Goal: Transaction & Acquisition: Purchase product/service

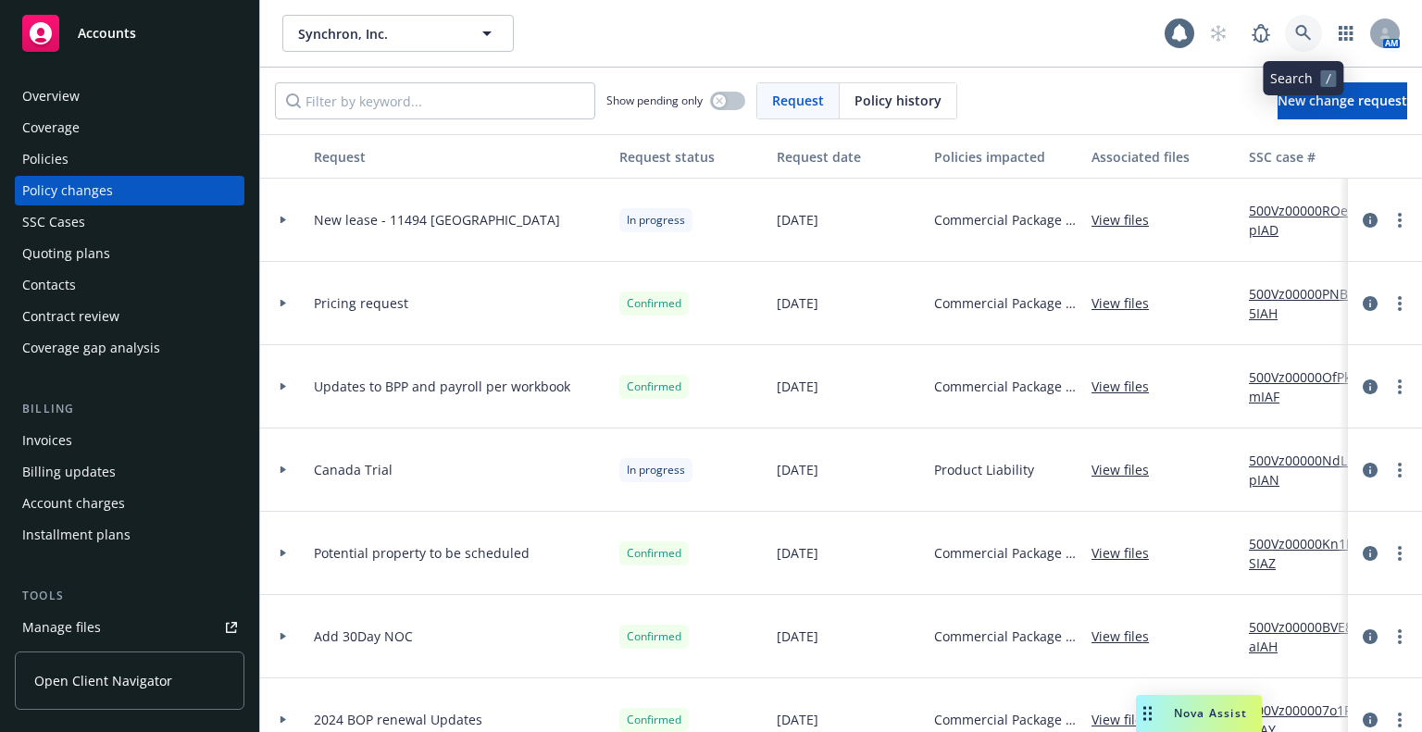
click at [1302, 37] on icon at bounding box center [1303, 33] width 17 height 17
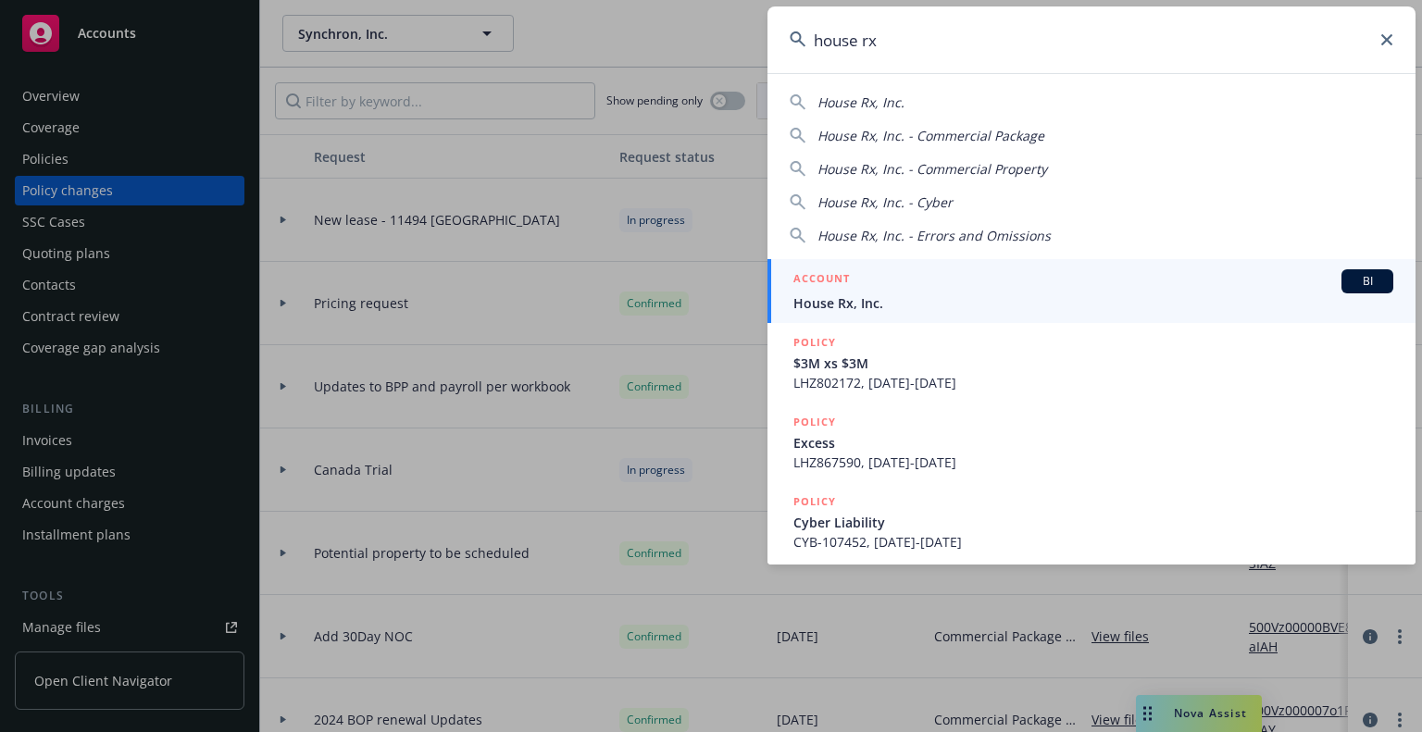
type input "house rx"
click at [897, 295] on span "House Rx, Inc." at bounding box center [1093, 302] width 600 height 19
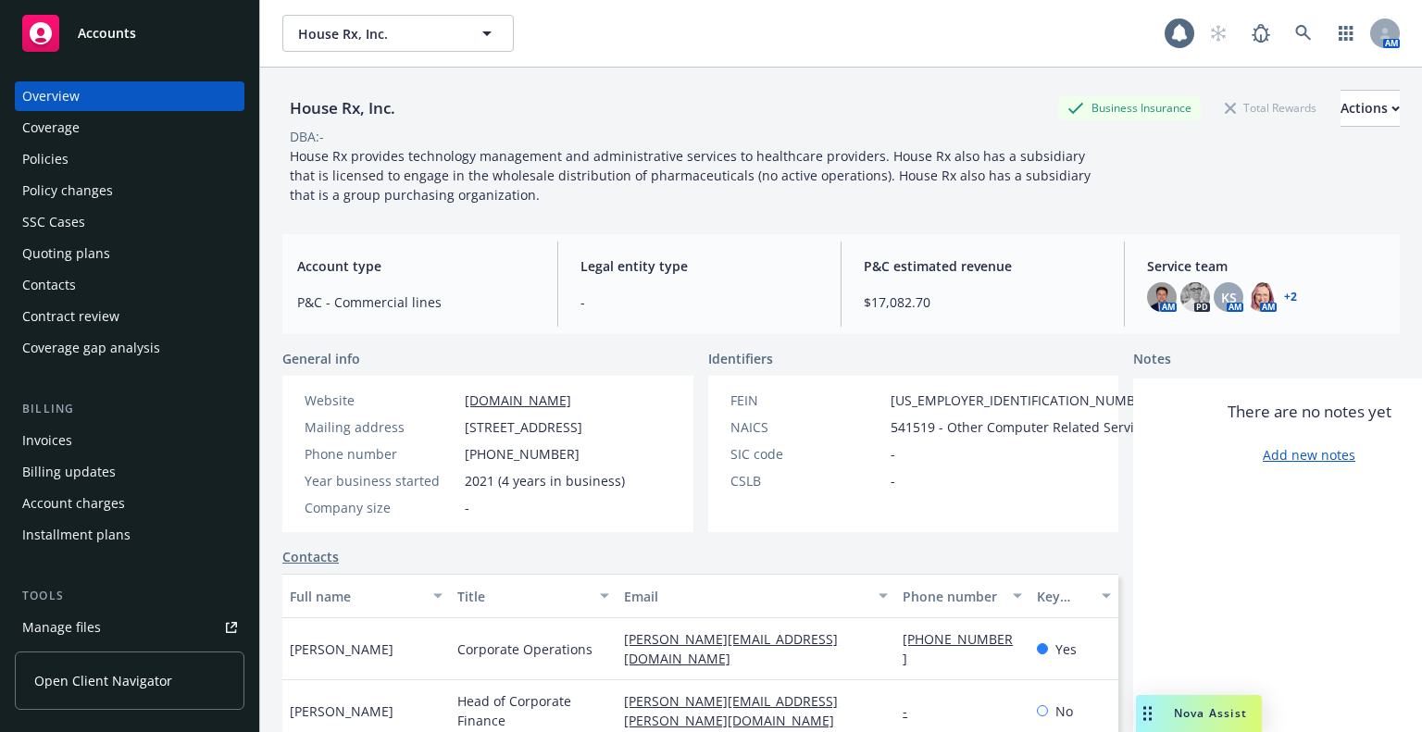
click at [58, 193] on div "Policy changes" at bounding box center [67, 191] width 91 height 30
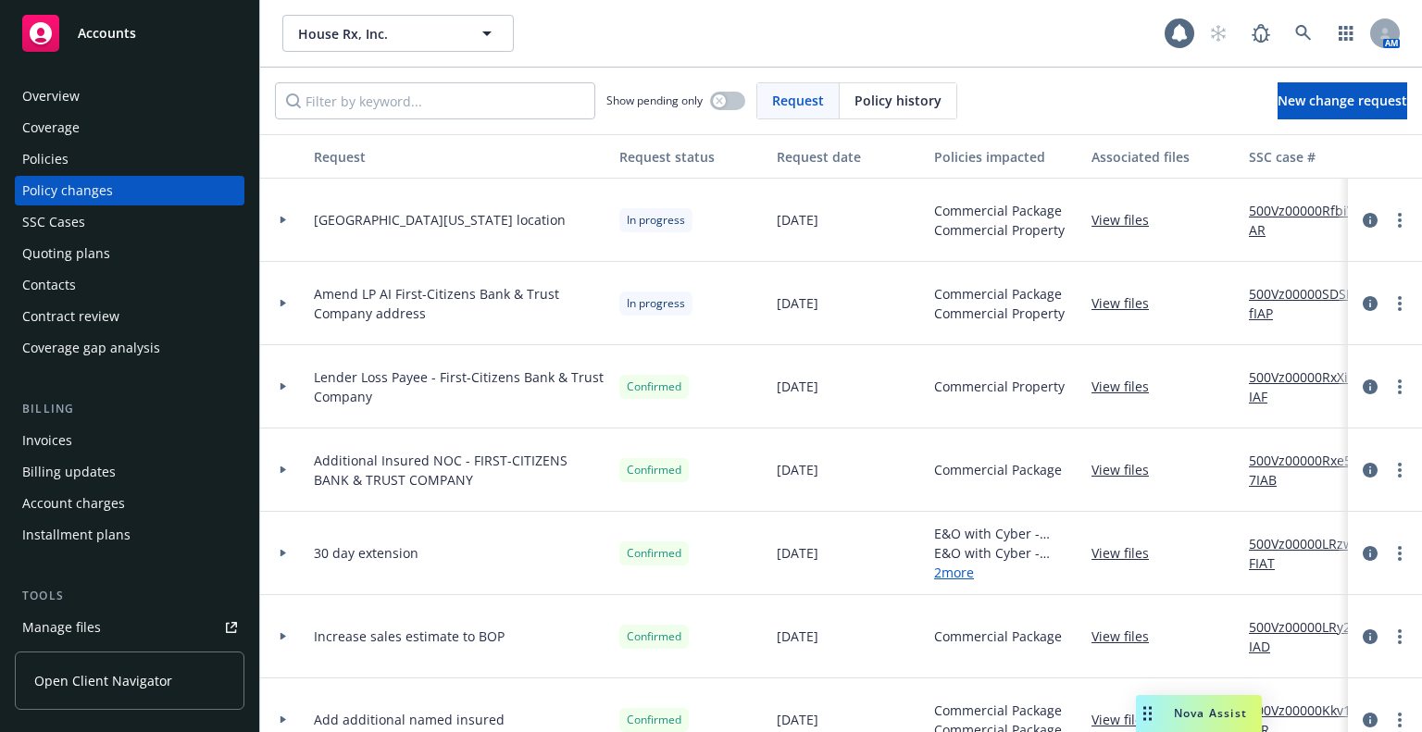
click at [1134, 301] on link "View files" at bounding box center [1128, 302] width 72 height 19
click at [103, 155] on div "Policies" at bounding box center [129, 159] width 215 height 30
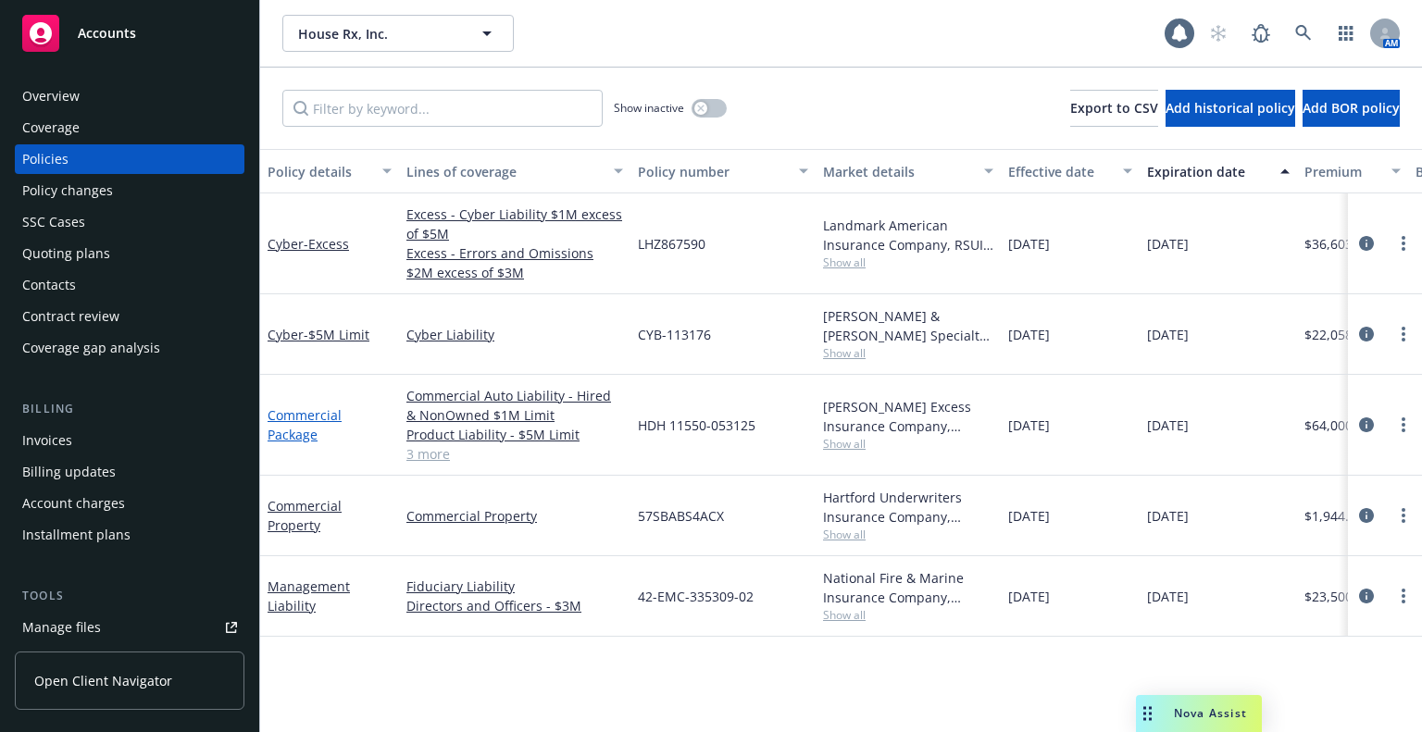
click at [304, 432] on link "Commercial Package" at bounding box center [305, 424] width 74 height 37
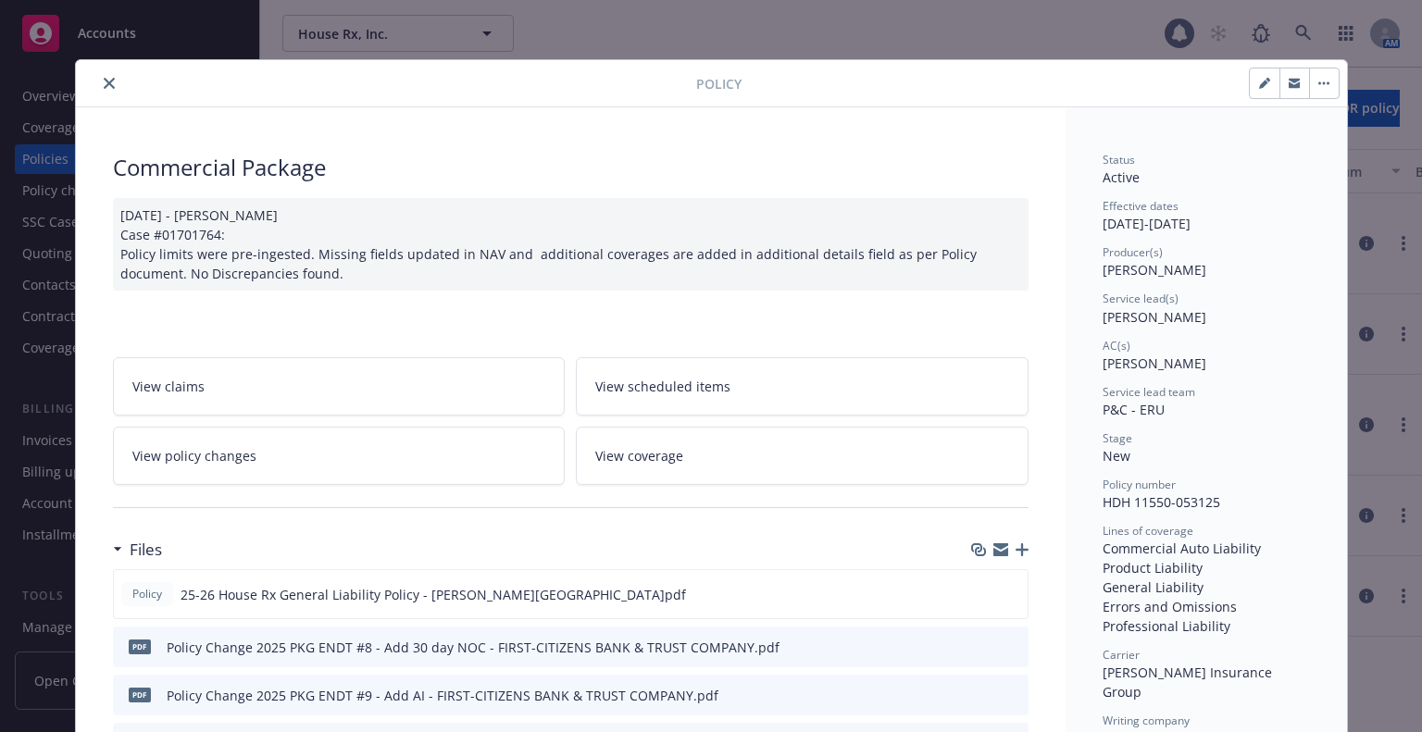
click at [304, 432] on link "View policy changes" at bounding box center [339, 456] width 453 height 58
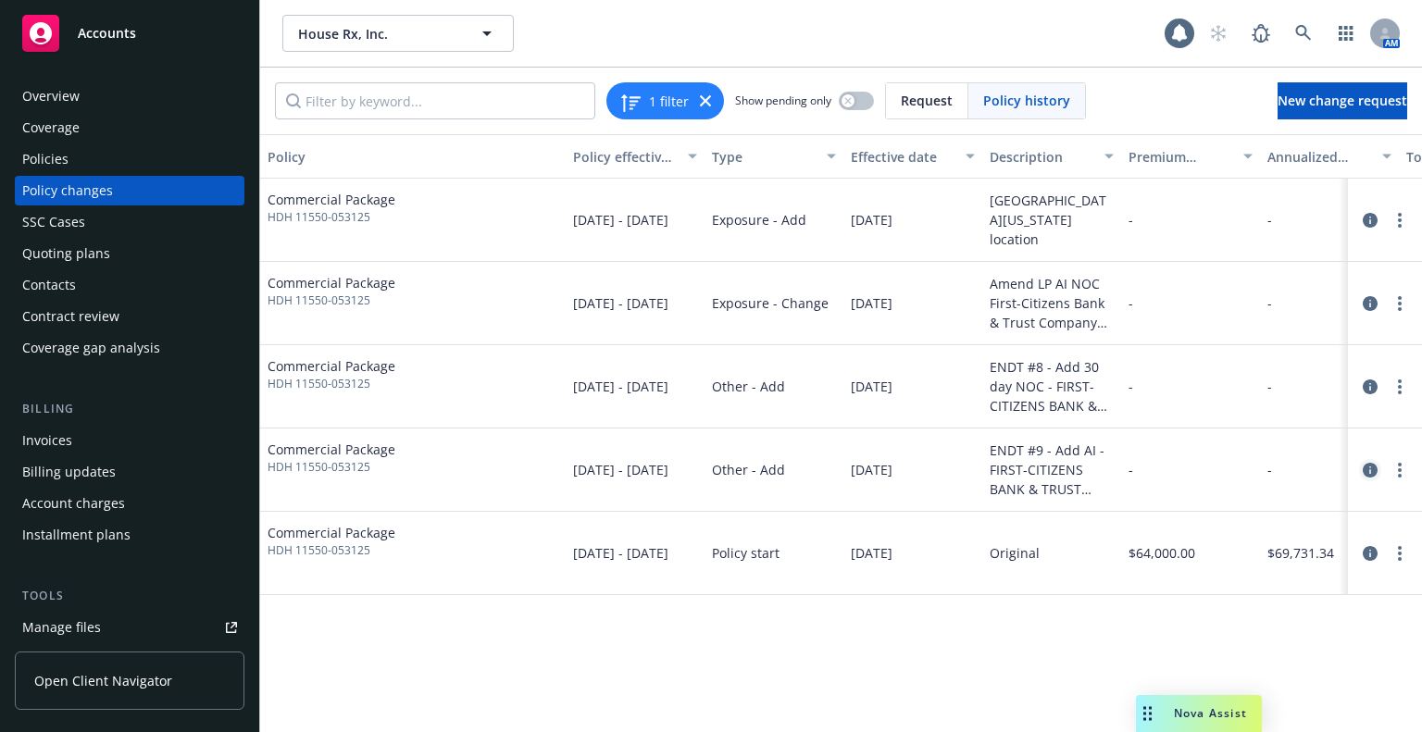
click at [1375, 473] on icon "circleInformation" at bounding box center [1370, 470] width 15 height 15
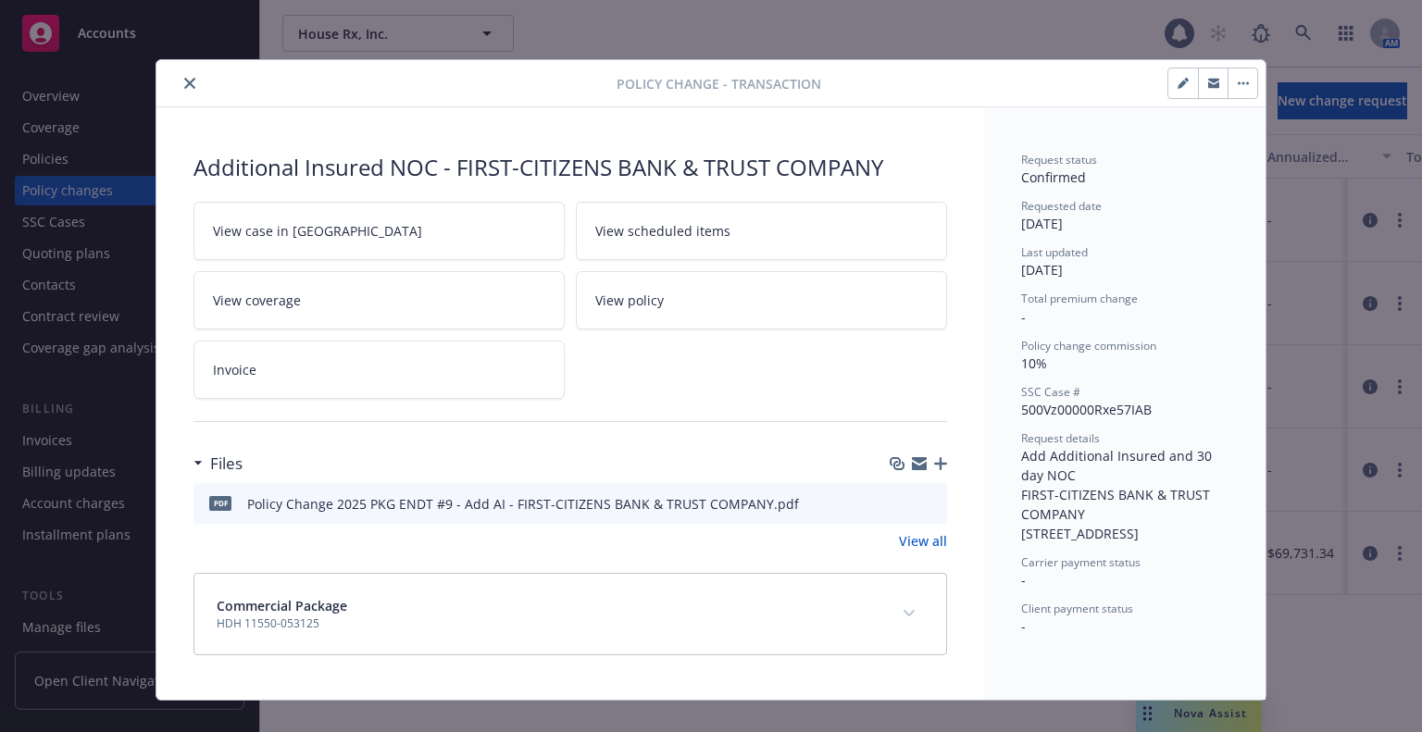
click at [924, 499] on icon "preview file" at bounding box center [929, 502] width 17 height 13
click at [184, 85] on icon "close" at bounding box center [189, 83] width 11 height 11
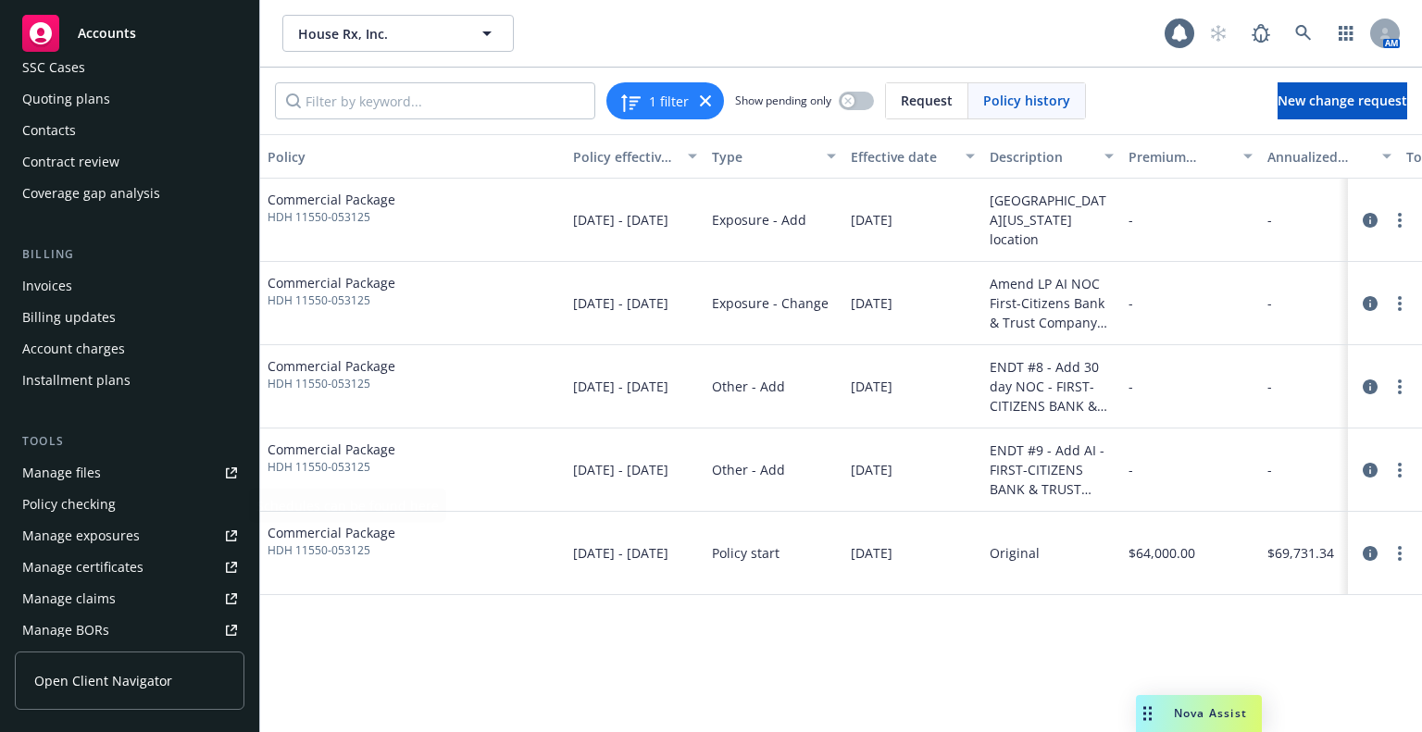
scroll to position [185, 0]
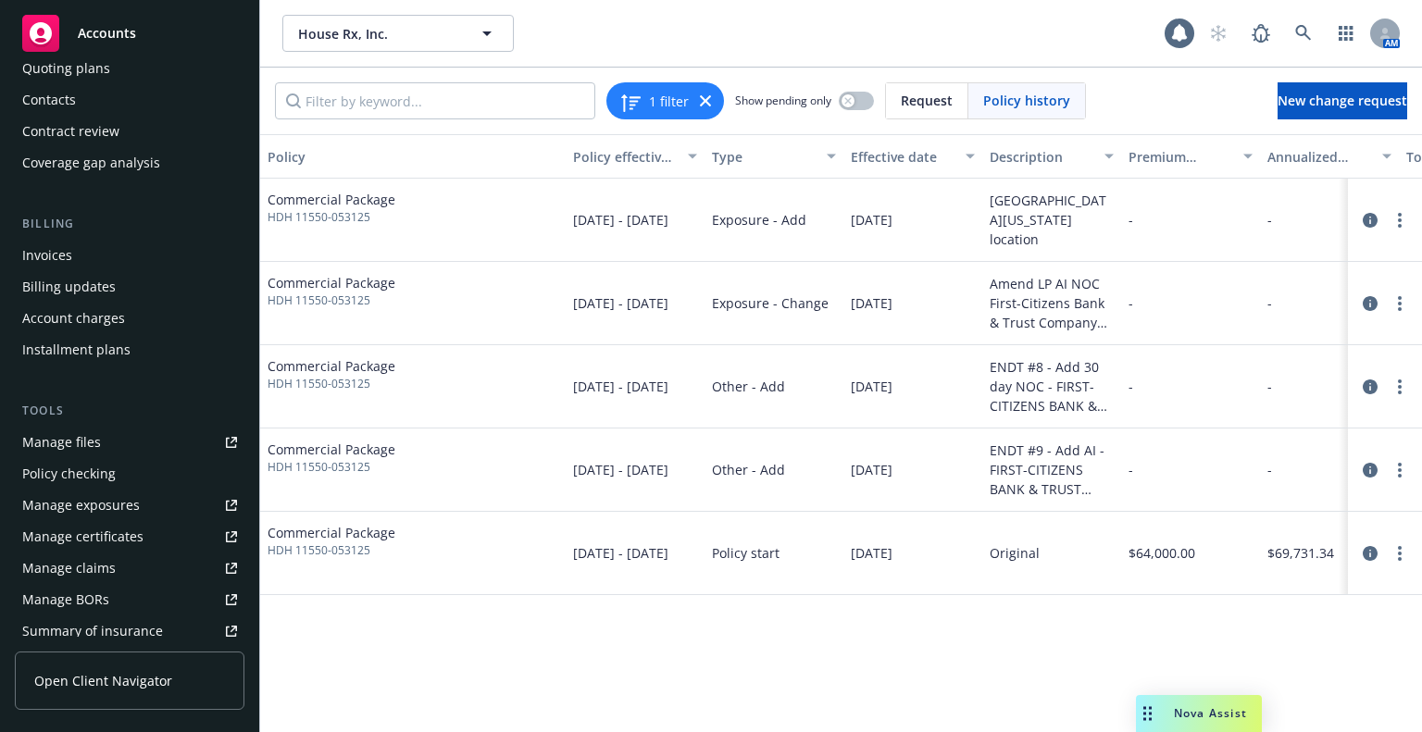
click at [94, 447] on div "Manage files" at bounding box center [61, 443] width 79 height 30
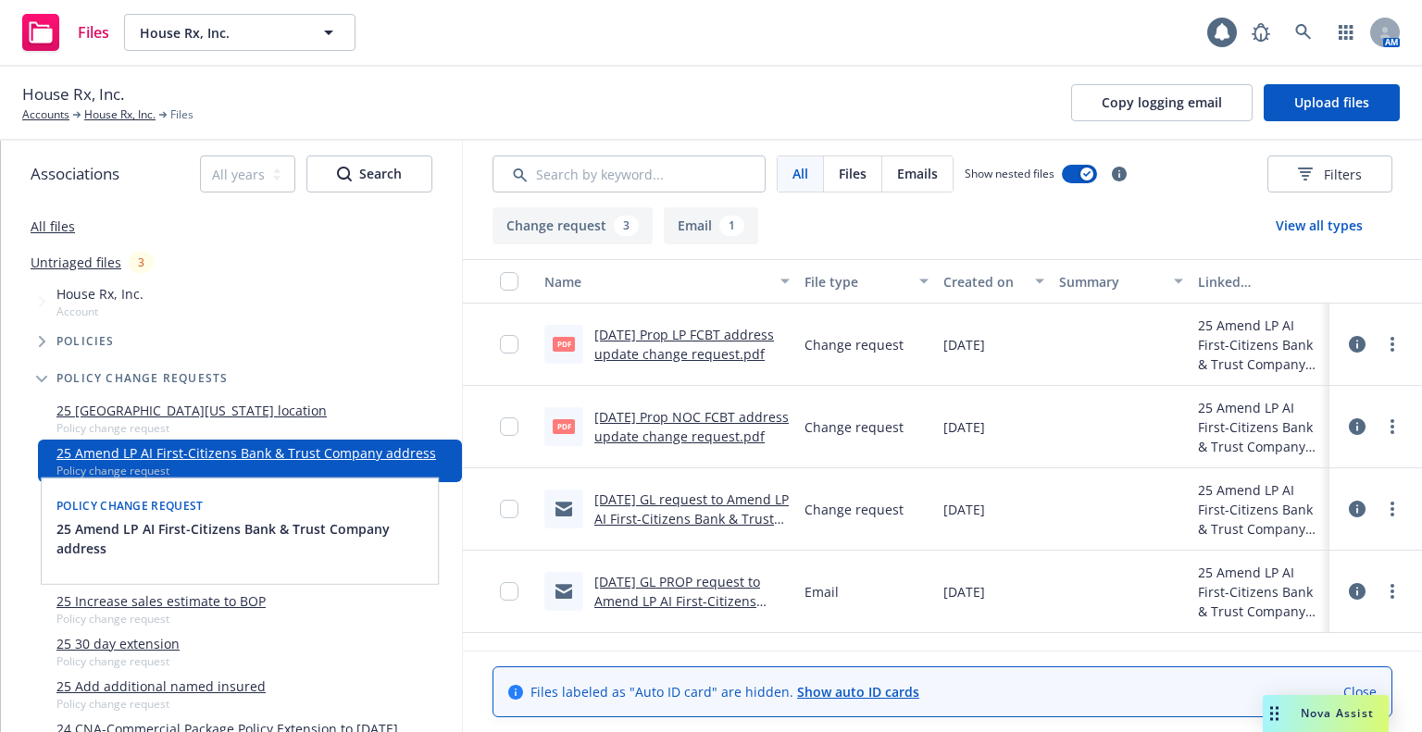
click at [644, 340] on link "9/15/2025 Prop LP FCBT address update change request.pdf" at bounding box center [684, 344] width 180 height 37
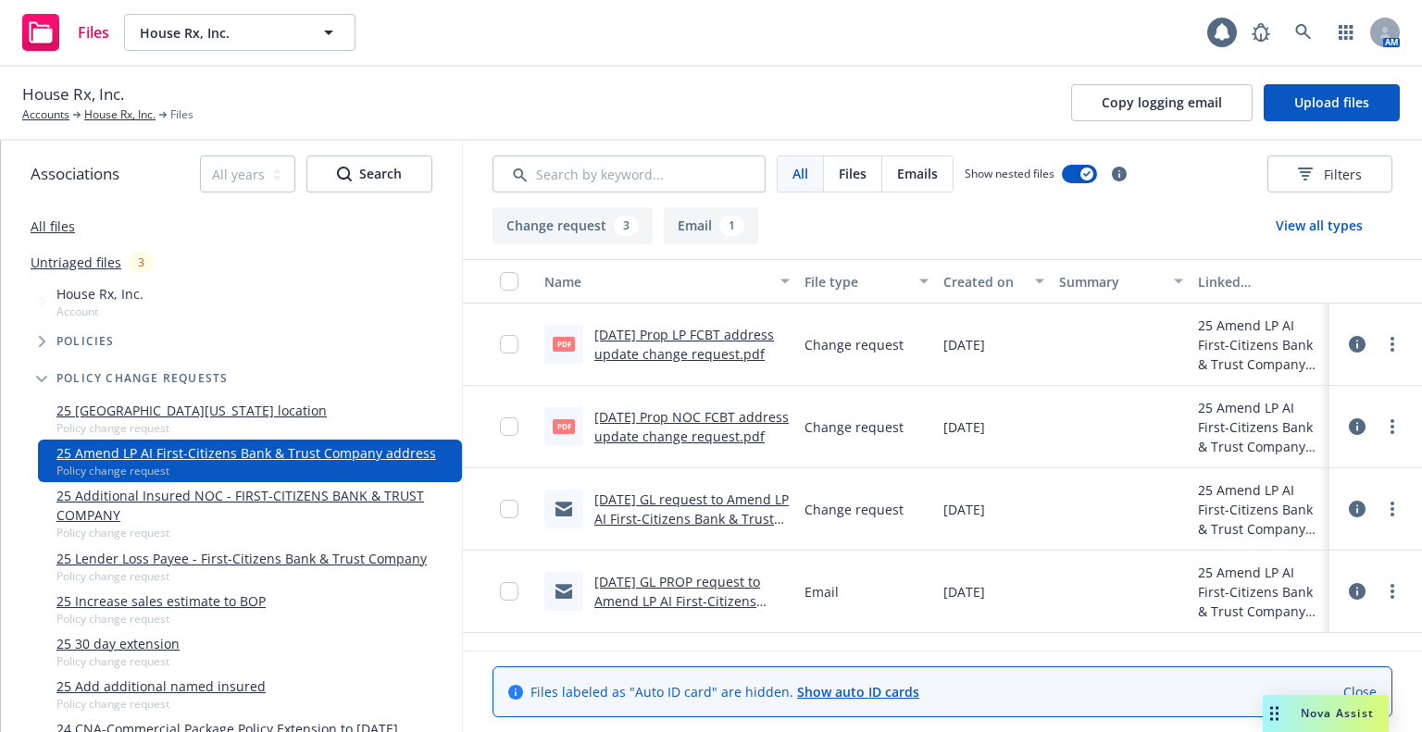
click at [48, 262] on link "Untriaged files" at bounding box center [76, 262] width 91 height 19
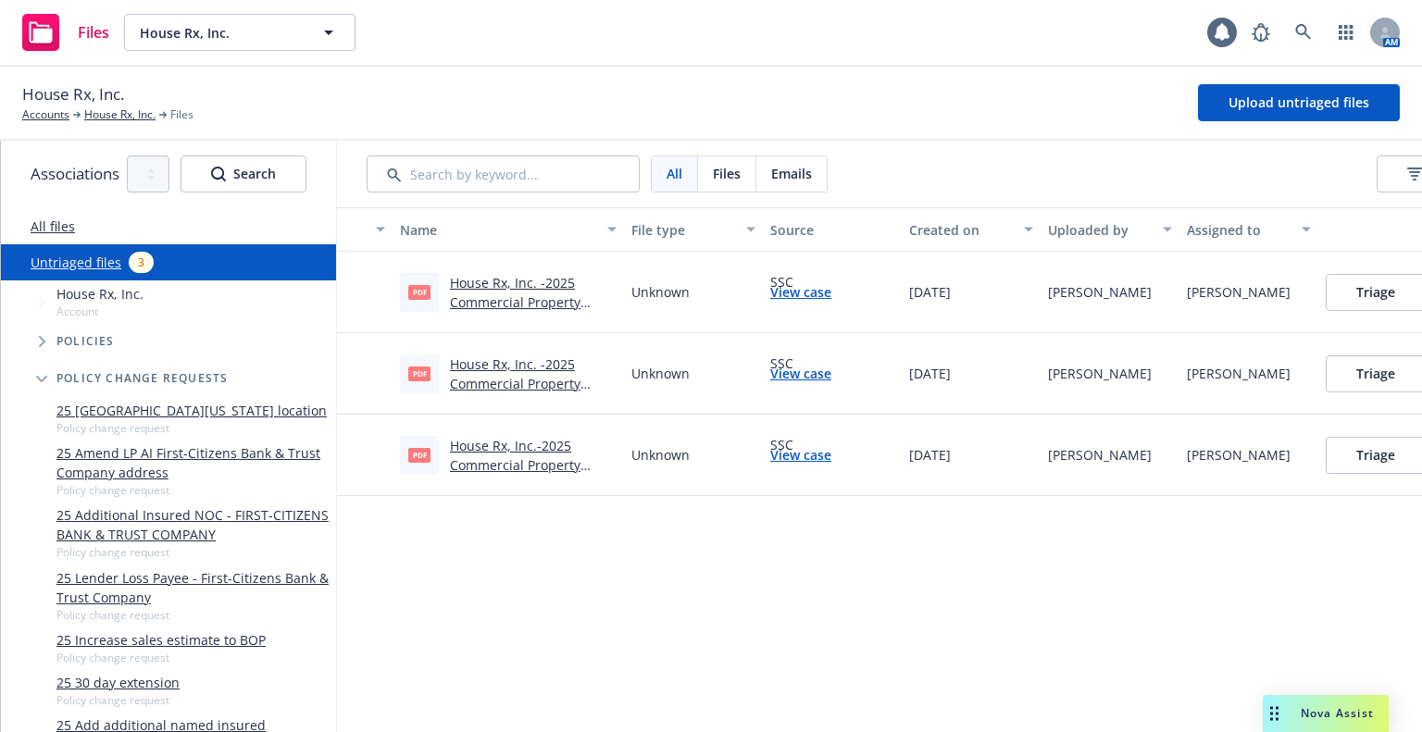
click at [516, 299] on link "House Rx, Inc. -2025 Commercial Property Endorsement #004.pdf" at bounding box center [521, 302] width 143 height 56
click at [487, 460] on link "House Rx, Inc.-2025 Commercial Property Endorsement#002.pdf" at bounding box center [519, 465] width 139 height 56
click at [1374, 460] on button "Triage" at bounding box center [1376, 455] width 100 height 37
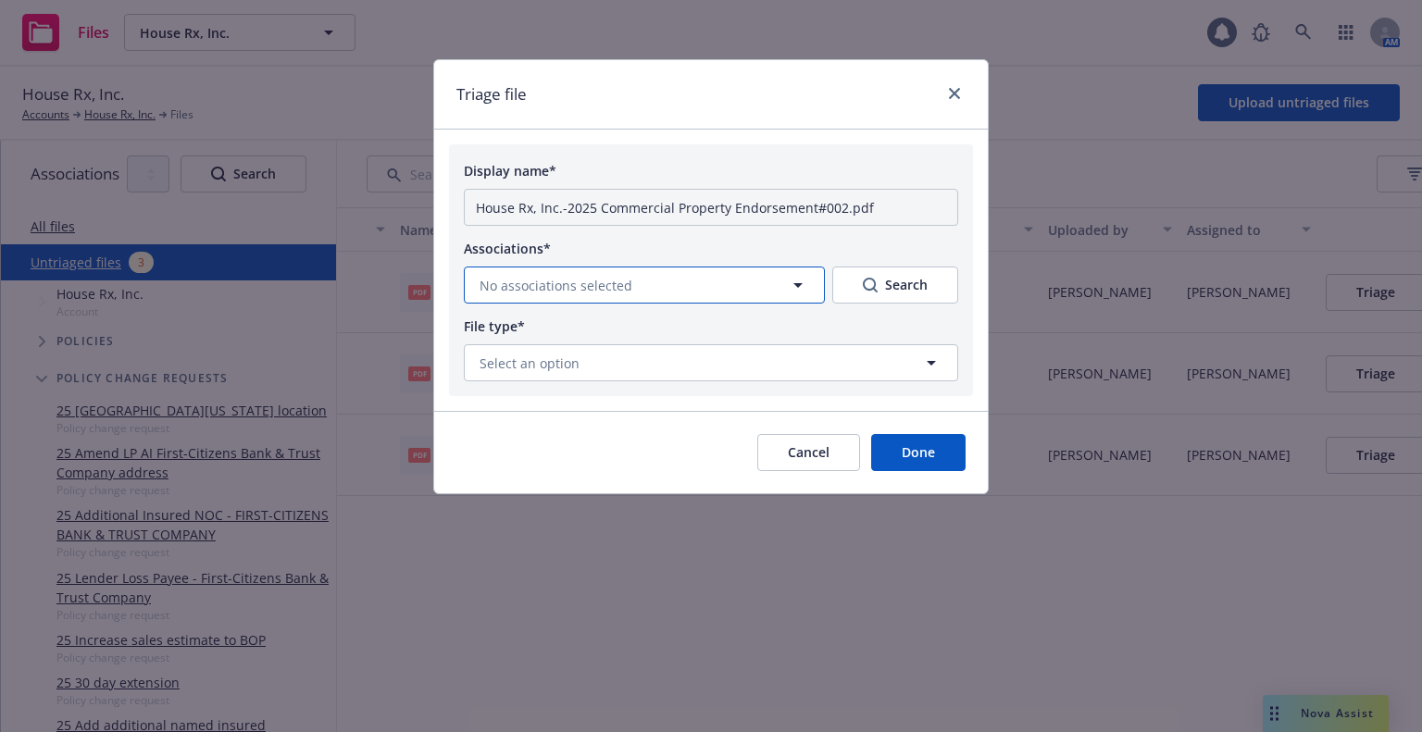
click at [599, 289] on span "No associations selected" at bounding box center [556, 285] width 153 height 19
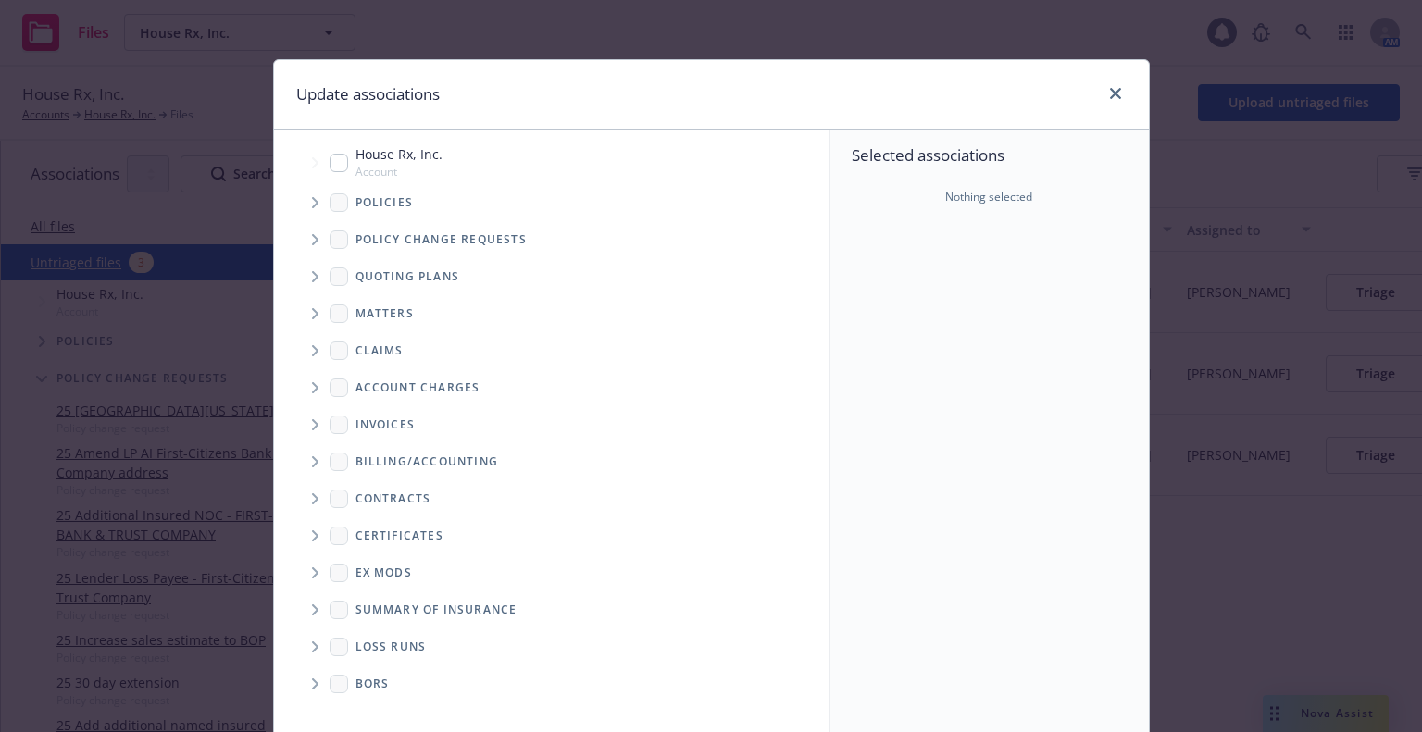
click at [312, 240] on icon "Tree Example" at bounding box center [315, 239] width 7 height 11
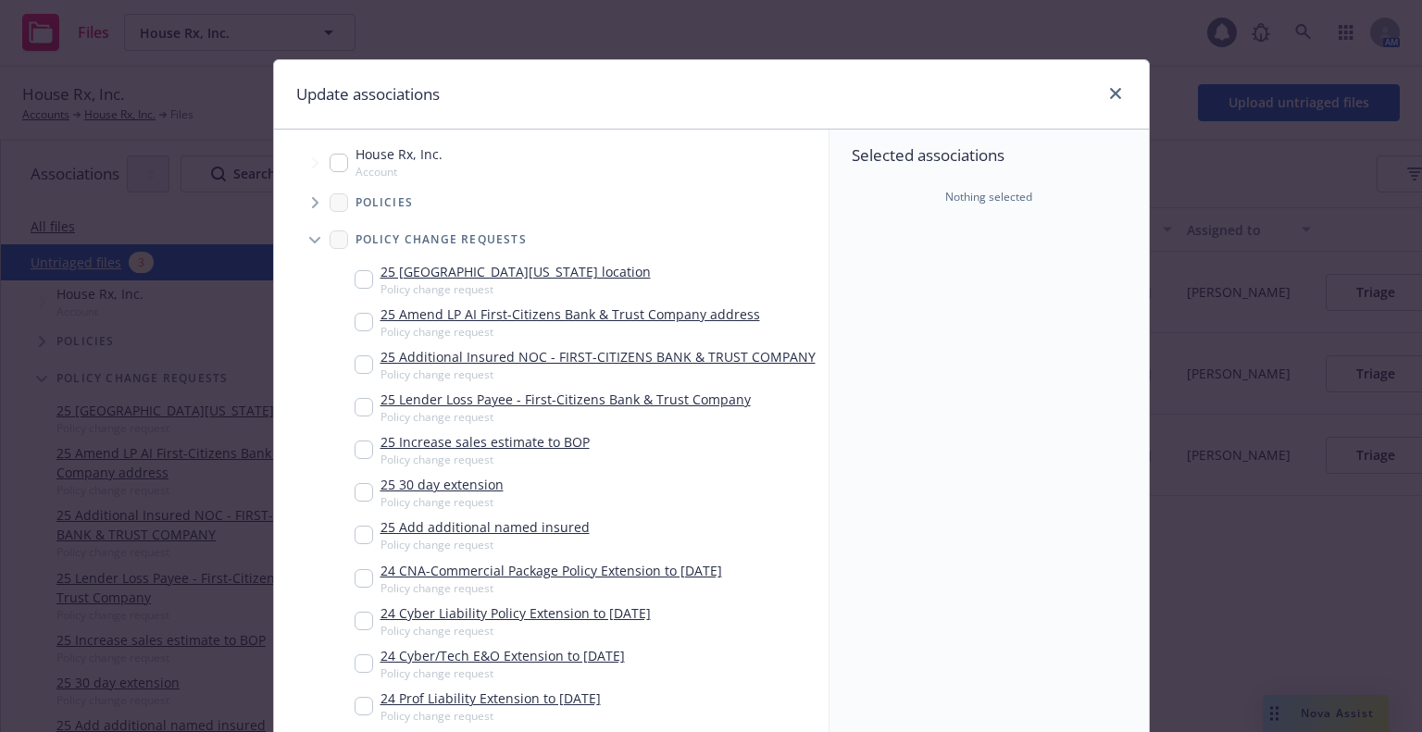
click at [355, 366] on input "Tree Example" at bounding box center [364, 365] width 19 height 19
checkbox input "false"
click at [1110, 88] on icon "close" at bounding box center [1115, 93] width 11 height 11
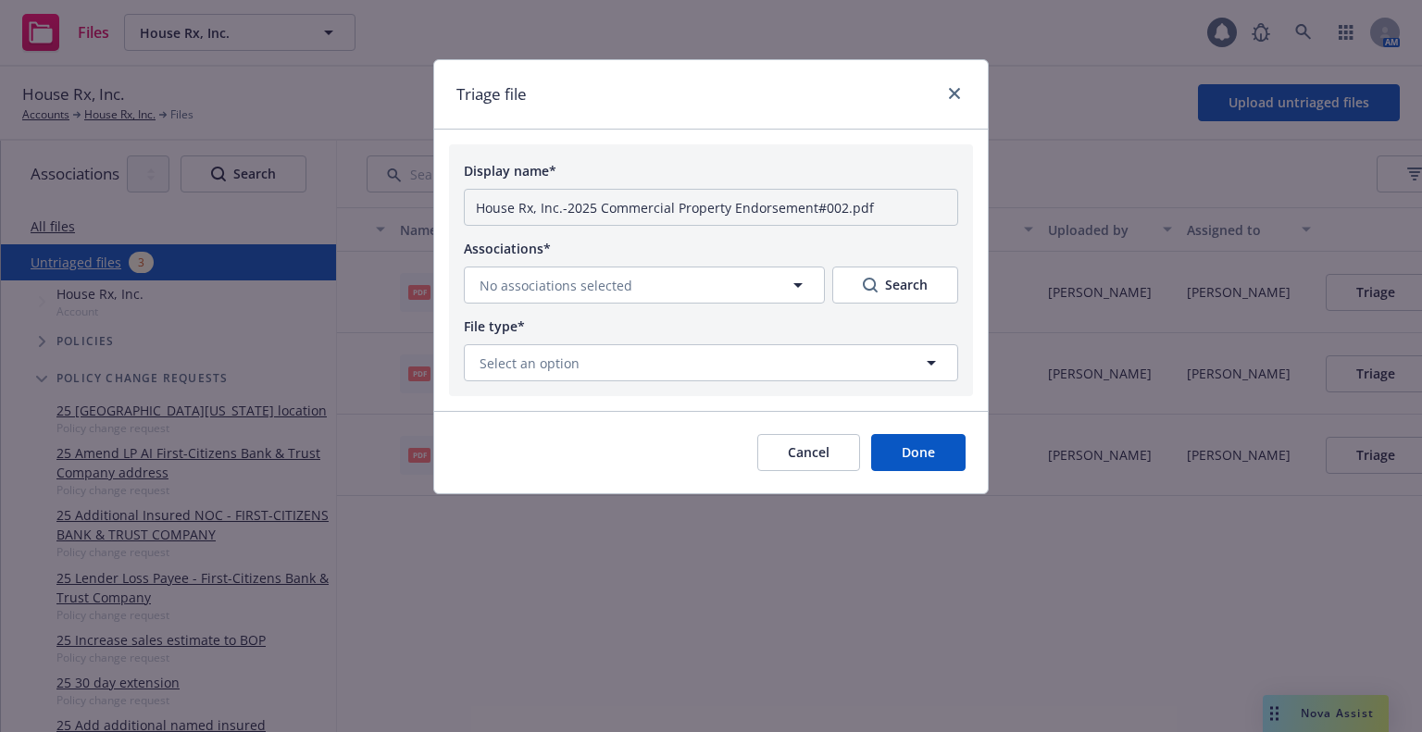
click at [804, 462] on button "Cancel" at bounding box center [808, 452] width 103 height 37
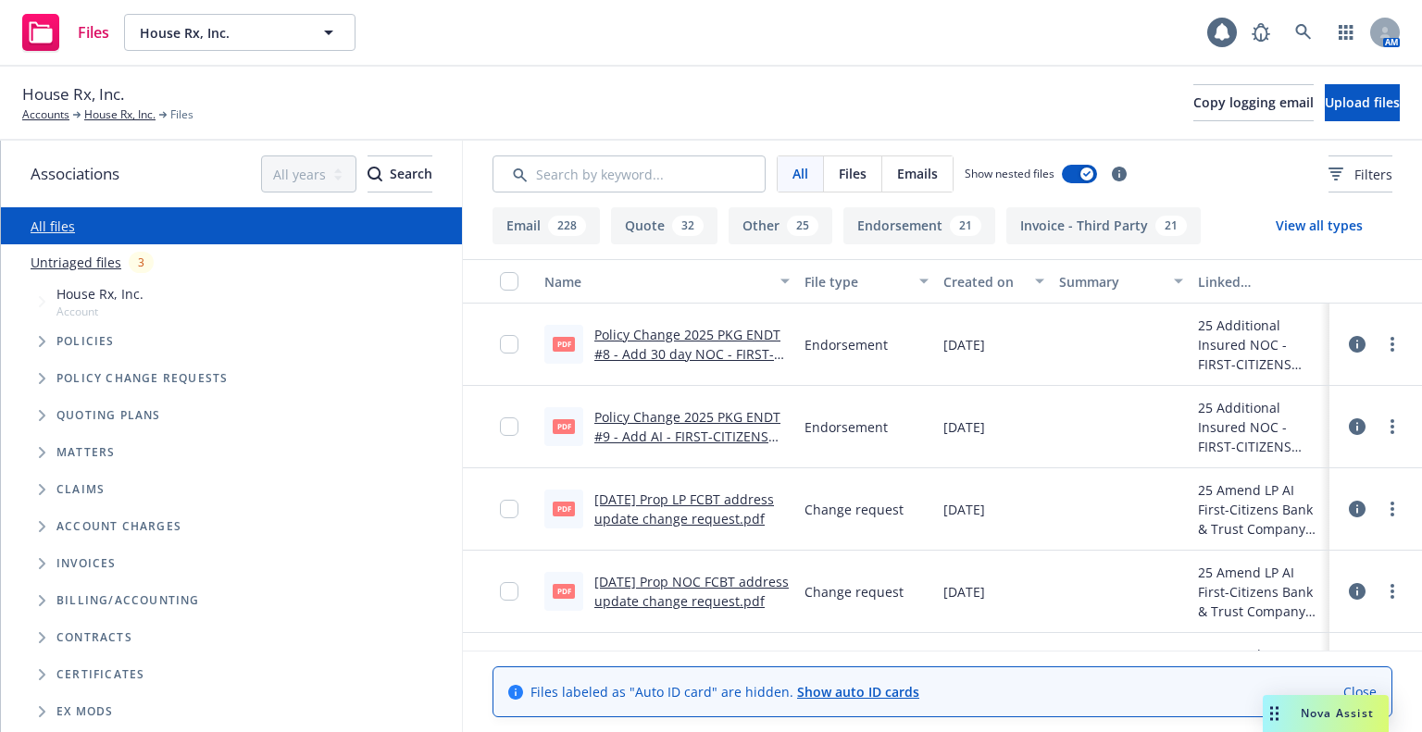
click at [105, 267] on link "Untriaged files" at bounding box center [76, 262] width 91 height 19
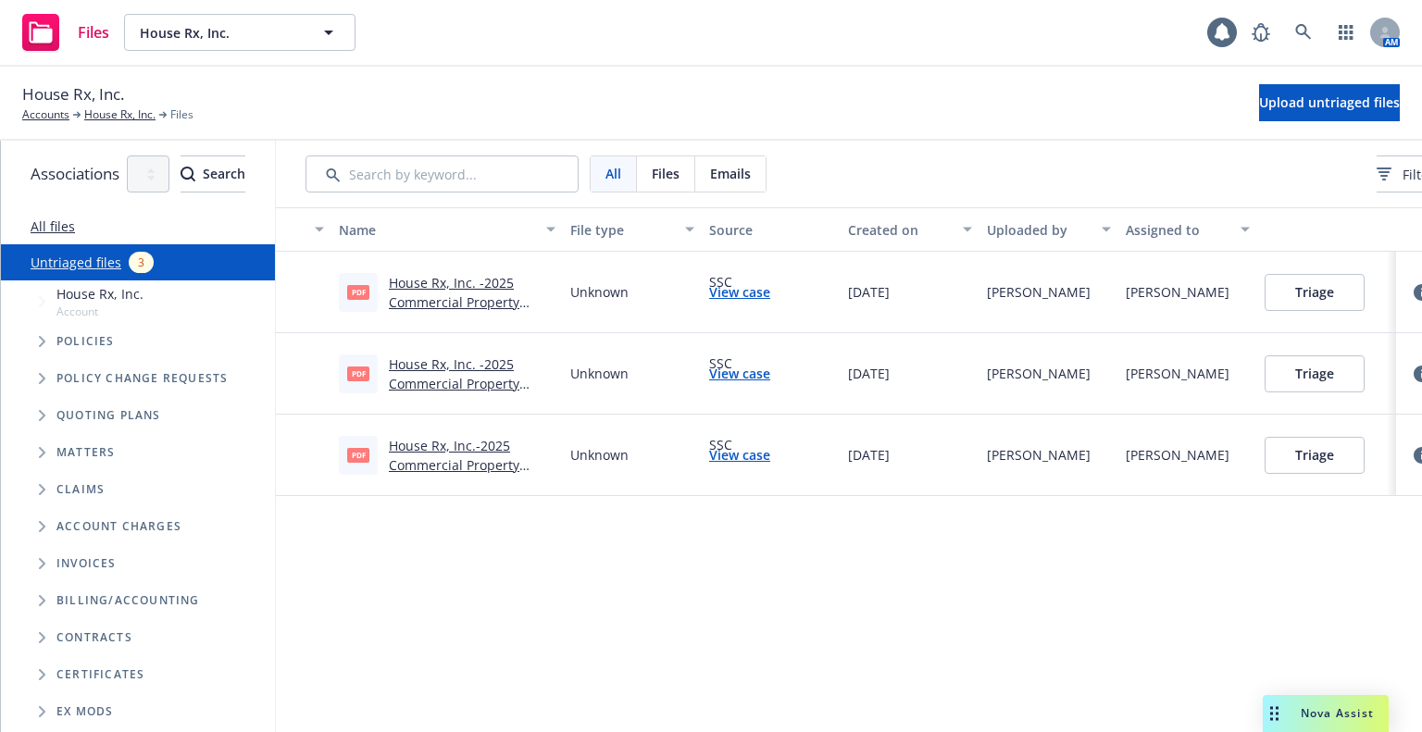
click at [770, 455] on link "View case" at bounding box center [739, 454] width 61 height 19
click at [517, 466] on link "House Rx, Inc.-2025 Commercial Property Endorsement#002.pdf" at bounding box center [458, 465] width 139 height 56
click at [1361, 468] on button "Triage" at bounding box center [1315, 455] width 100 height 37
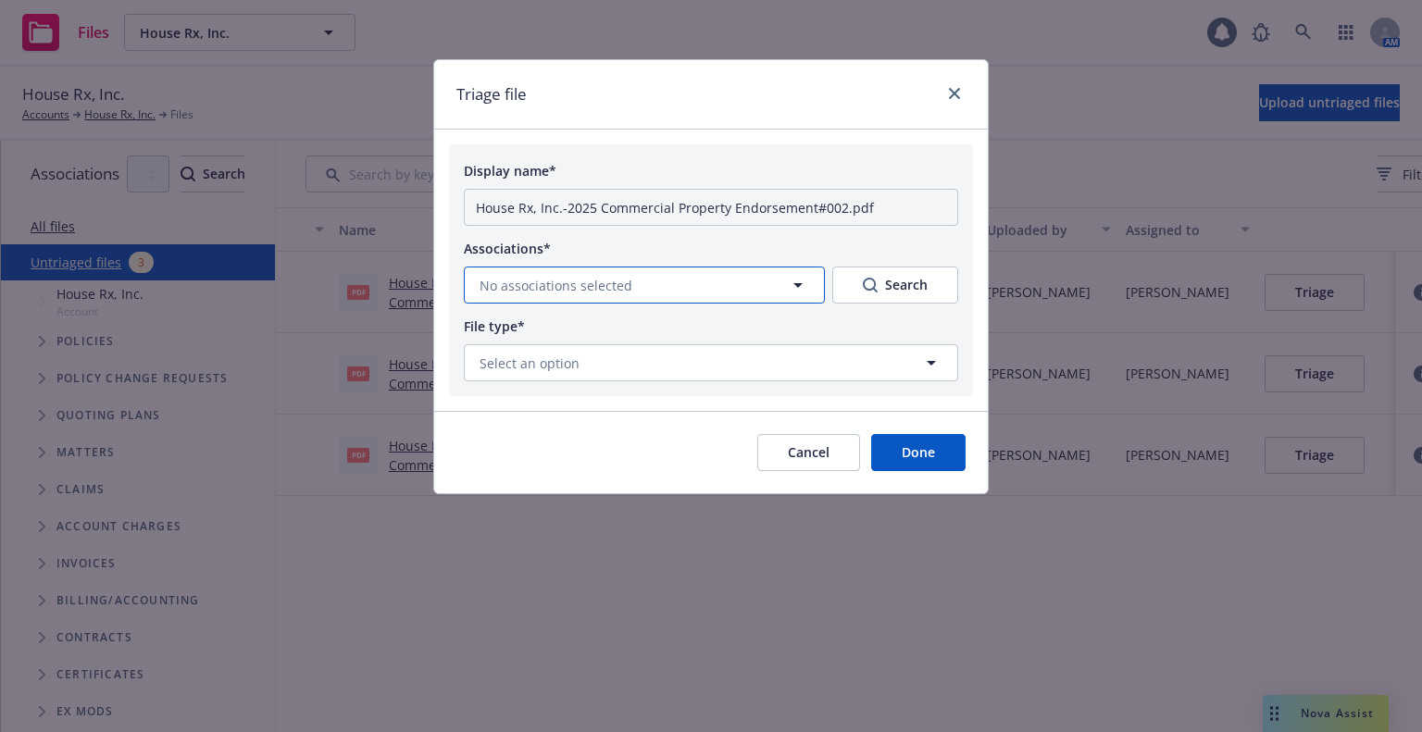
click at [588, 272] on button "No associations selected" at bounding box center [644, 285] width 361 height 37
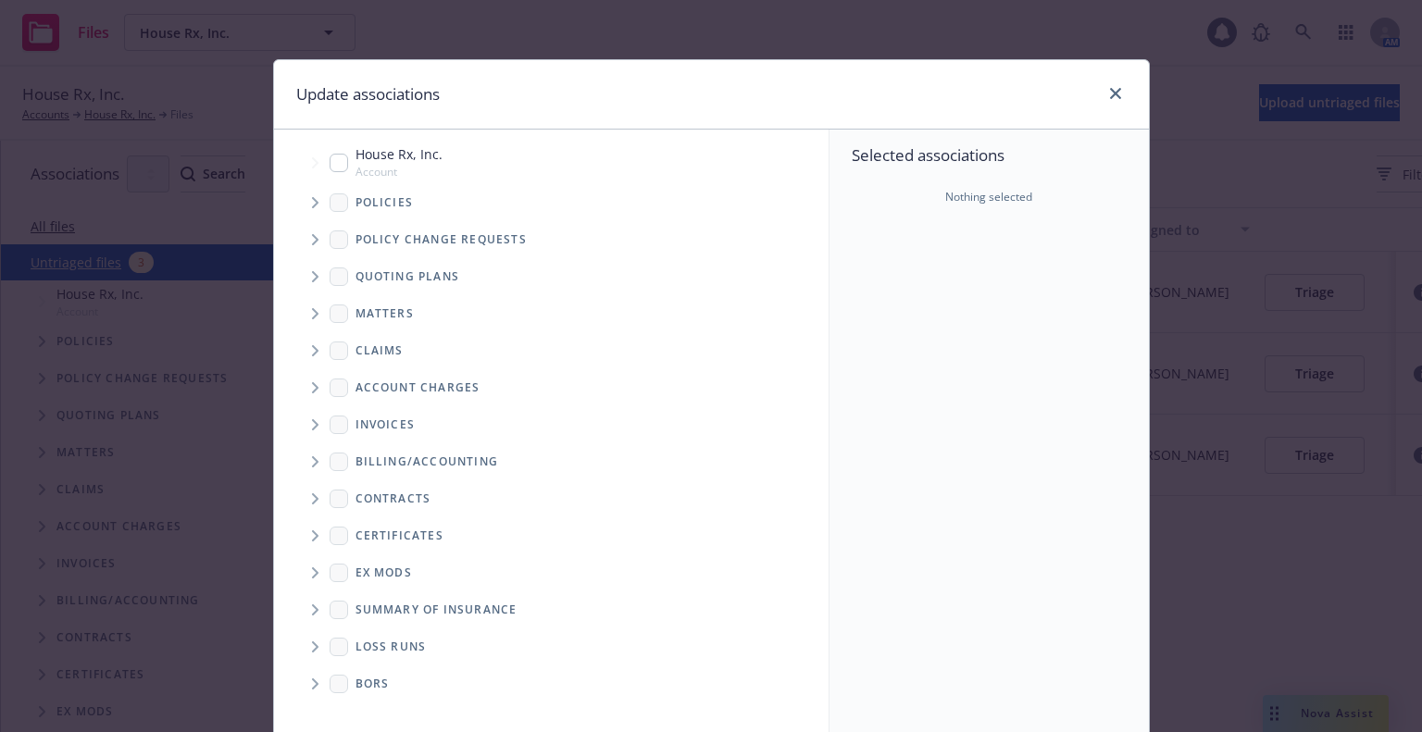
click at [312, 241] on icon "Tree Example" at bounding box center [315, 239] width 7 height 11
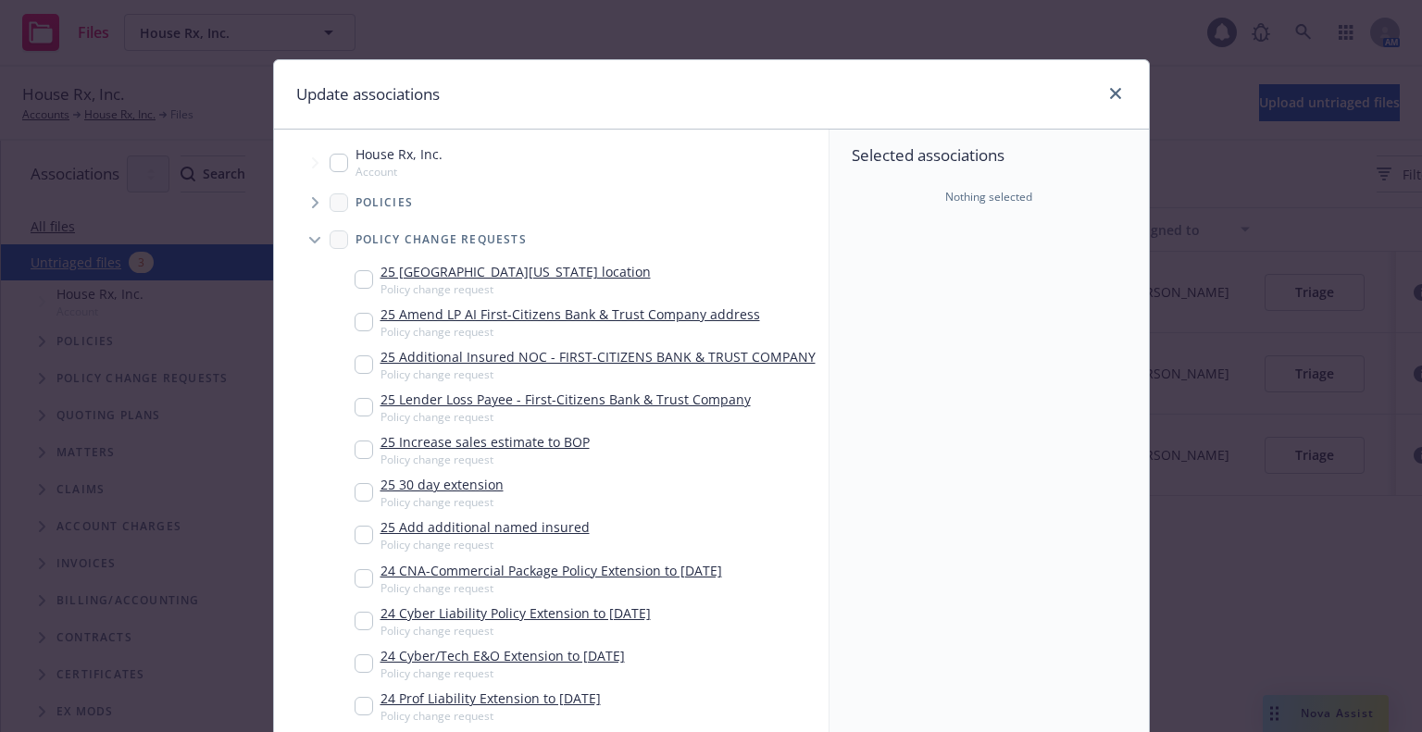
click at [368, 407] on div "25 Lender Loss Payee - First-Citizens Bank & Trust Company Policy change request" at bounding box center [553, 407] width 396 height 35
checkbox input "true"
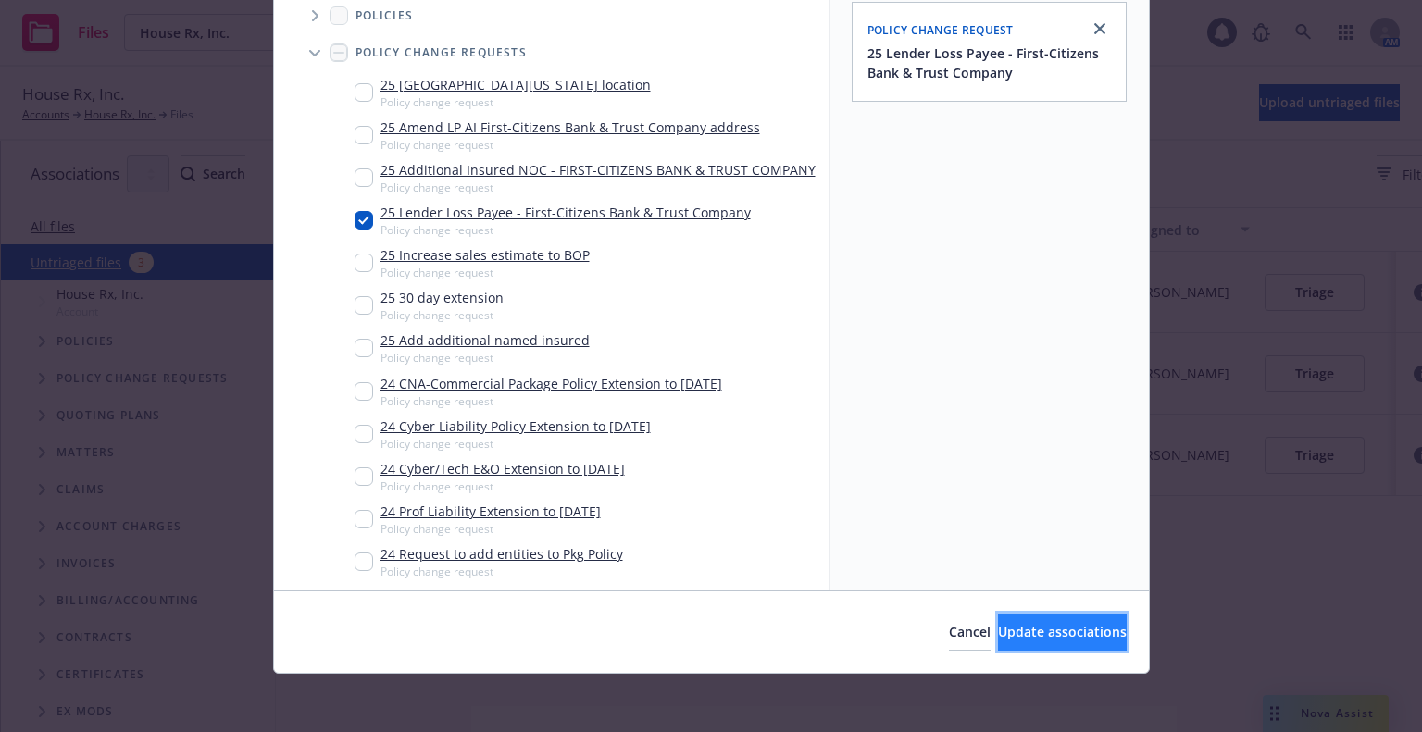
click at [1055, 625] on span "Update associations" at bounding box center [1062, 632] width 129 height 18
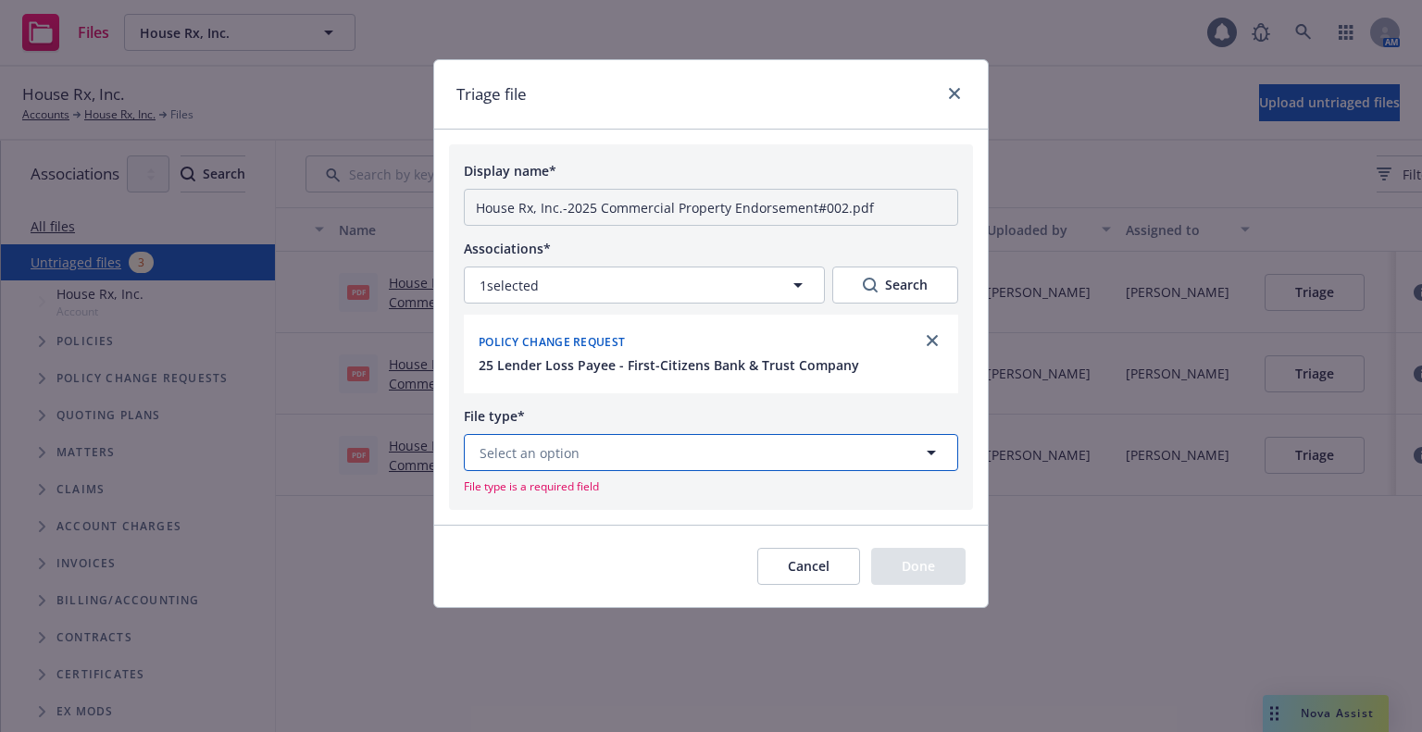
click at [673, 462] on button "Select an option" at bounding box center [711, 452] width 494 height 37
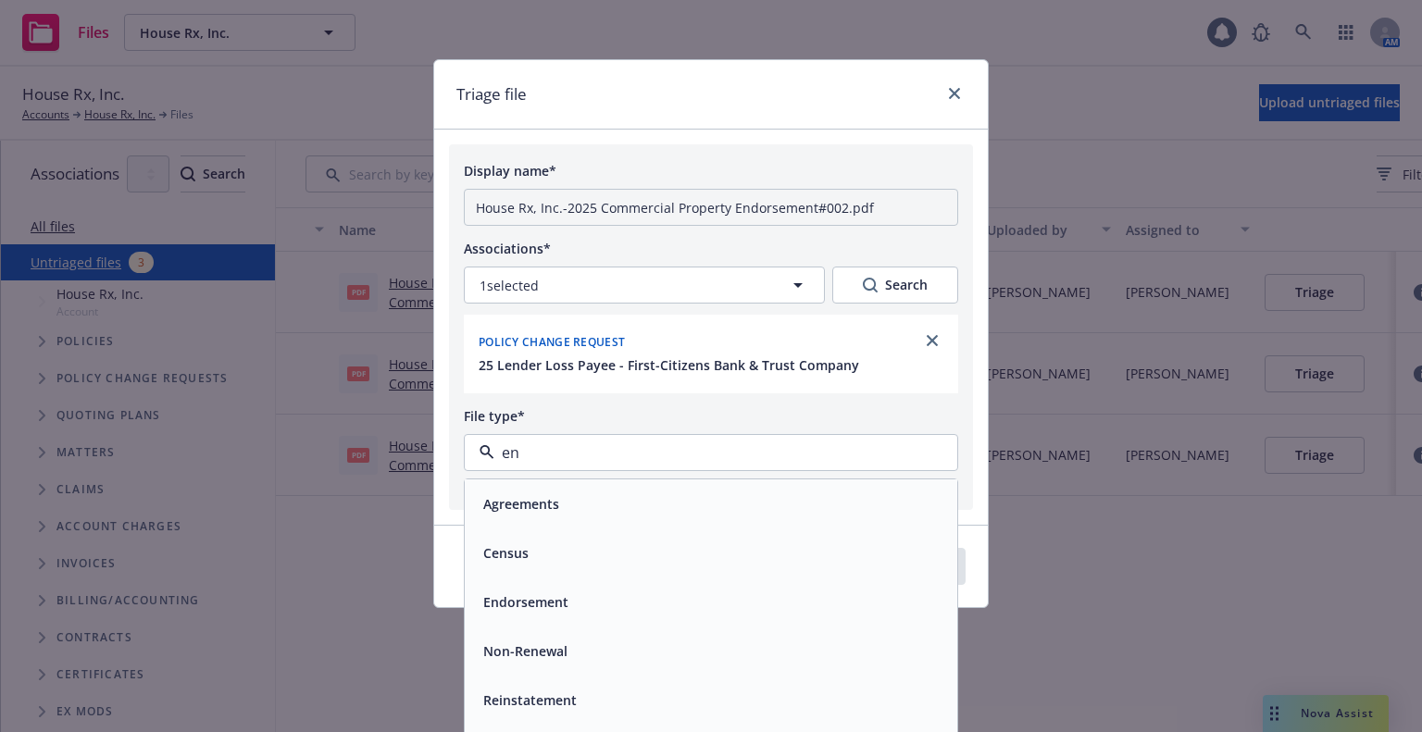
type input "end"
click at [631, 494] on div "Endorsement" at bounding box center [711, 504] width 470 height 27
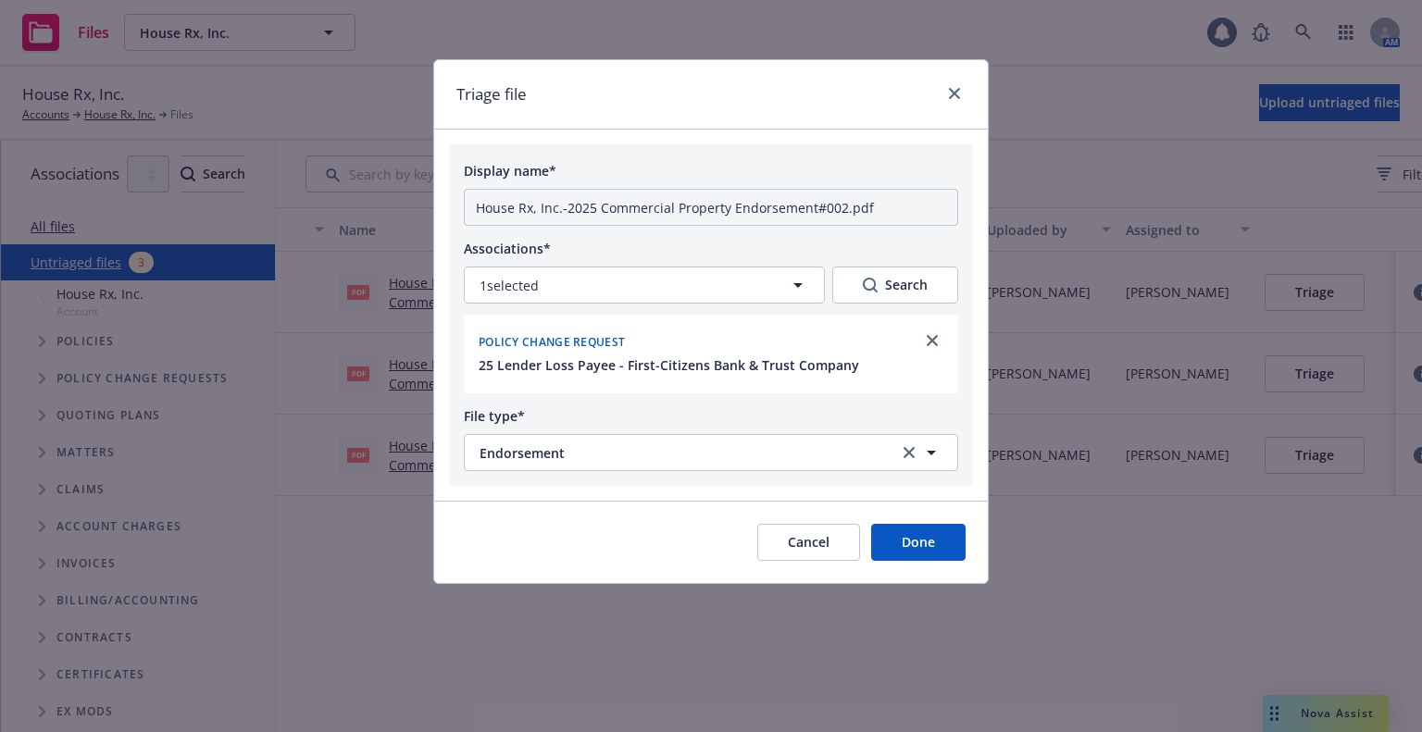
click at [900, 543] on button "Done" at bounding box center [918, 542] width 94 height 37
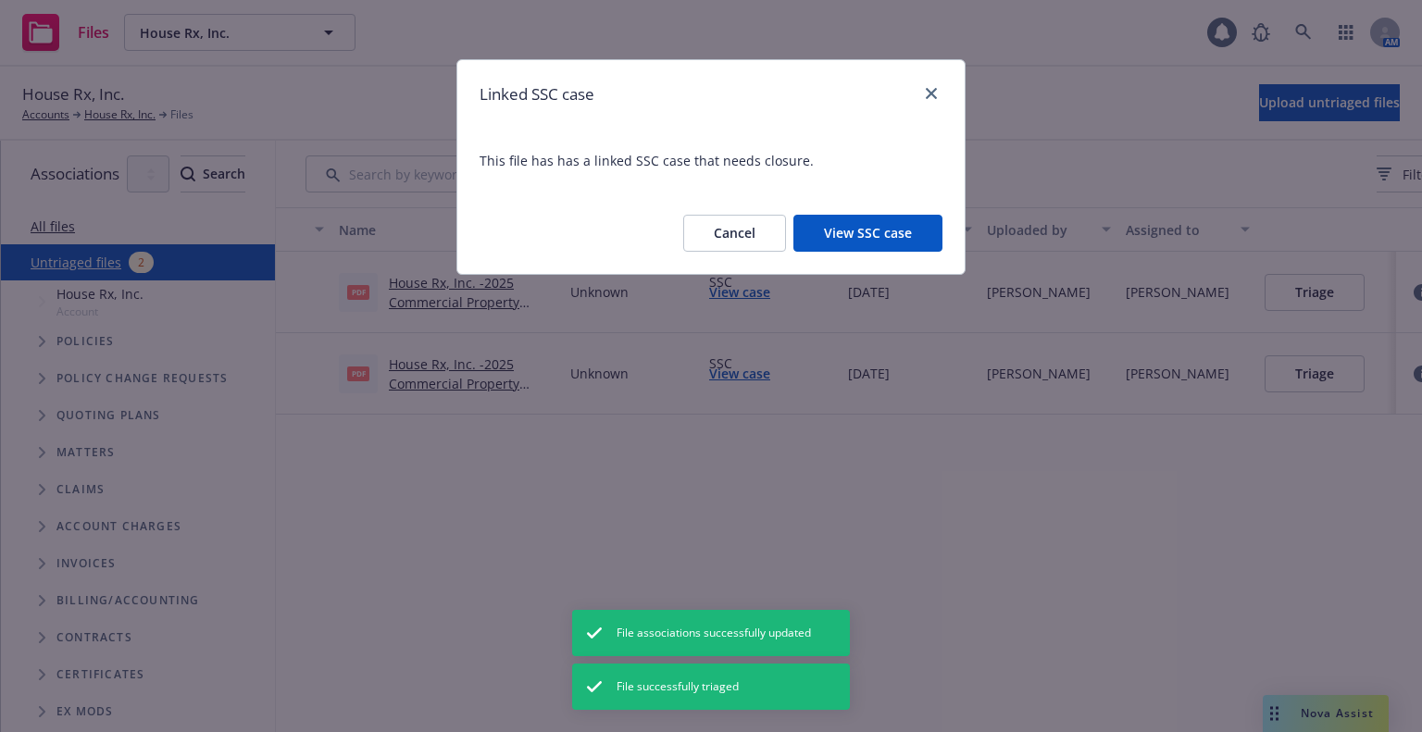
click at [833, 225] on button "View SSC case" at bounding box center [867, 233] width 149 height 37
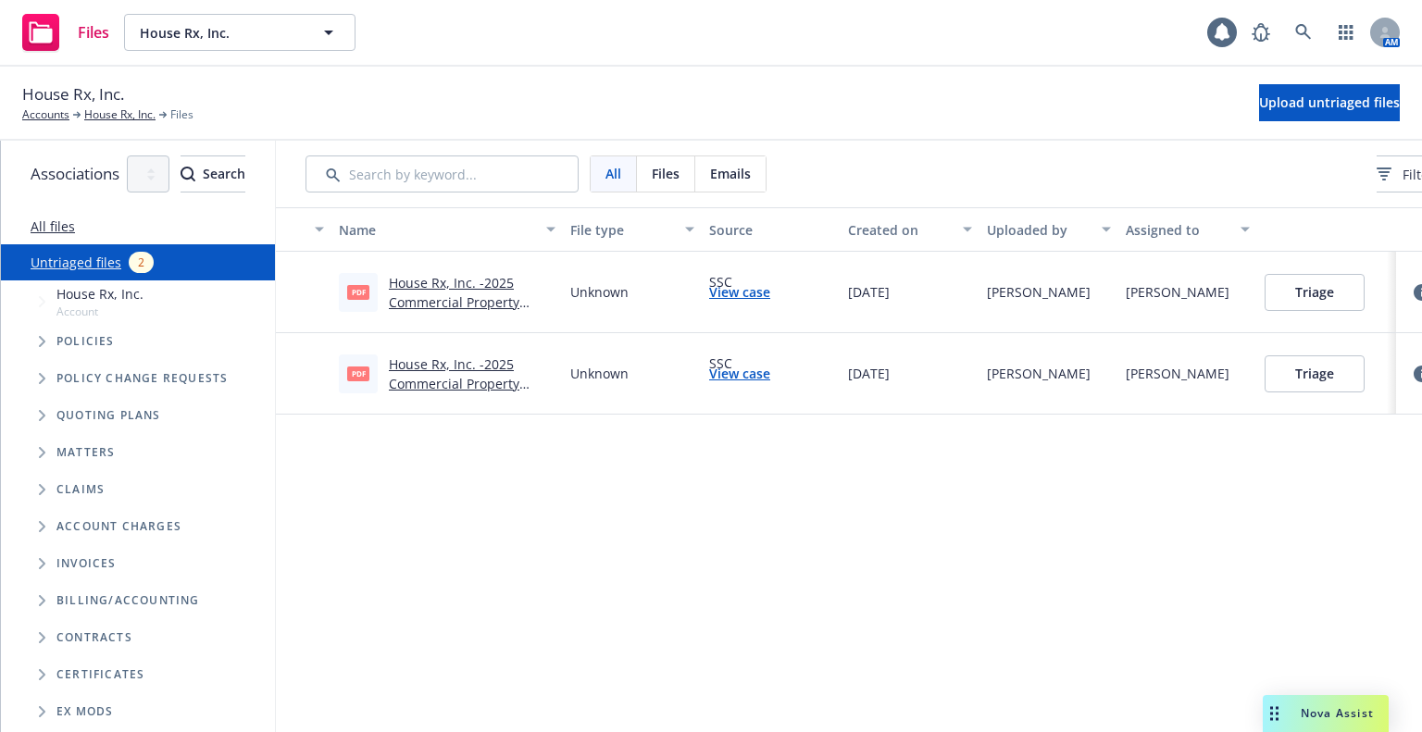
click at [519, 390] on link "House Rx, Inc. -2025 Commercial Property Endorsement #003.pdf" at bounding box center [460, 384] width 143 height 56
click at [770, 366] on link "View case" at bounding box center [739, 373] width 61 height 19
click at [531, 306] on link "House Rx, Inc. -2025 Commercial Property Endorsement #004.pdf" at bounding box center [460, 302] width 143 height 56
click at [1365, 299] on button "Triage" at bounding box center [1315, 292] width 100 height 37
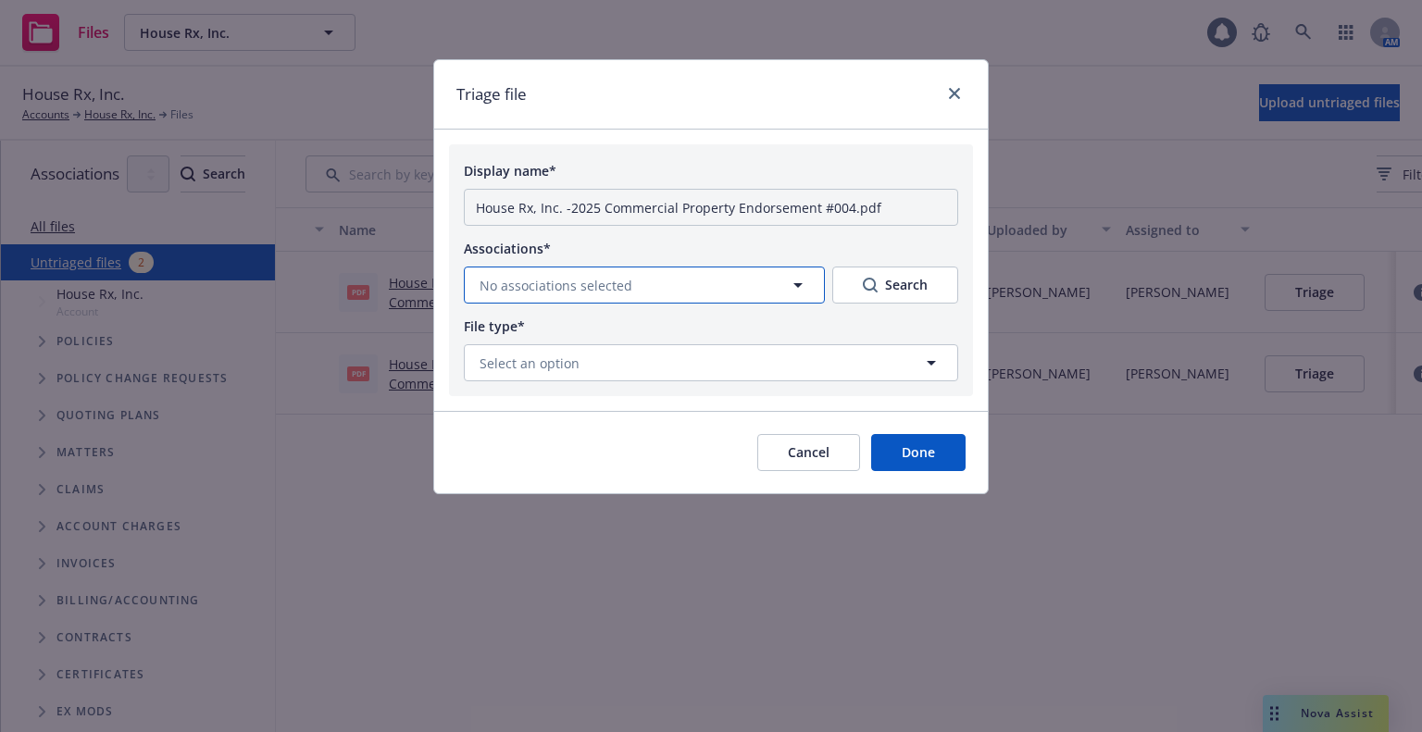
click at [511, 292] on span "No associations selected" at bounding box center [556, 285] width 153 height 19
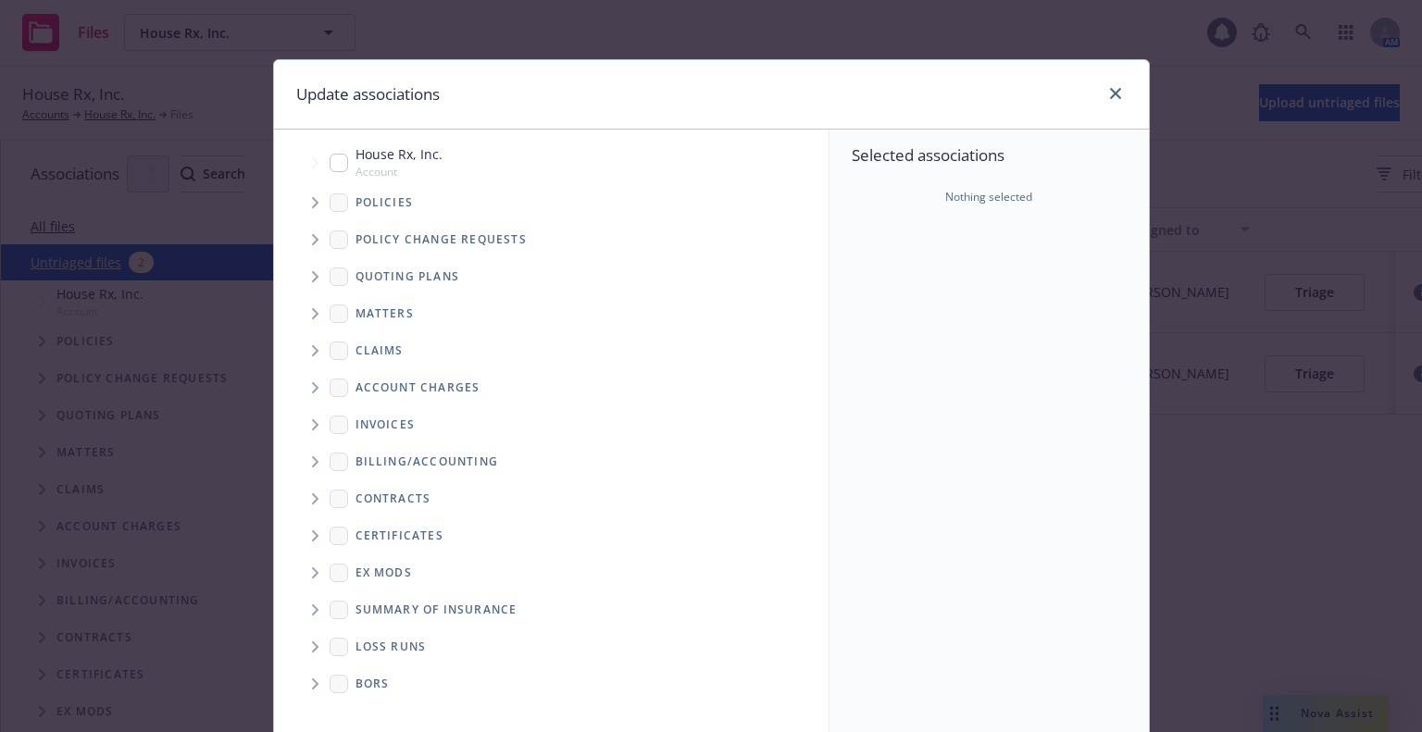
click at [304, 235] on span "Tree Example" at bounding box center [315, 240] width 30 height 30
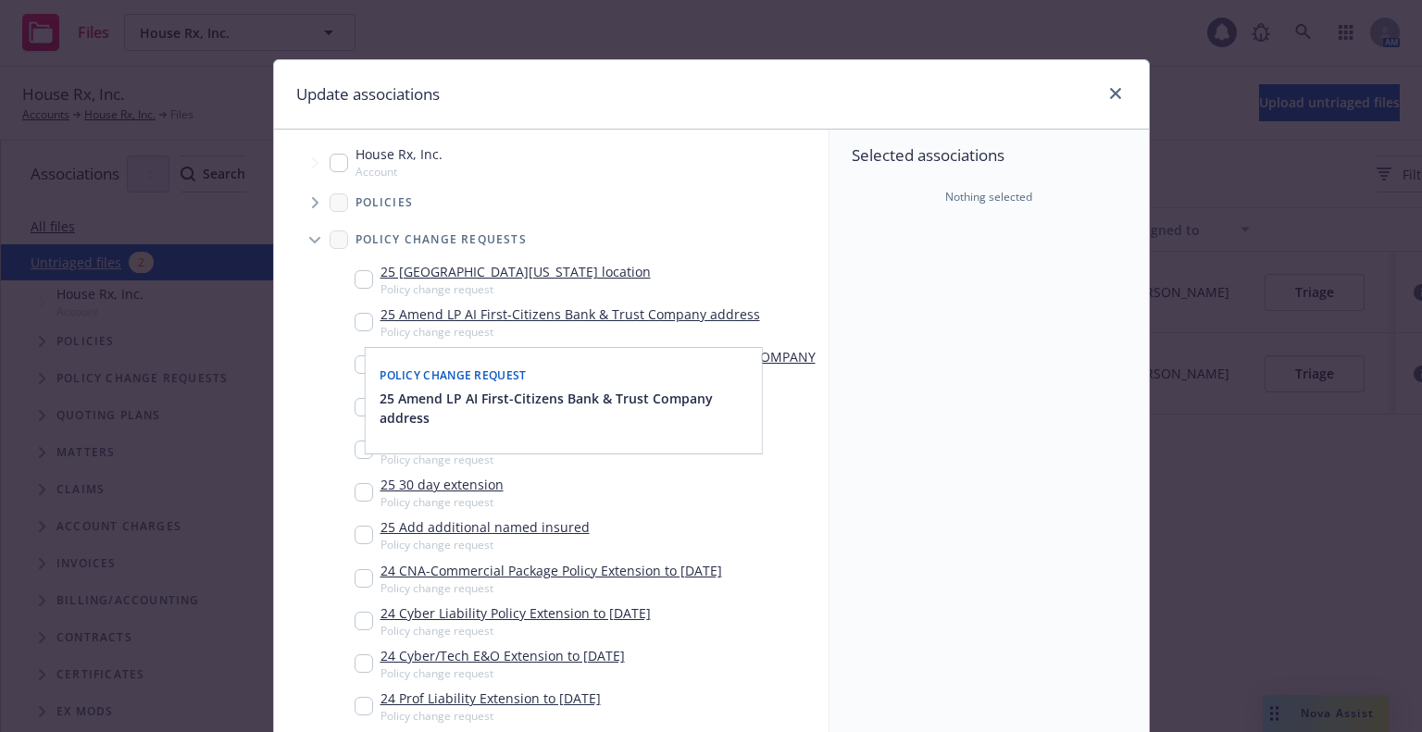
click at [355, 324] on input "Tree Example" at bounding box center [364, 322] width 19 height 19
checkbox input "true"
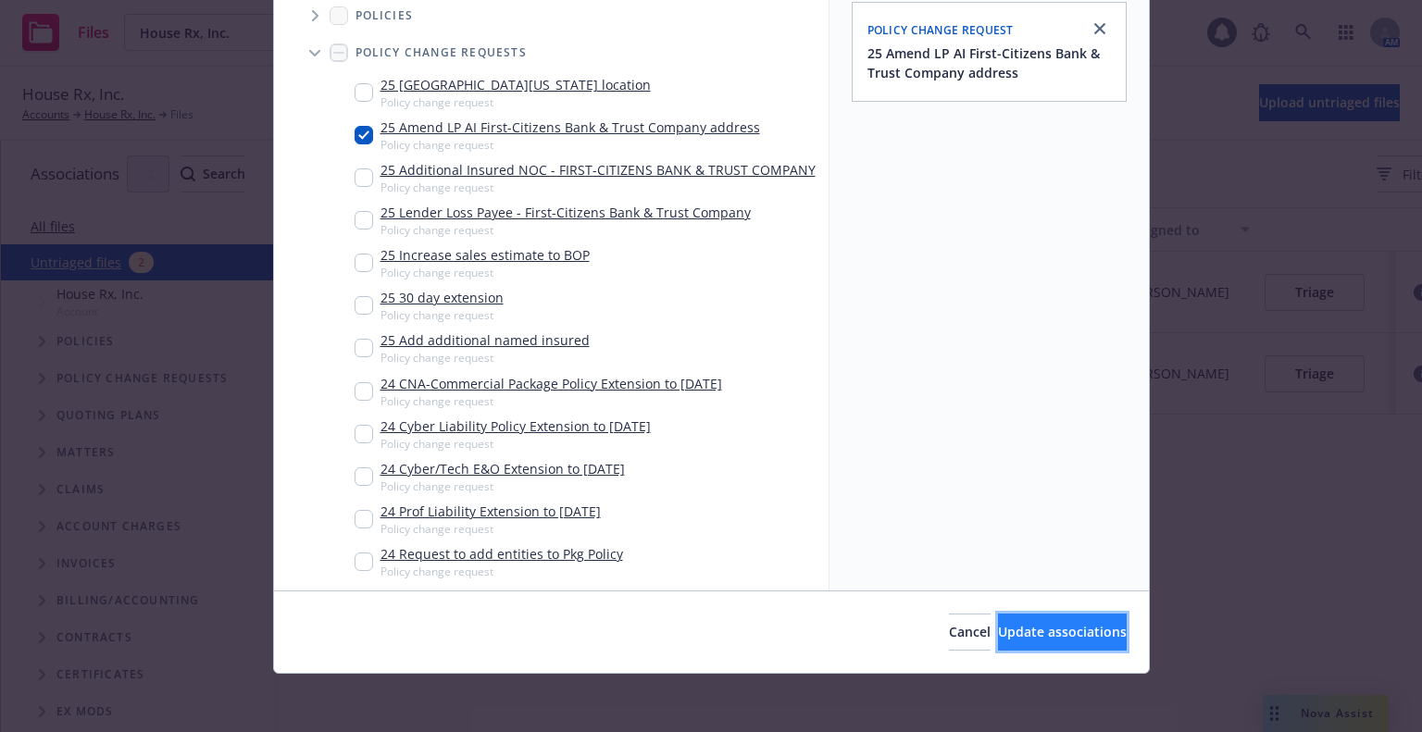
click at [1048, 631] on span "Update associations" at bounding box center [1062, 632] width 129 height 18
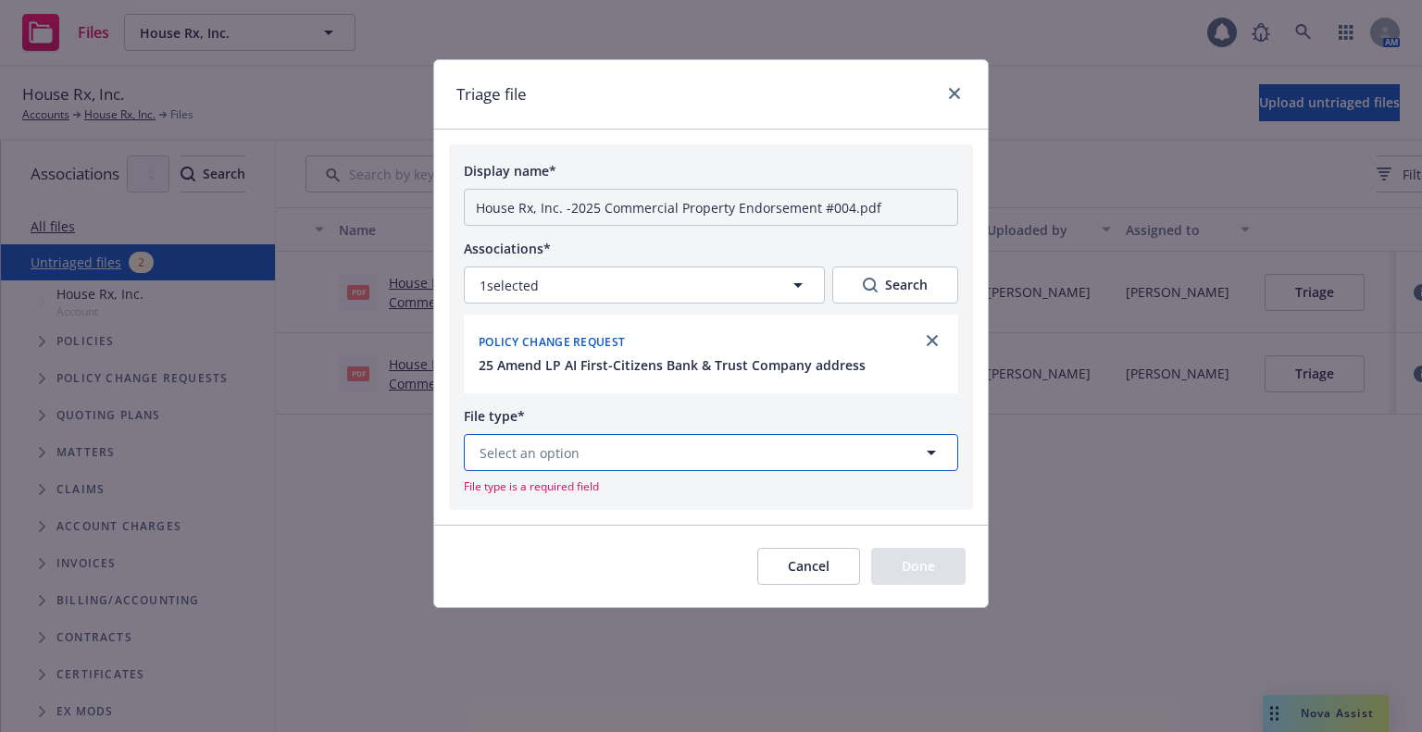
click at [697, 451] on button "Select an option" at bounding box center [711, 452] width 494 height 37
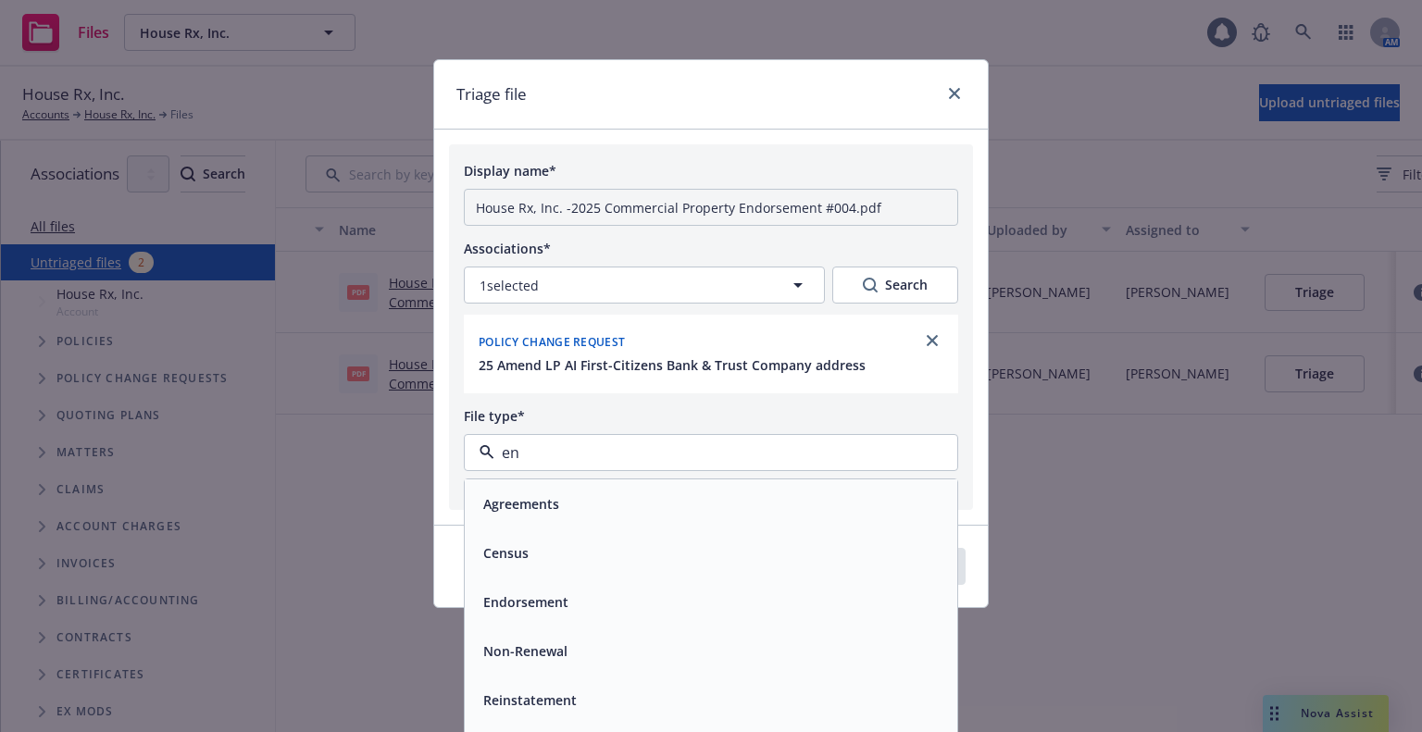
type input "end"
click at [707, 492] on div "Endorsement" at bounding box center [711, 504] width 470 height 27
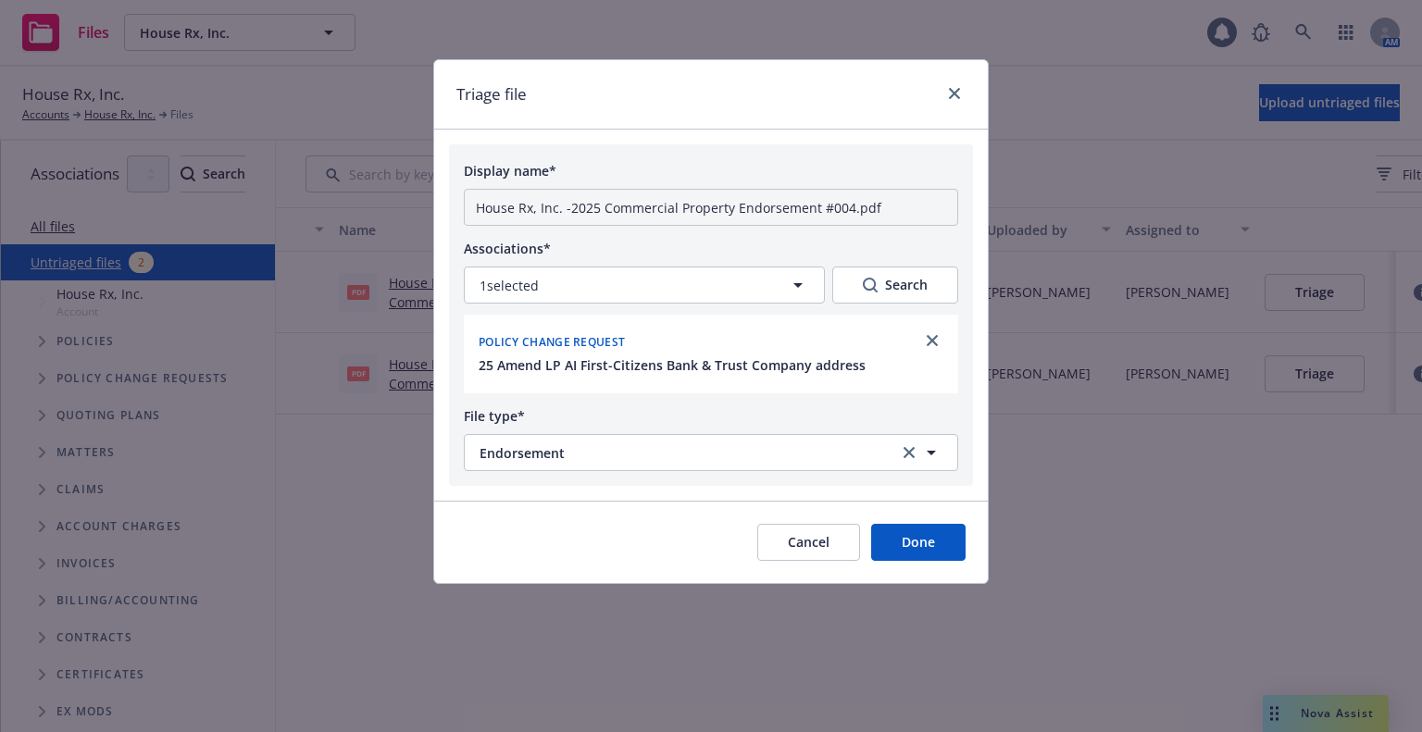
click at [926, 547] on button "Done" at bounding box center [918, 542] width 94 height 37
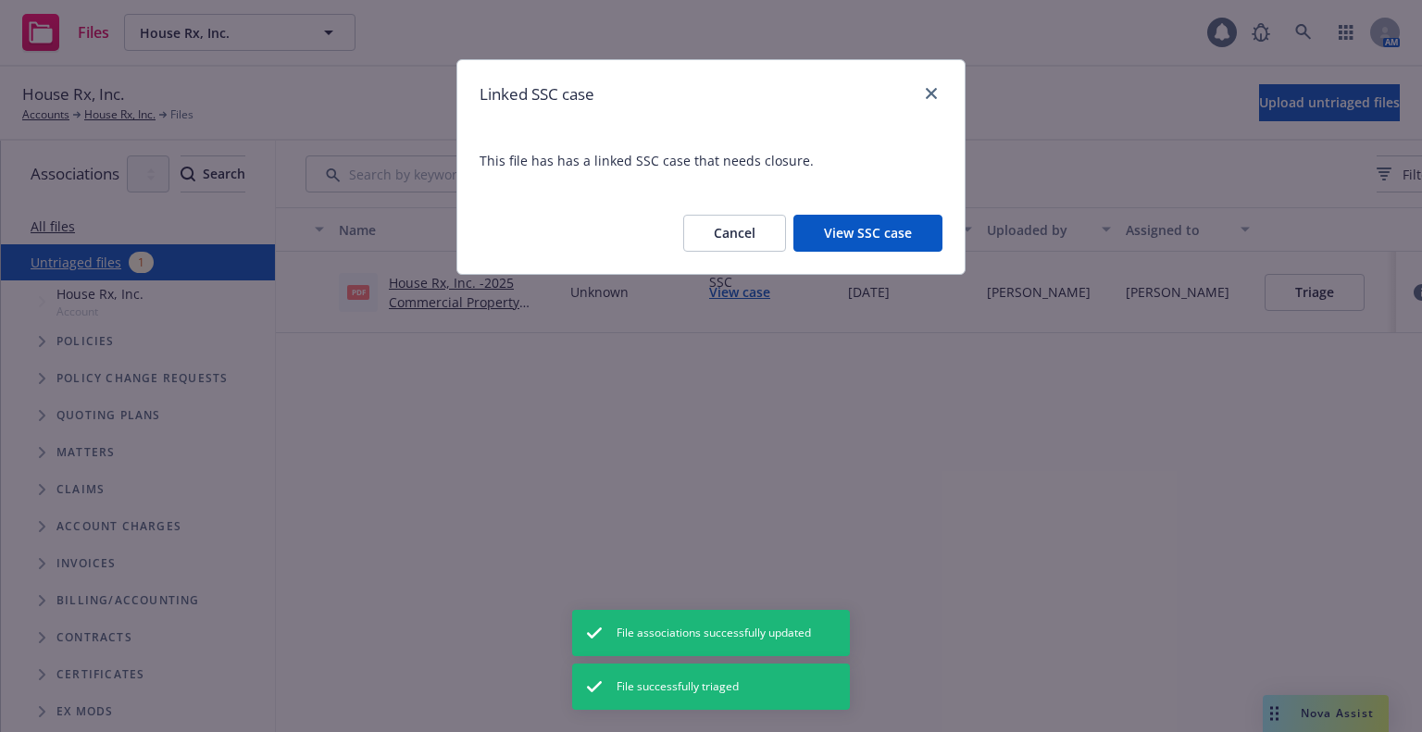
click at [904, 238] on button "View SSC case" at bounding box center [867, 233] width 149 height 37
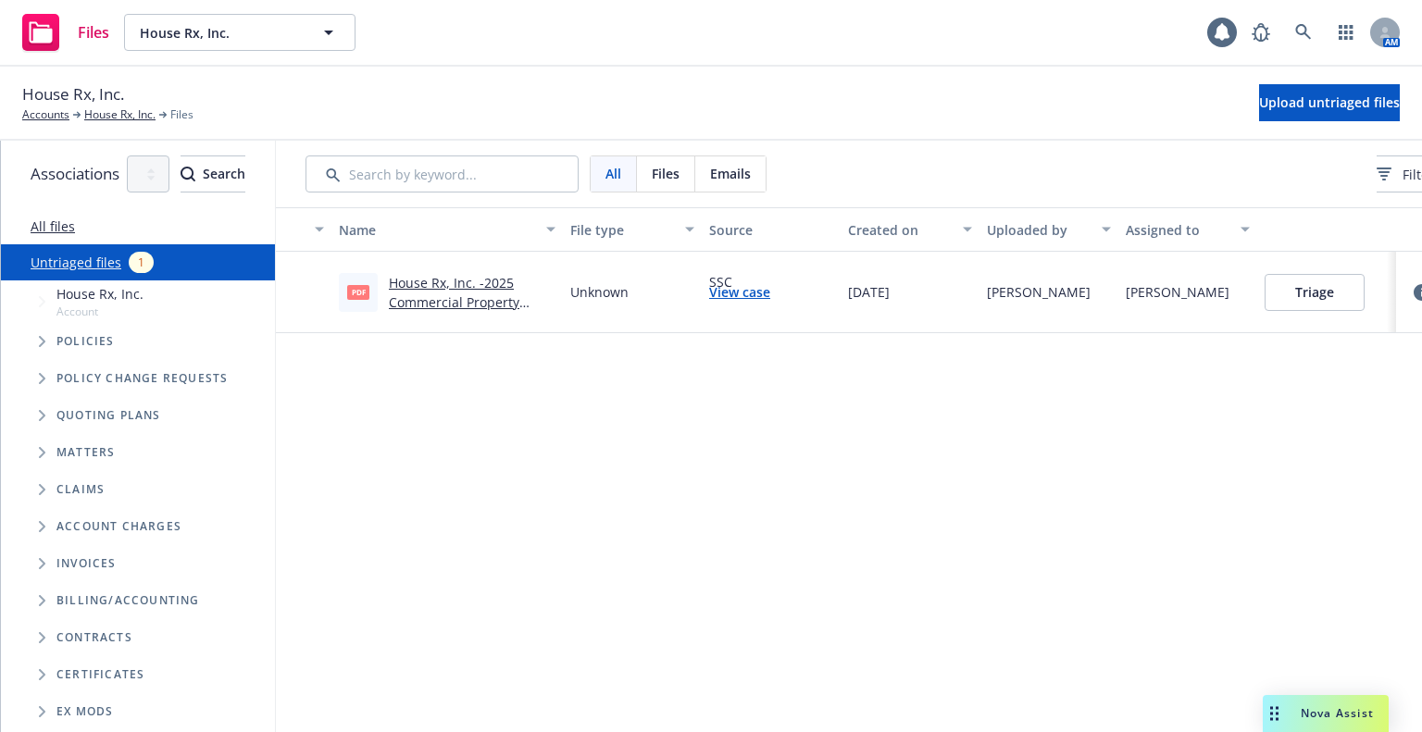
click at [490, 291] on link "House Rx, Inc. -2025 Commercial Property Endorsement #003.pdf" at bounding box center [460, 302] width 143 height 56
click at [103, 125] on div "House Rx, Inc. Accounts House Rx, Inc. Files Upload untriaged files" at bounding box center [711, 104] width 1422 height 74
drag, startPoint x: 0, startPoint y: 99, endPoint x: 0, endPoint y: -17, distance: 115.7
click at [0, 0] on html "Files House Rx, Inc. House Rx, Inc. 1 AM House Rx, Inc. Accounts House Rx, Inc.…" at bounding box center [711, 366] width 1422 height 732
click at [99, 109] on link "House Rx, Inc." at bounding box center [119, 114] width 71 height 17
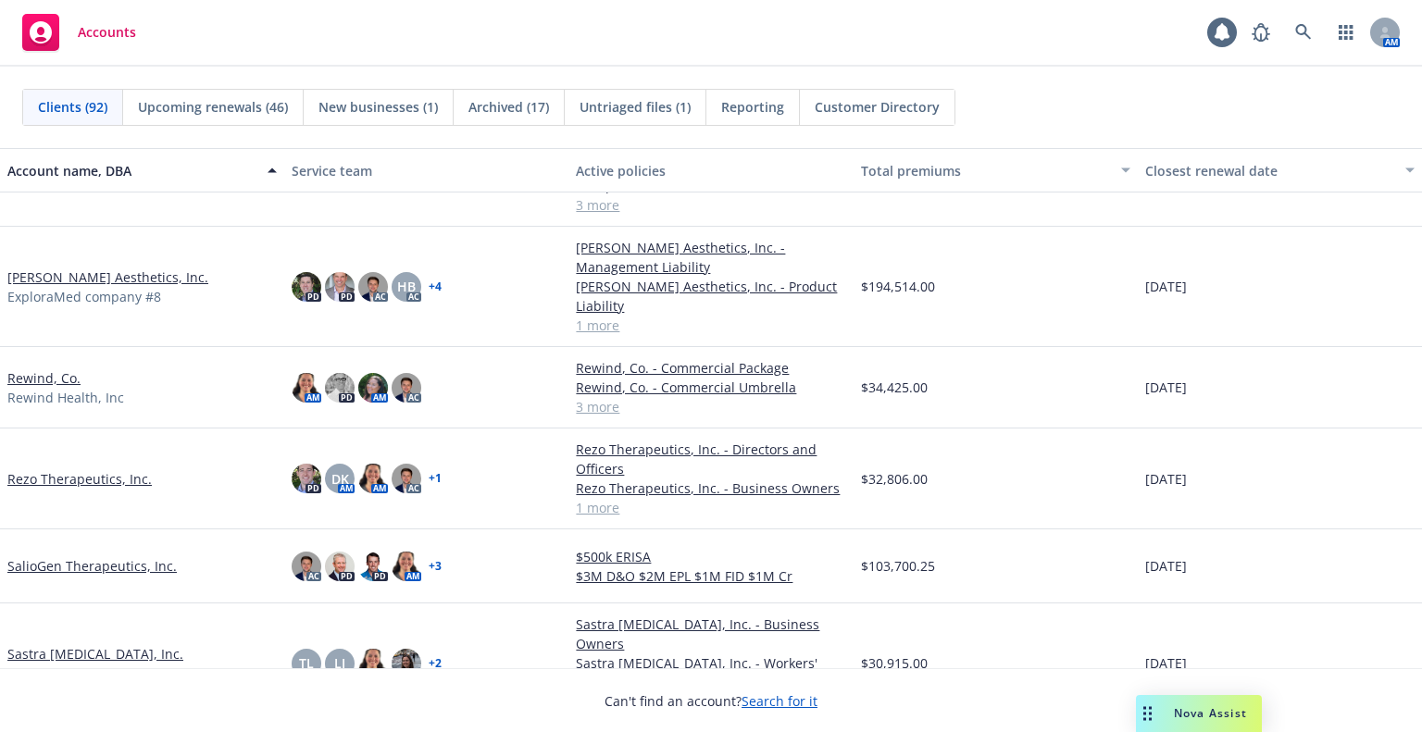
scroll to position [4629, 0]
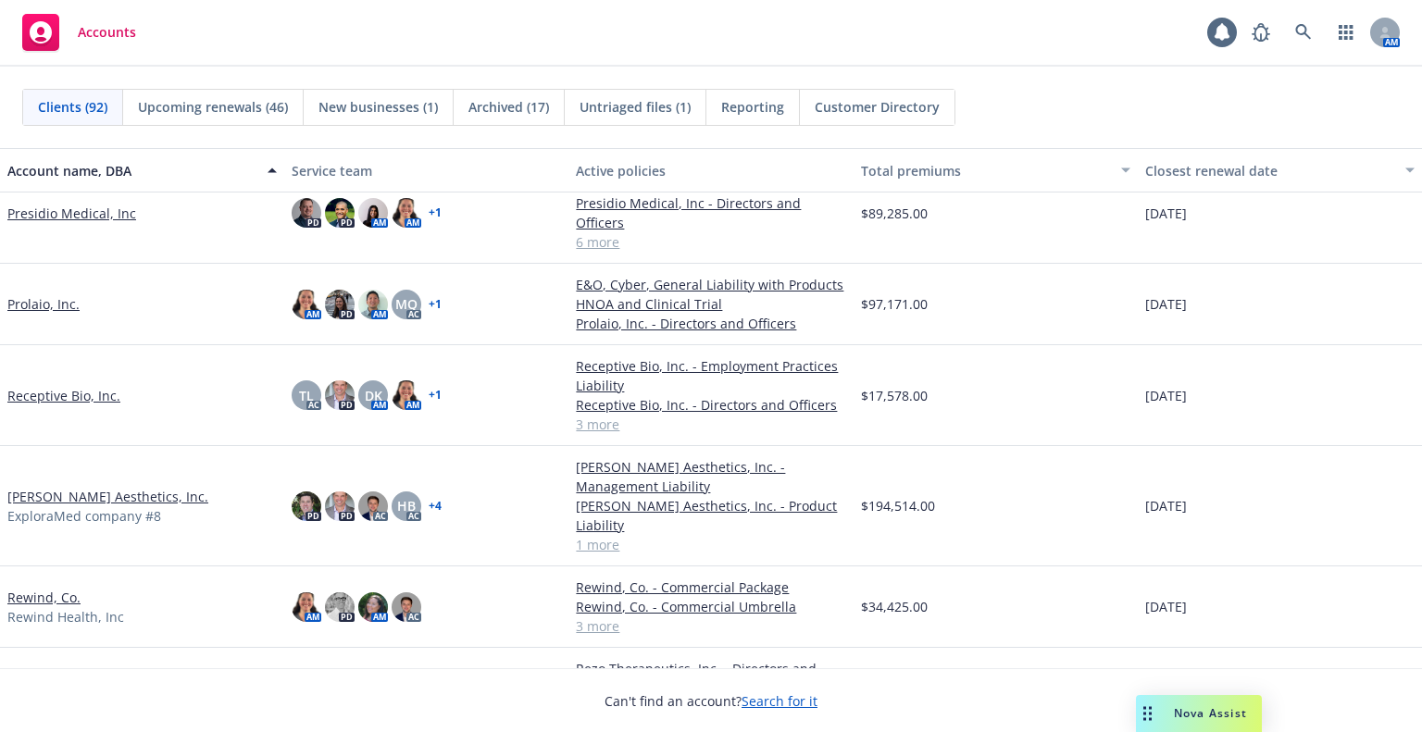
click at [56, 386] on link "Receptive Bio, Inc." at bounding box center [63, 395] width 113 height 19
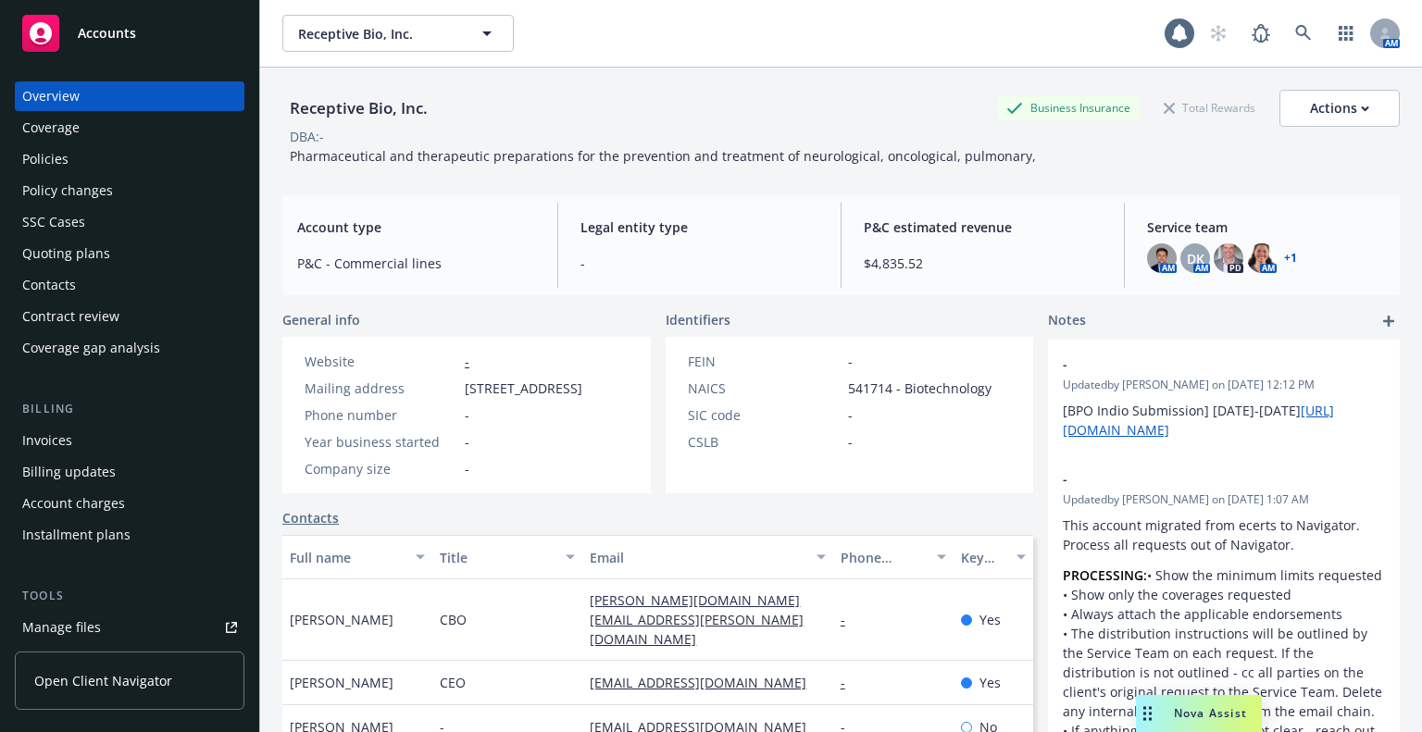
click at [170, 166] on div "Policies" at bounding box center [129, 159] width 215 height 30
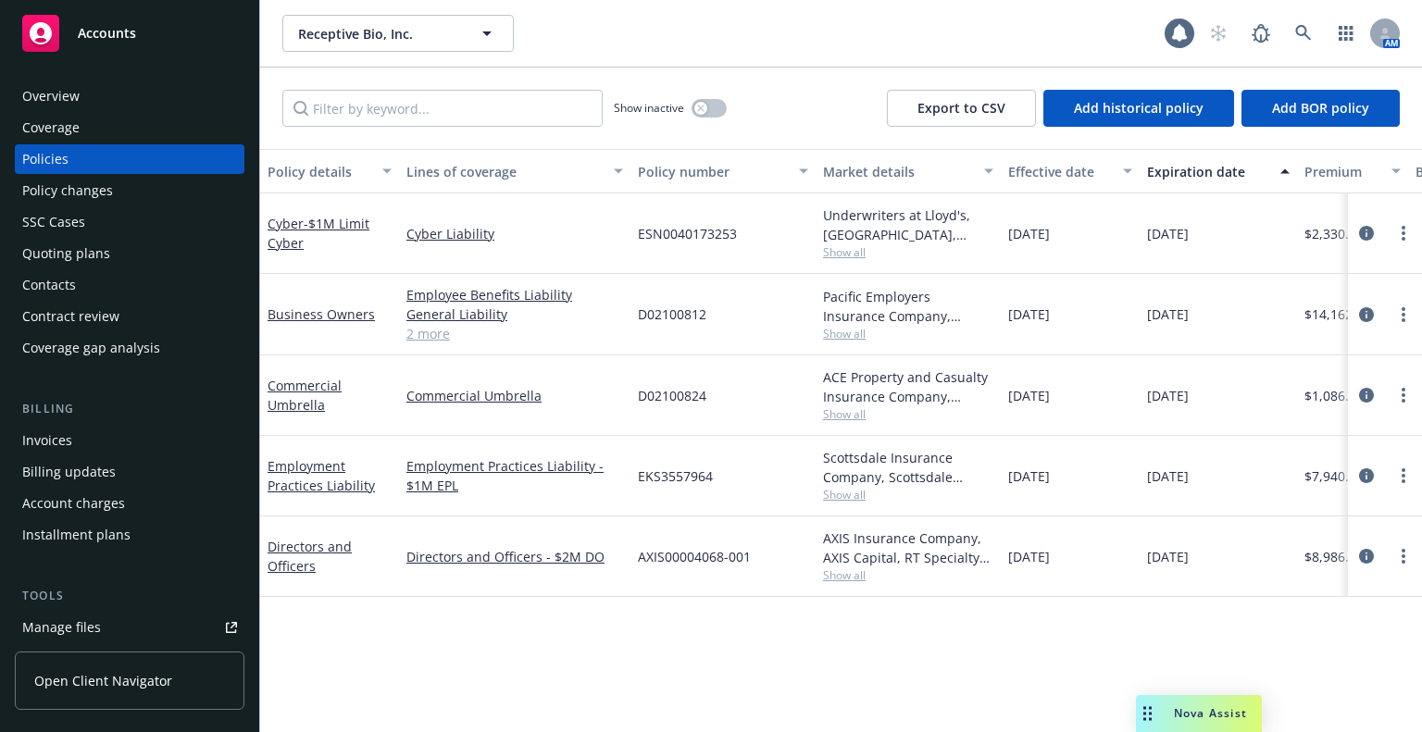
click at [685, 321] on span "D02100812" at bounding box center [672, 314] width 69 height 19
click at [685, 319] on span "D02100812" at bounding box center [672, 314] width 69 height 19
click at [685, 316] on span "D02100812" at bounding box center [672, 314] width 69 height 19
copy span "D02100812"
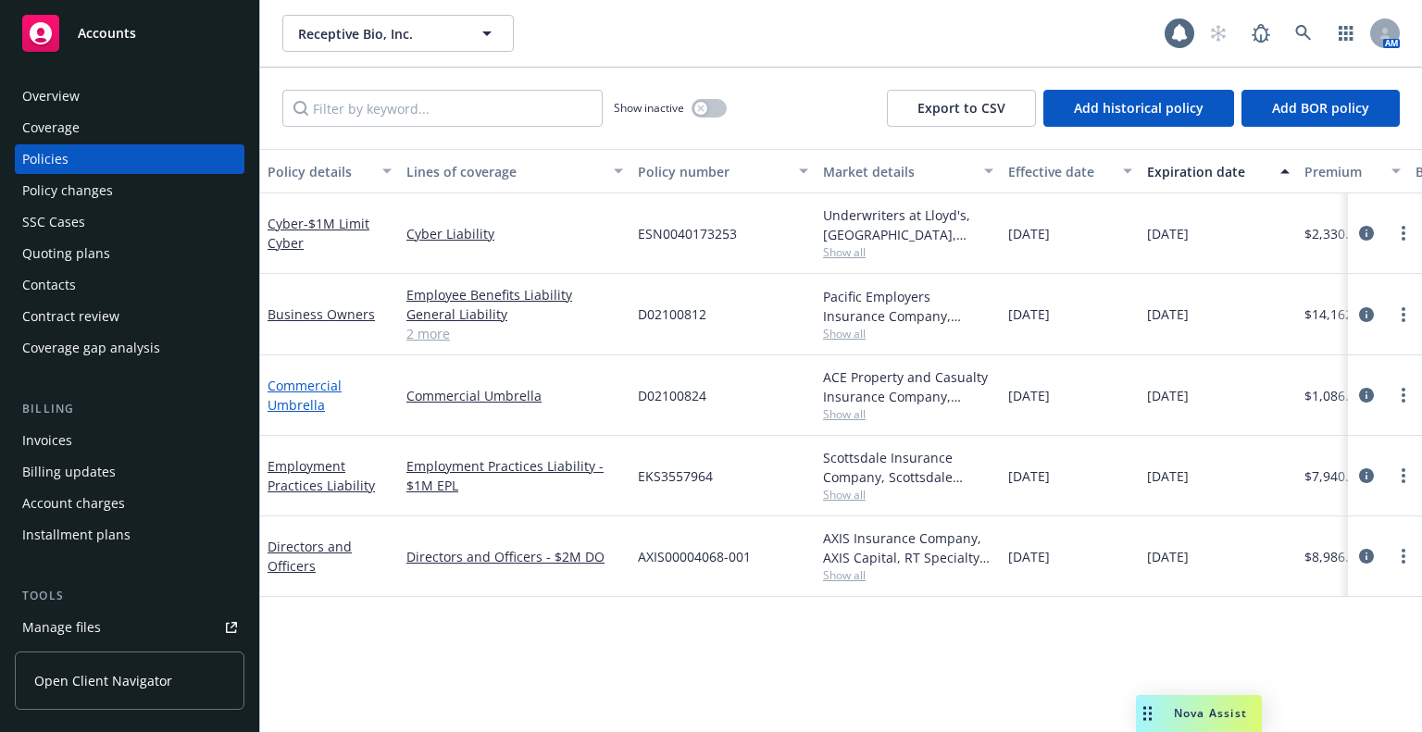
click at [284, 395] on link "Commercial Umbrella" at bounding box center [305, 395] width 74 height 37
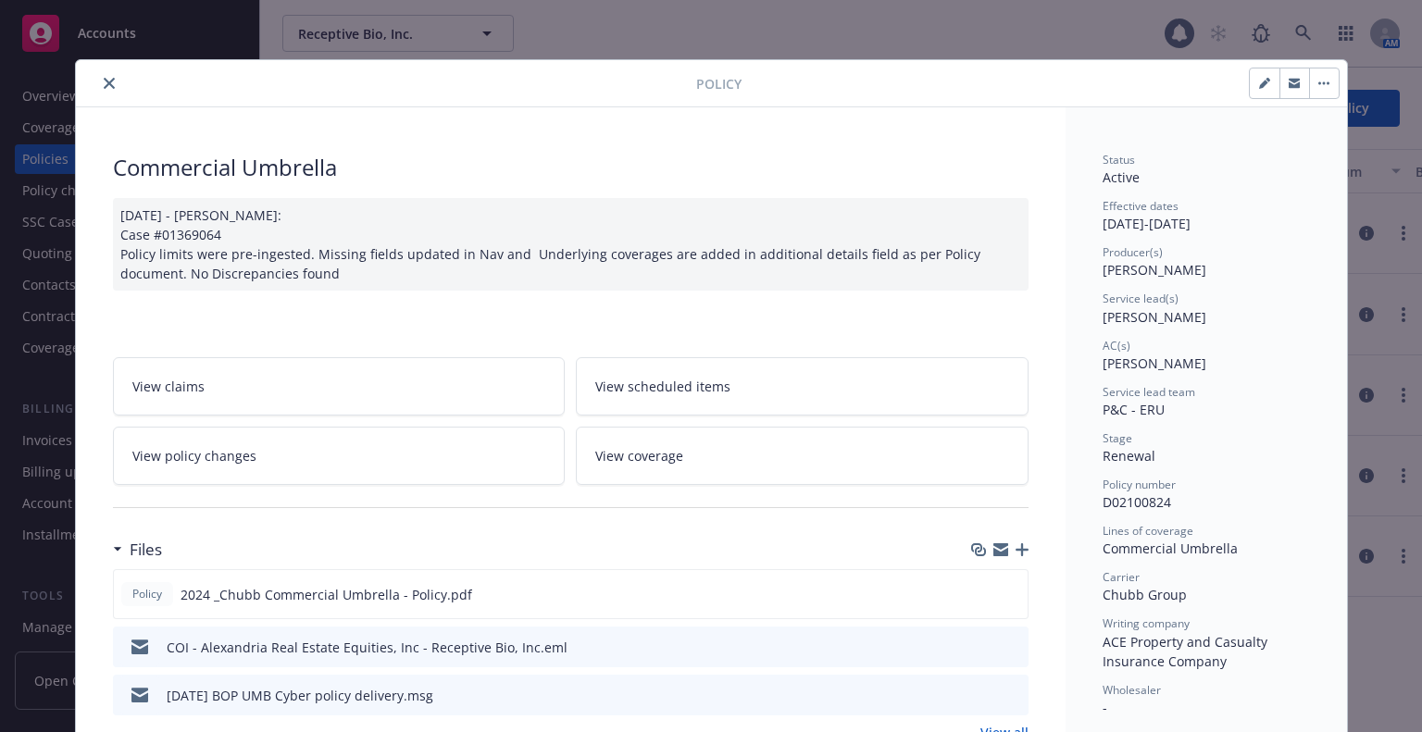
click at [308, 458] on link "View policy changes" at bounding box center [339, 456] width 453 height 58
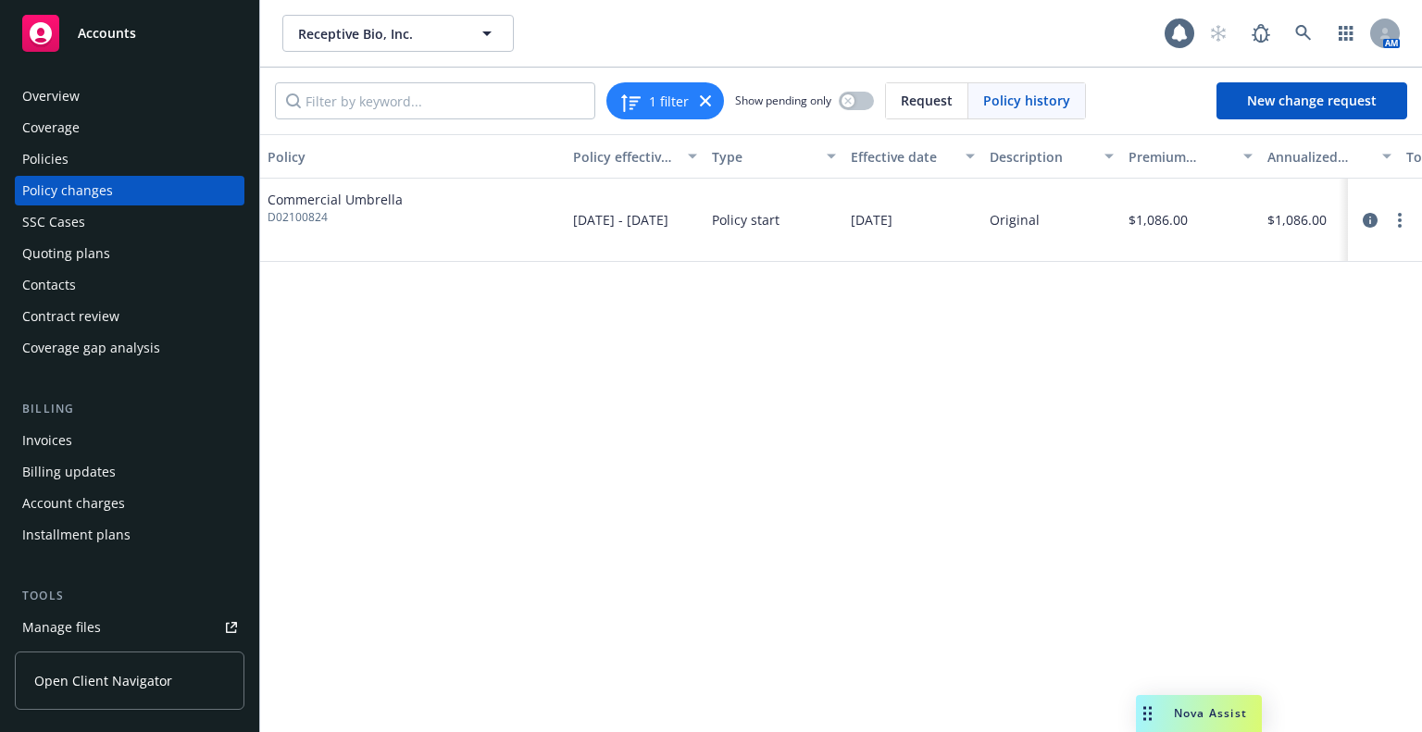
click at [68, 170] on div "Policies" at bounding box center [129, 159] width 215 height 30
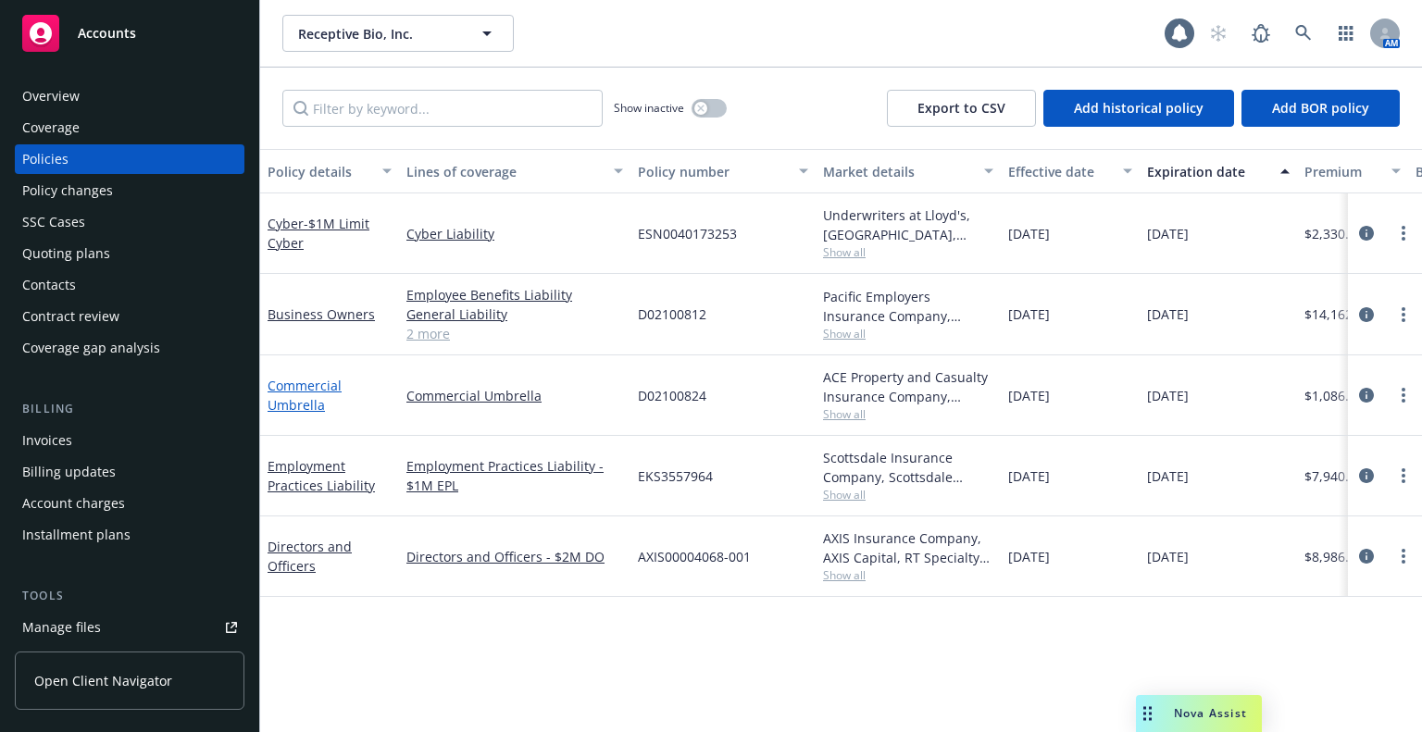
click at [296, 393] on link "Commercial Umbrella" at bounding box center [305, 395] width 74 height 37
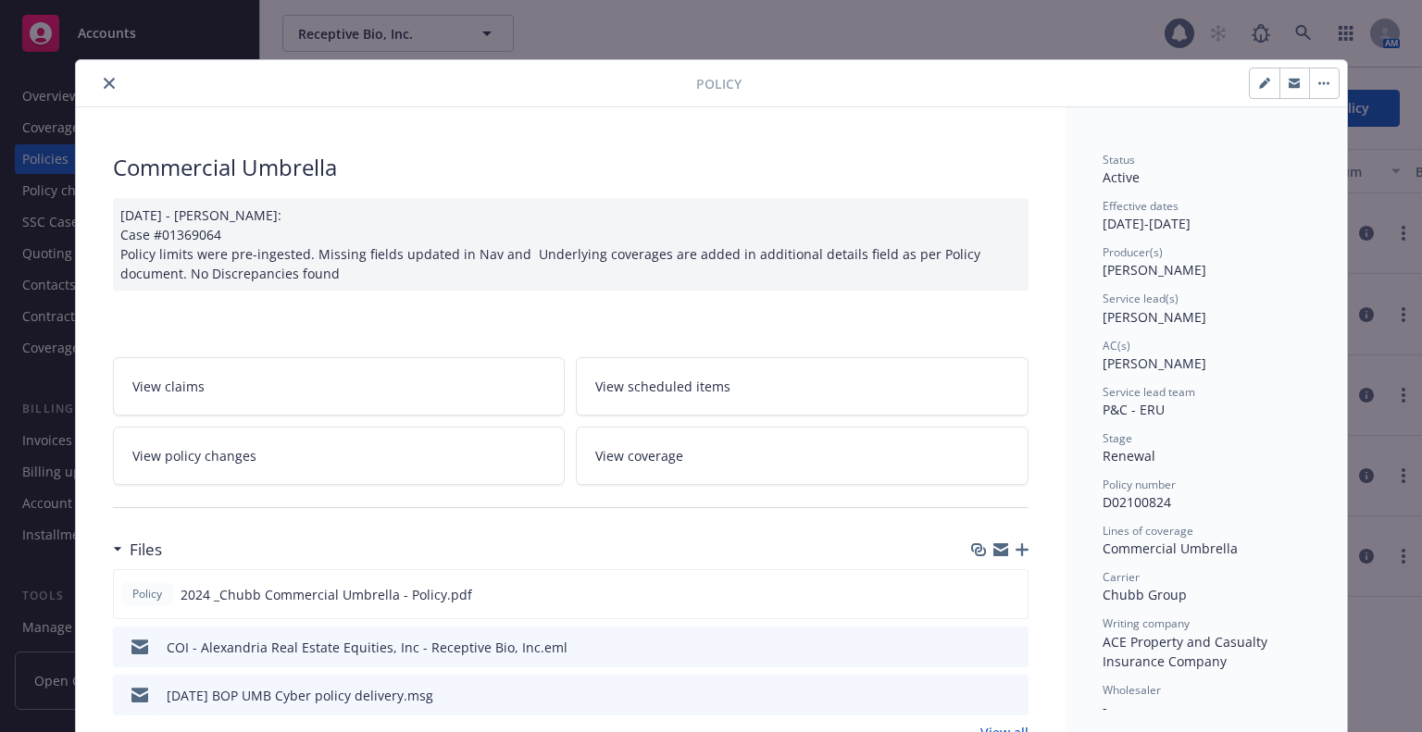
scroll to position [56, 0]
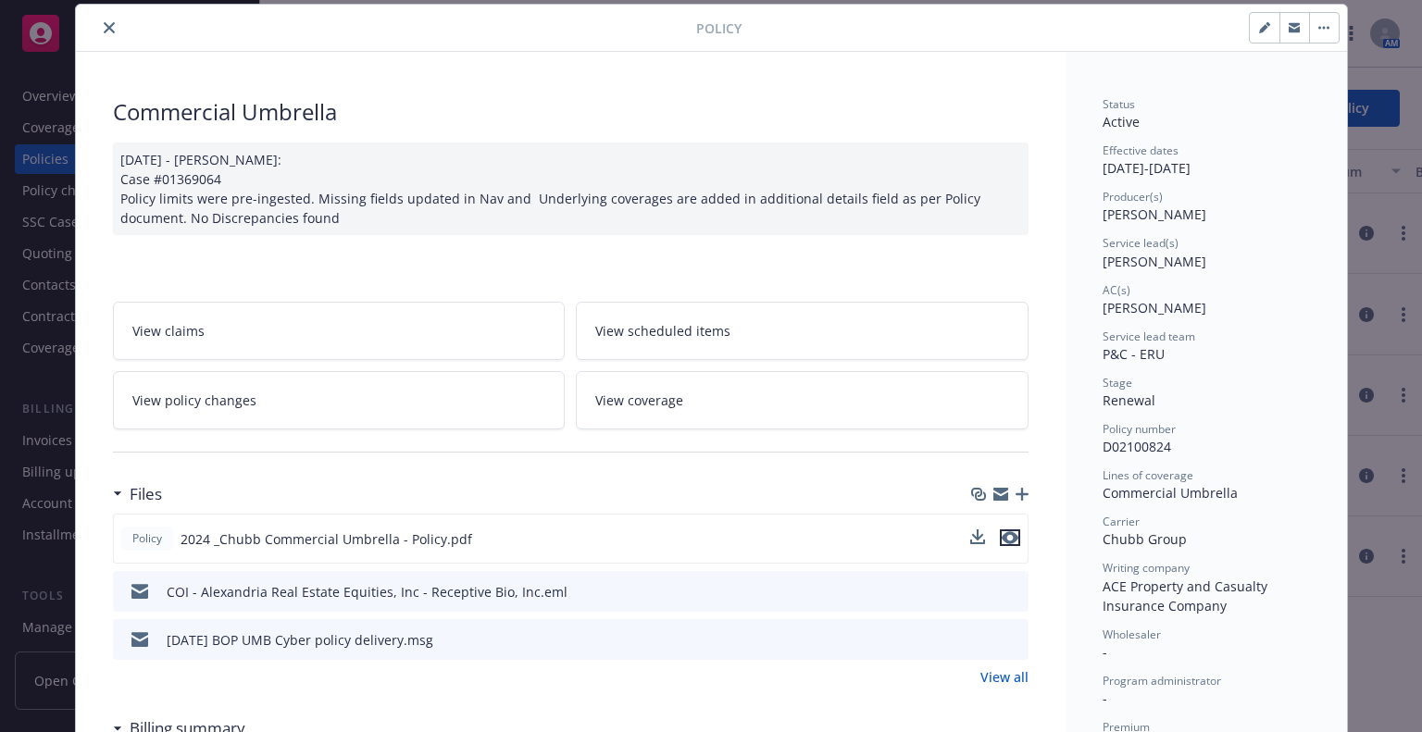
click at [1009, 540] on icon "preview file" at bounding box center [1010, 537] width 17 height 13
click at [98, 32] on button "close" at bounding box center [109, 28] width 22 height 22
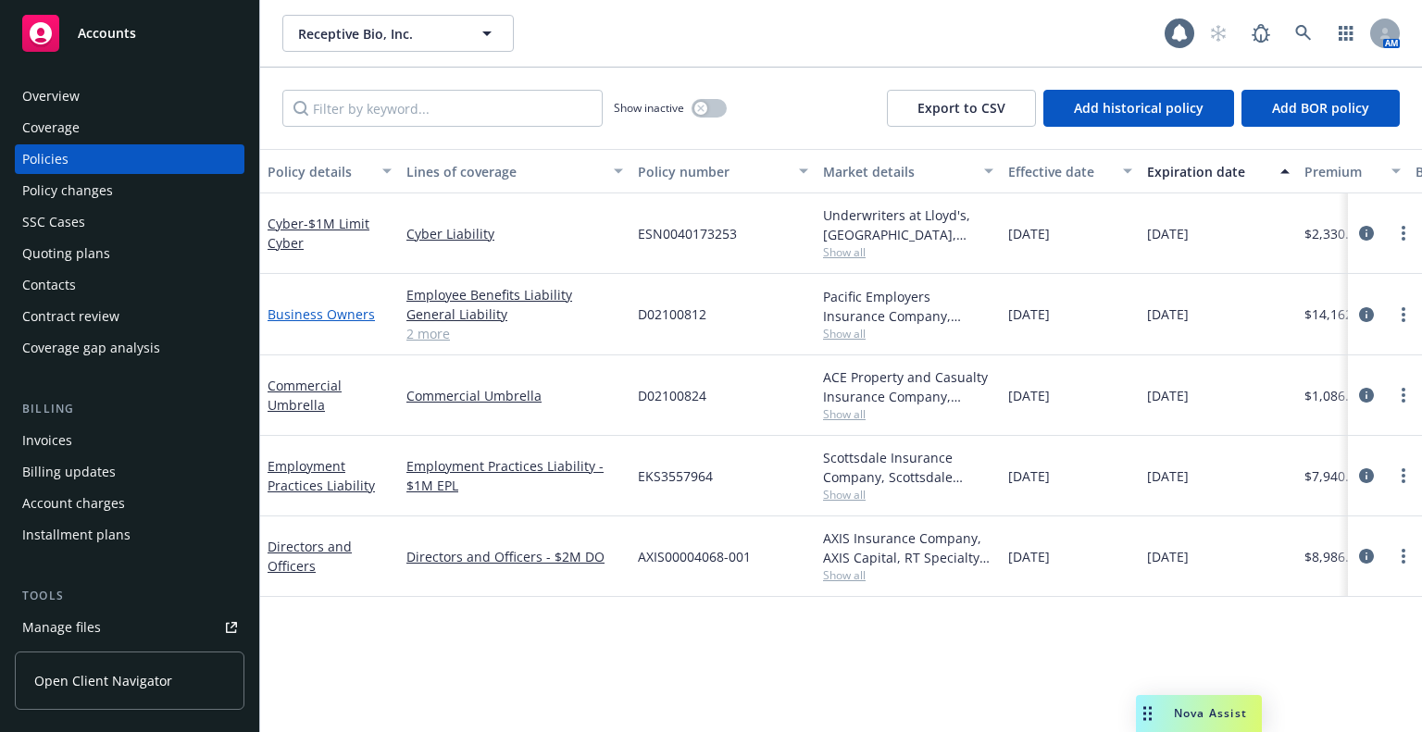
click at [305, 308] on link "Business Owners" at bounding box center [321, 315] width 107 height 18
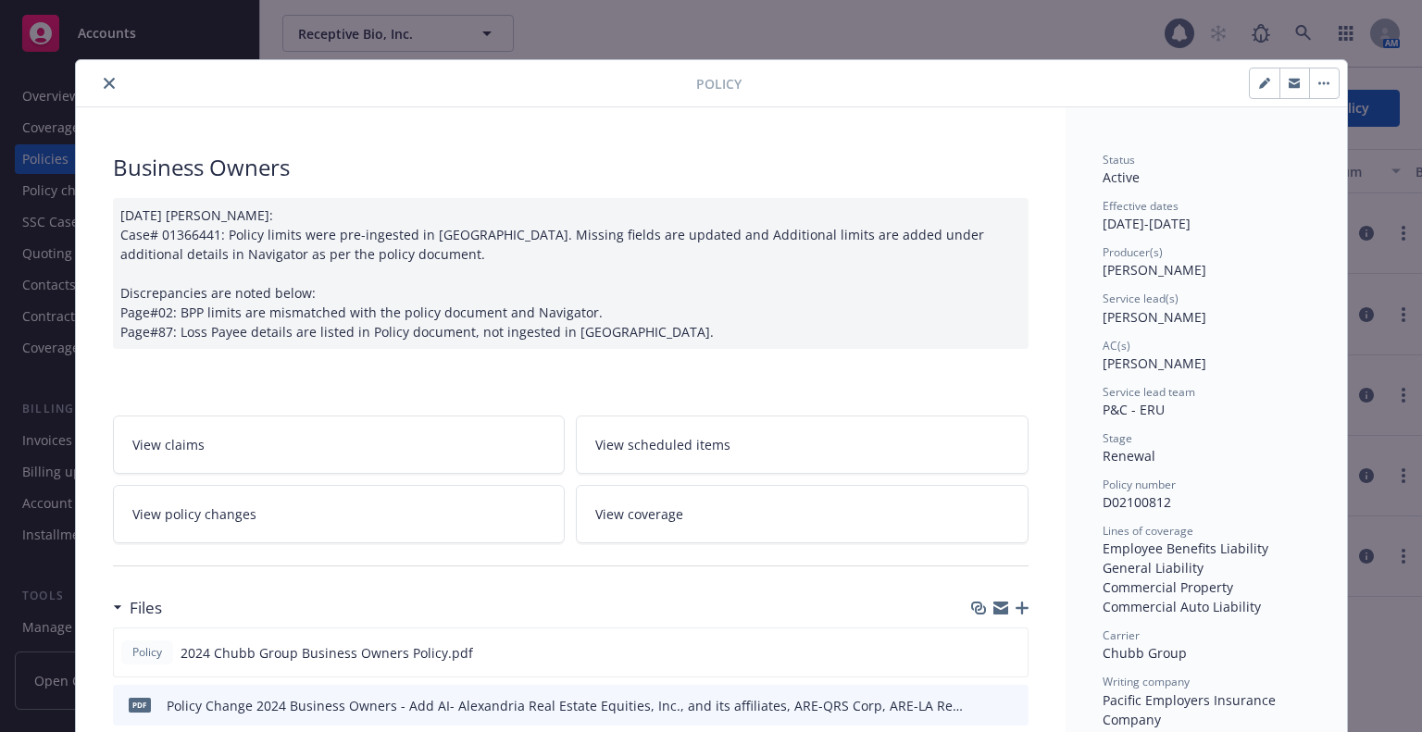
click at [449, 529] on link "View policy changes" at bounding box center [339, 514] width 453 height 58
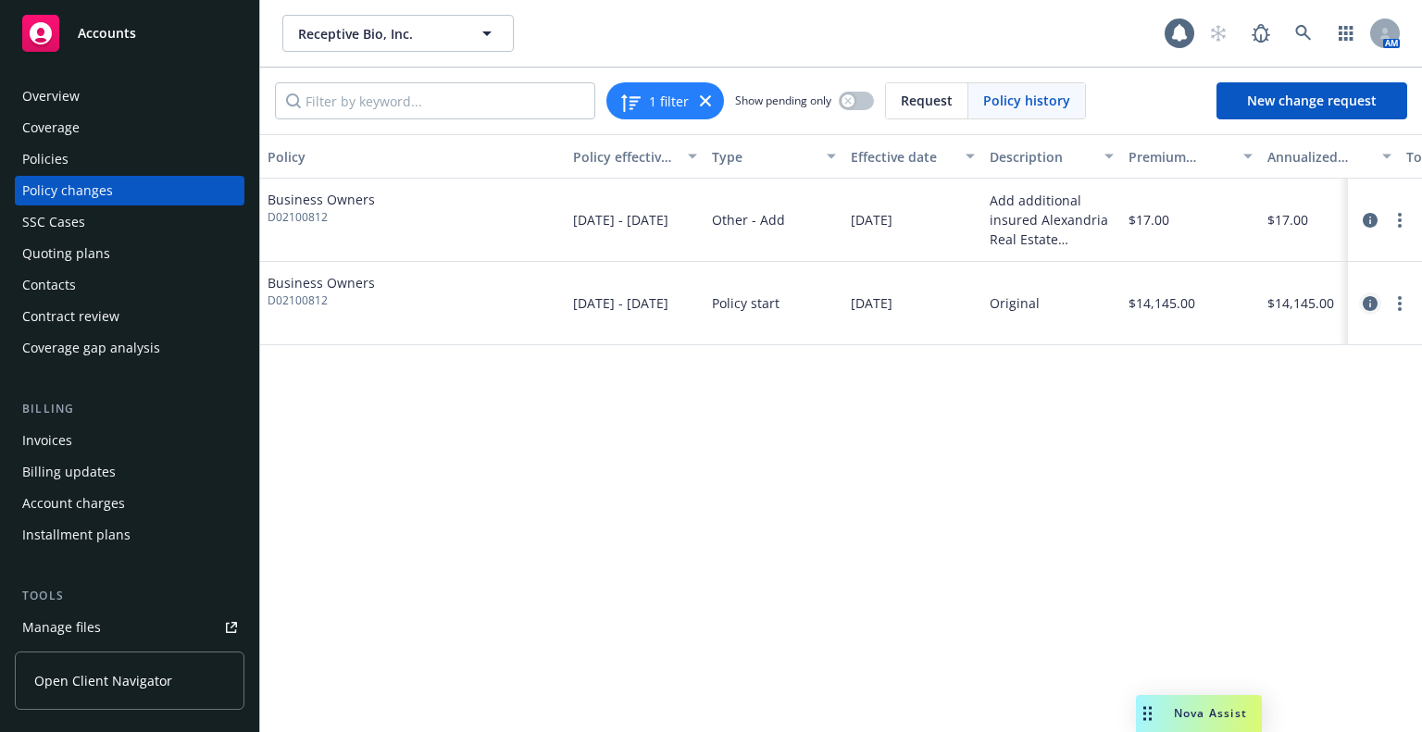
click at [1369, 306] on icon "circleInformation" at bounding box center [1370, 303] width 15 height 15
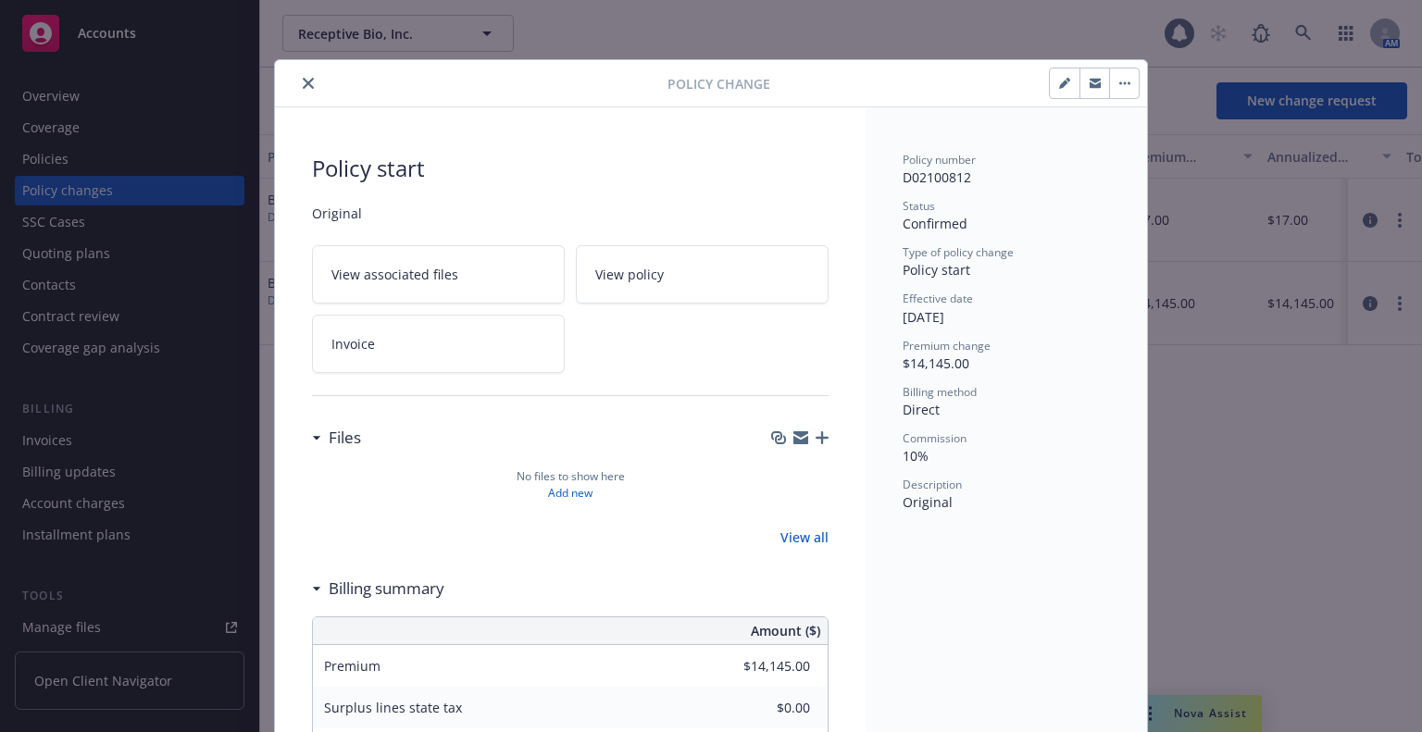
scroll to position [56, 0]
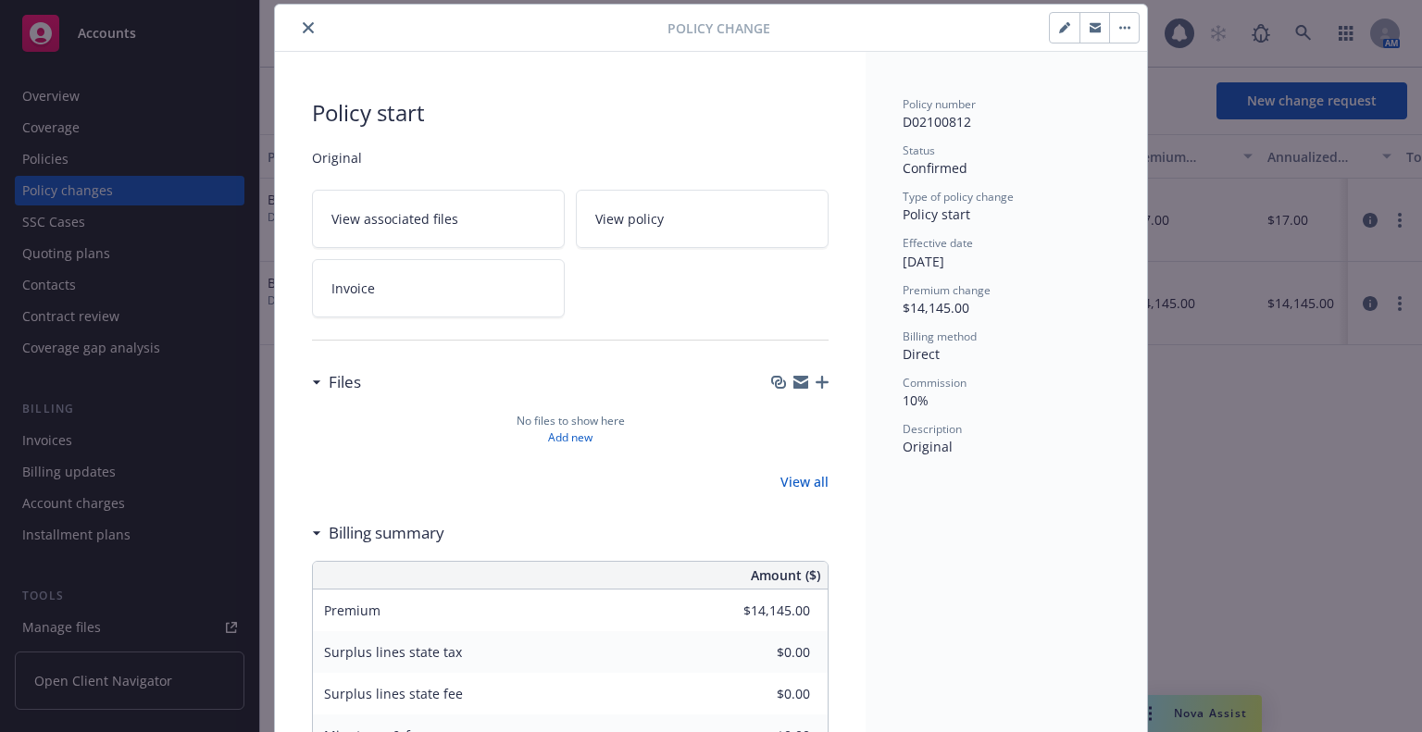
drag, startPoint x: 303, startPoint y: 25, endPoint x: 336, endPoint y: 20, distance: 33.7
click at [303, 25] on icon "close" at bounding box center [308, 27] width 11 height 11
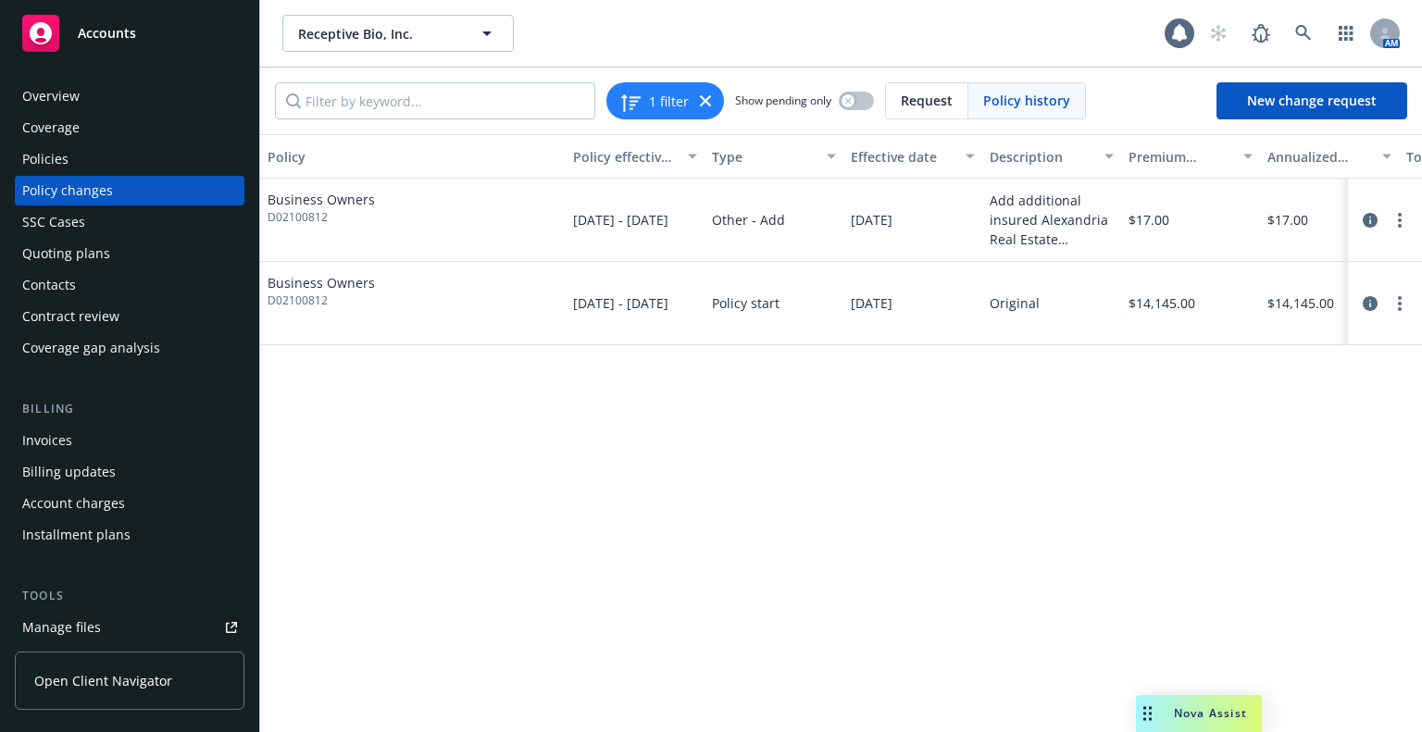
click at [202, 255] on div "Quoting plans" at bounding box center [129, 254] width 215 height 30
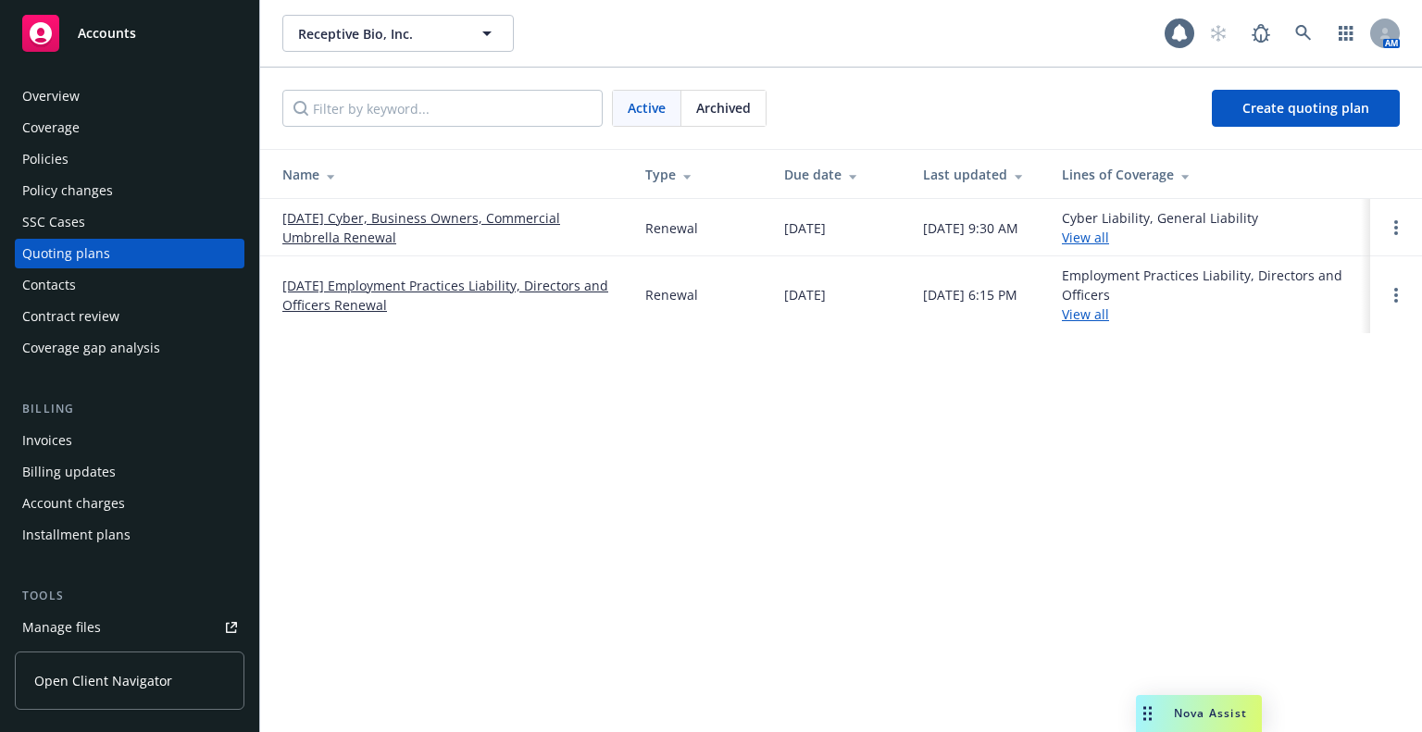
click at [359, 232] on link "[DATE] Cyber, Business Owners, Commercial Umbrella Renewal" at bounding box center [448, 227] width 333 height 39
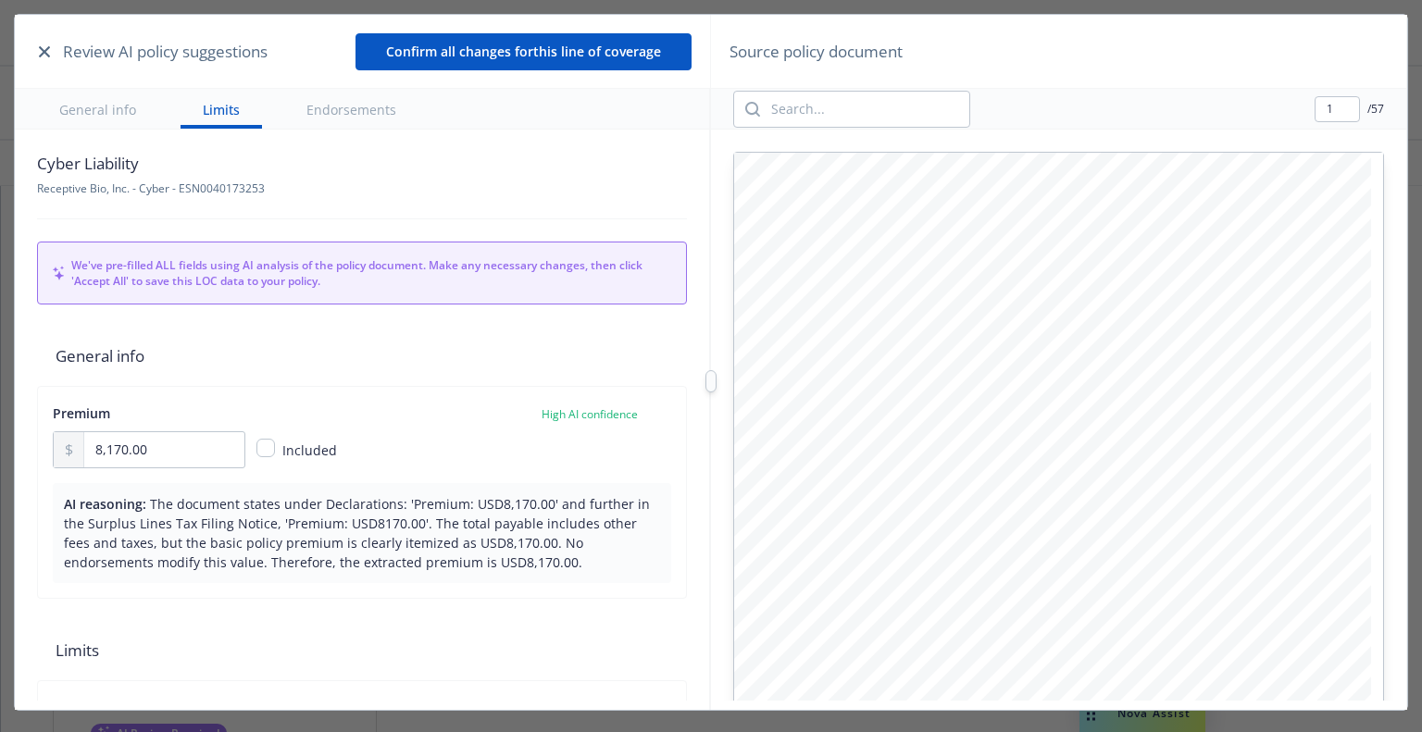
click at [39, 50] on icon "button" at bounding box center [44, 51] width 11 height 11
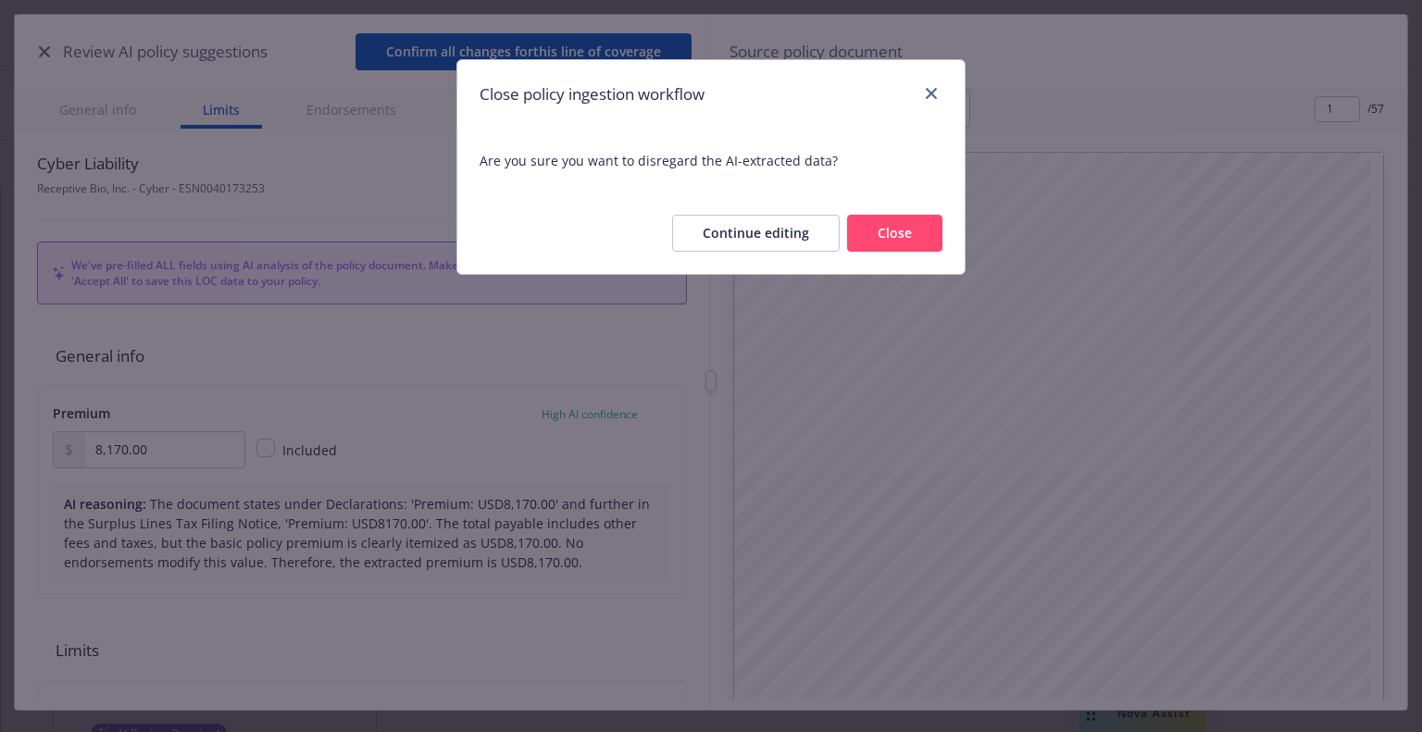
click at [889, 225] on button "Close" at bounding box center [894, 233] width 95 height 37
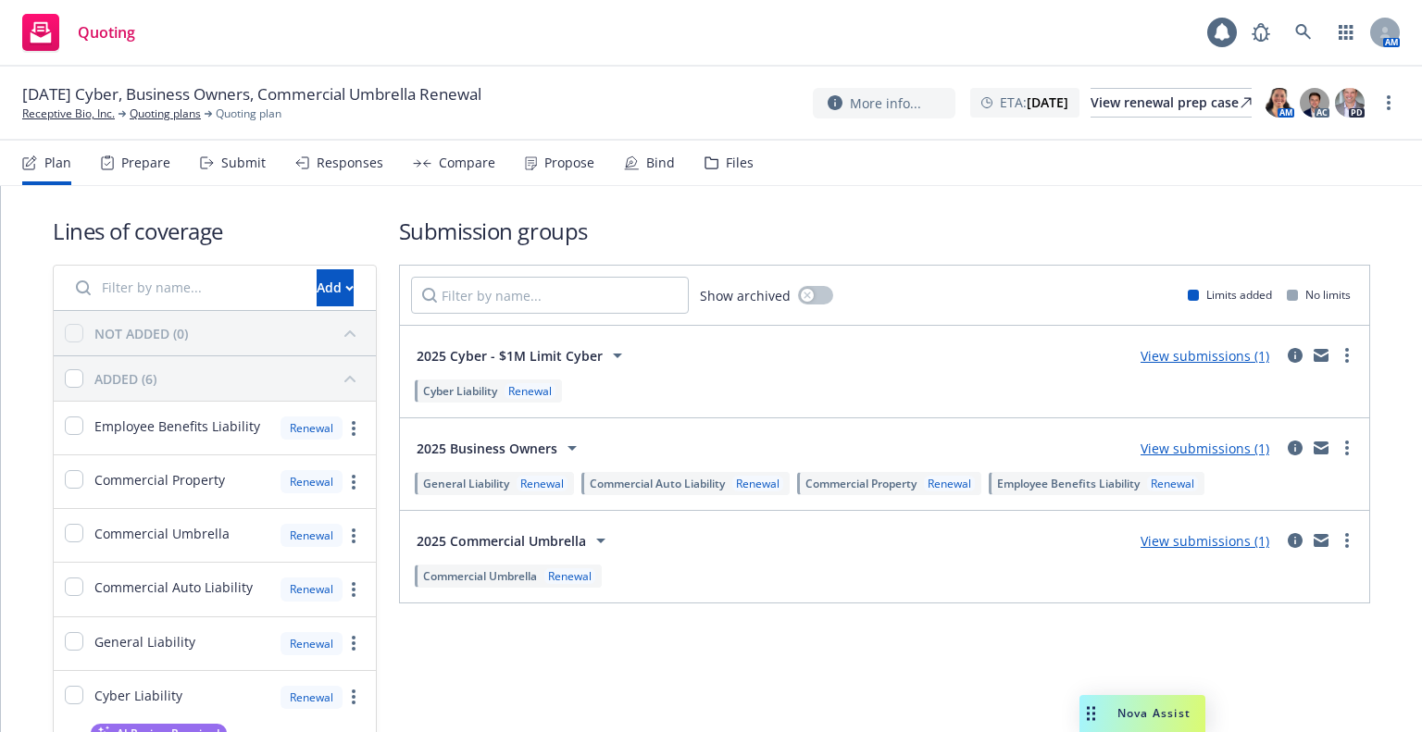
click at [233, 167] on div "Submit" at bounding box center [243, 163] width 44 height 15
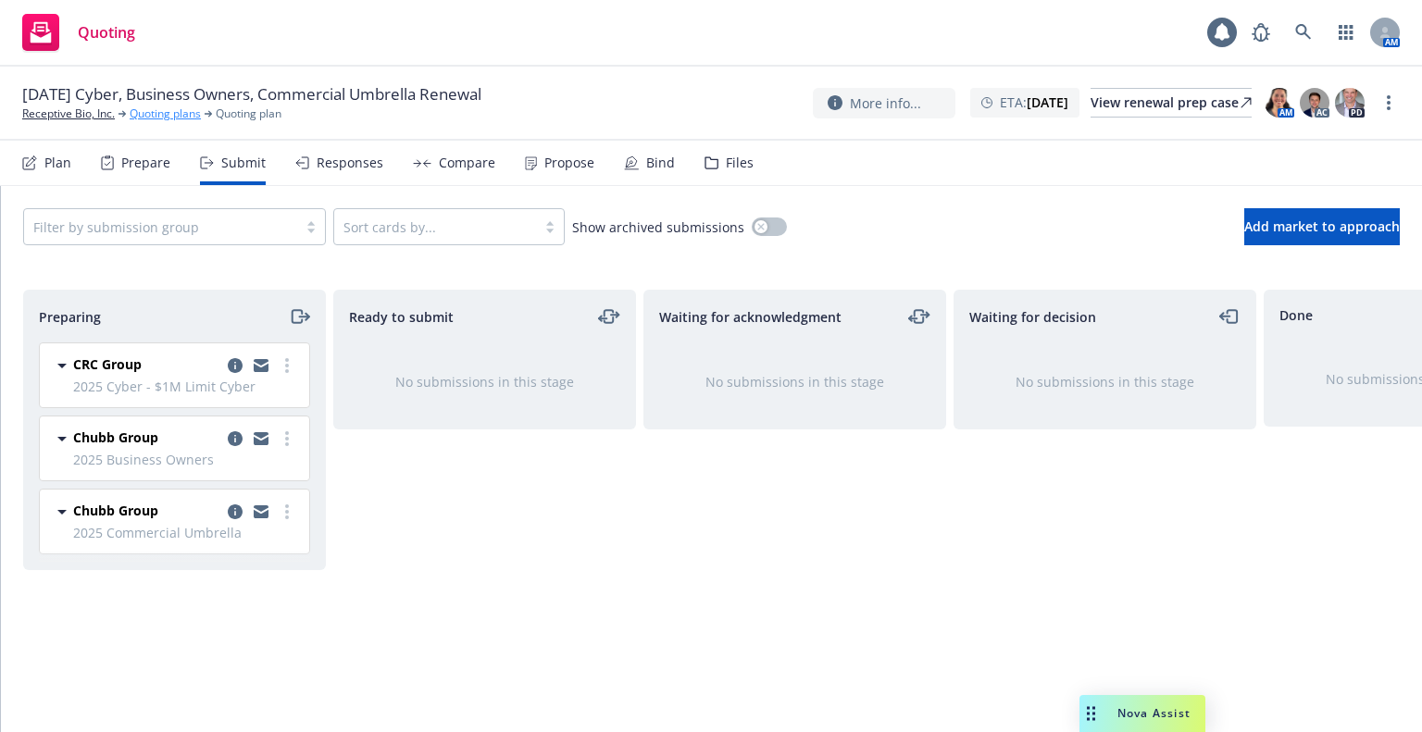
click at [142, 118] on link "Quoting plans" at bounding box center [165, 114] width 71 height 17
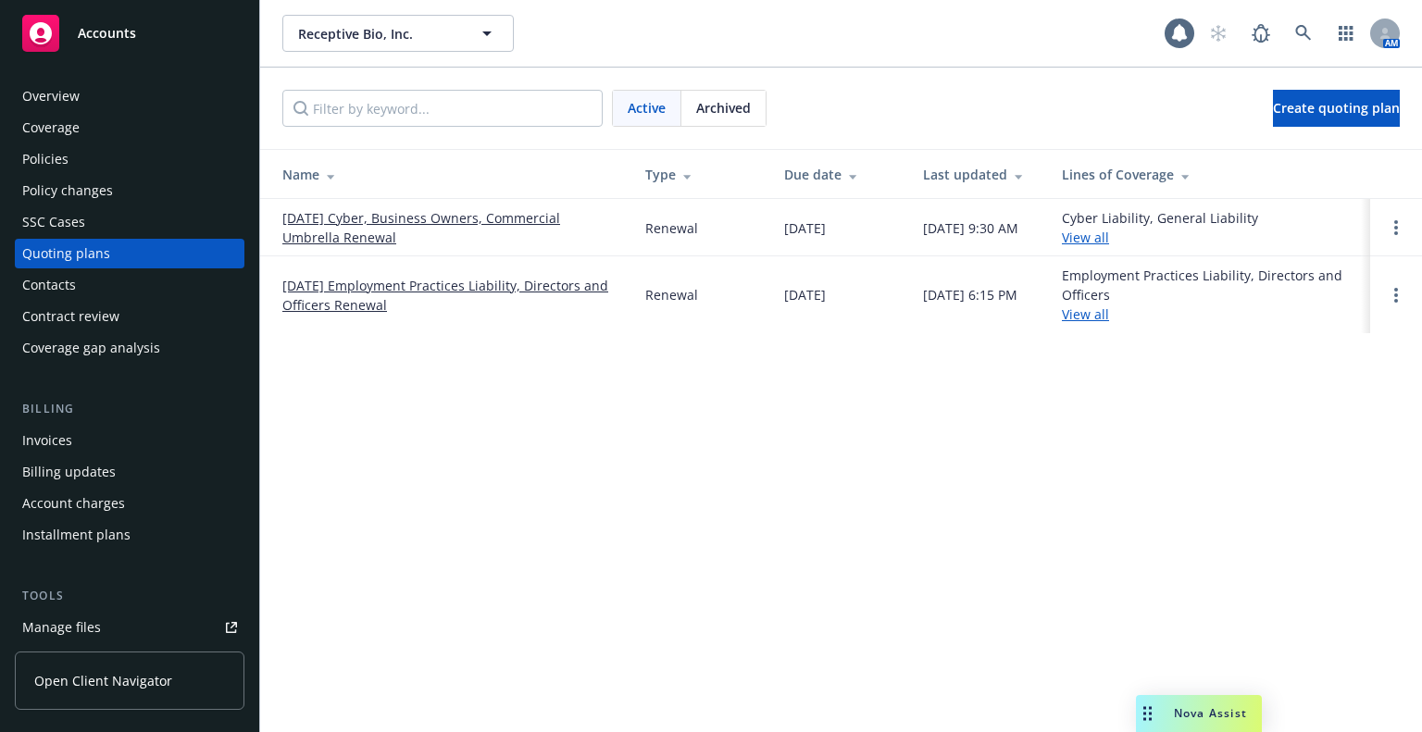
click at [122, 158] on div "Policies" at bounding box center [129, 159] width 215 height 30
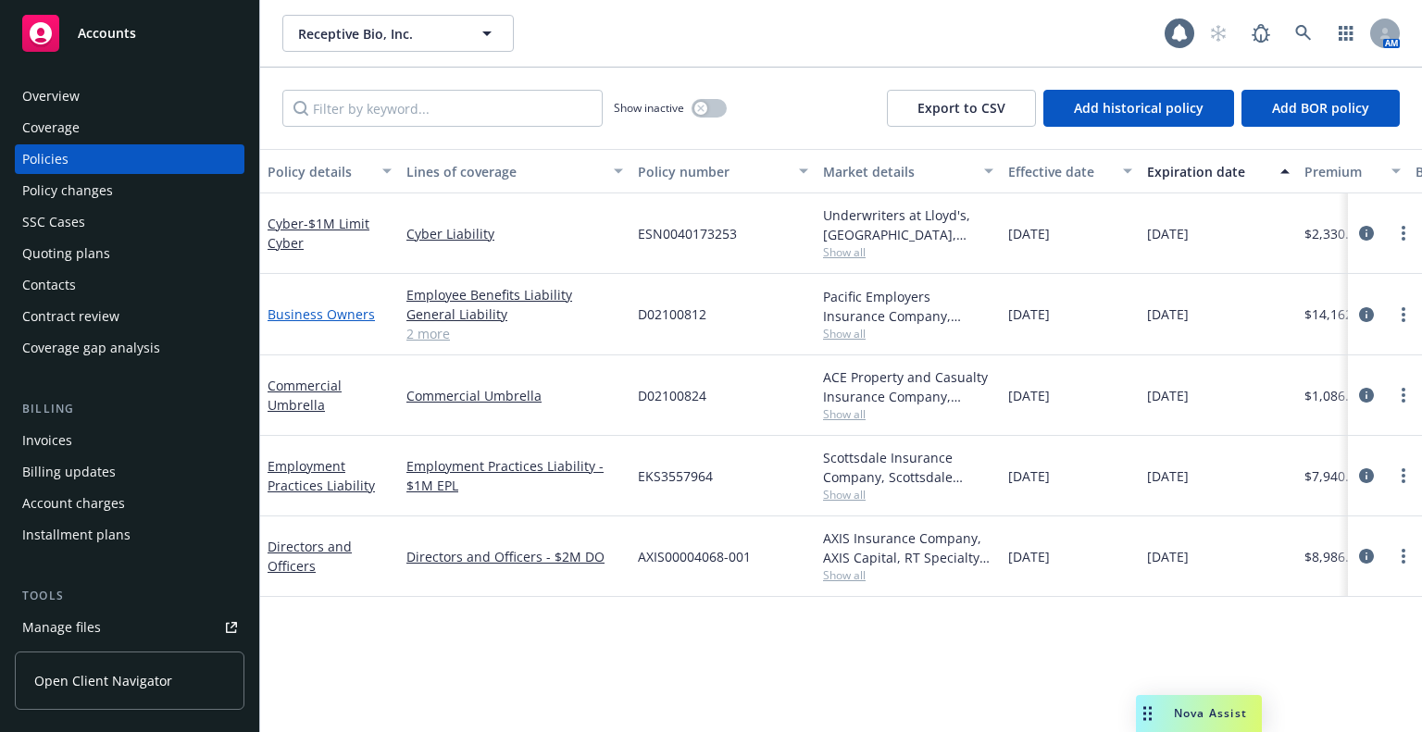
click at [344, 310] on link "Business Owners" at bounding box center [321, 315] width 107 height 18
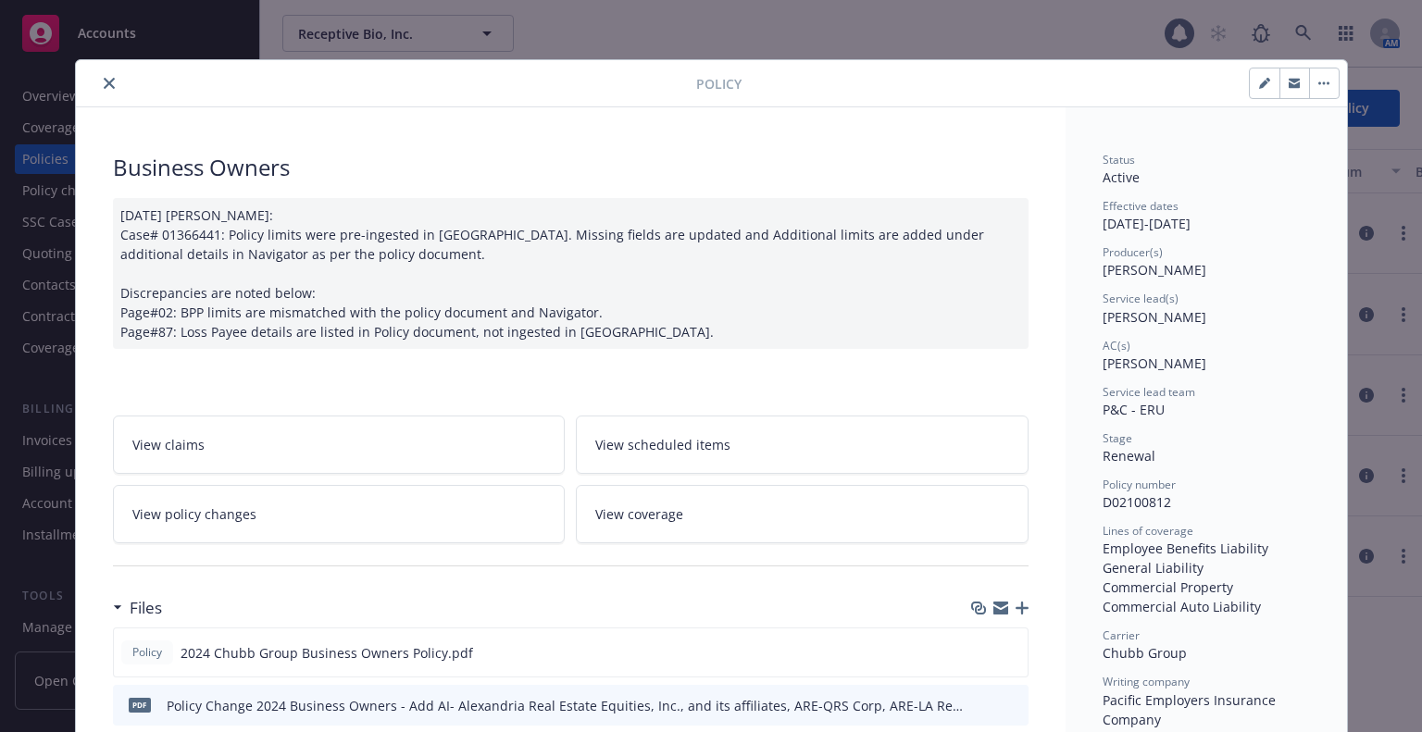
click at [104, 80] on icon "close" at bounding box center [109, 83] width 11 height 11
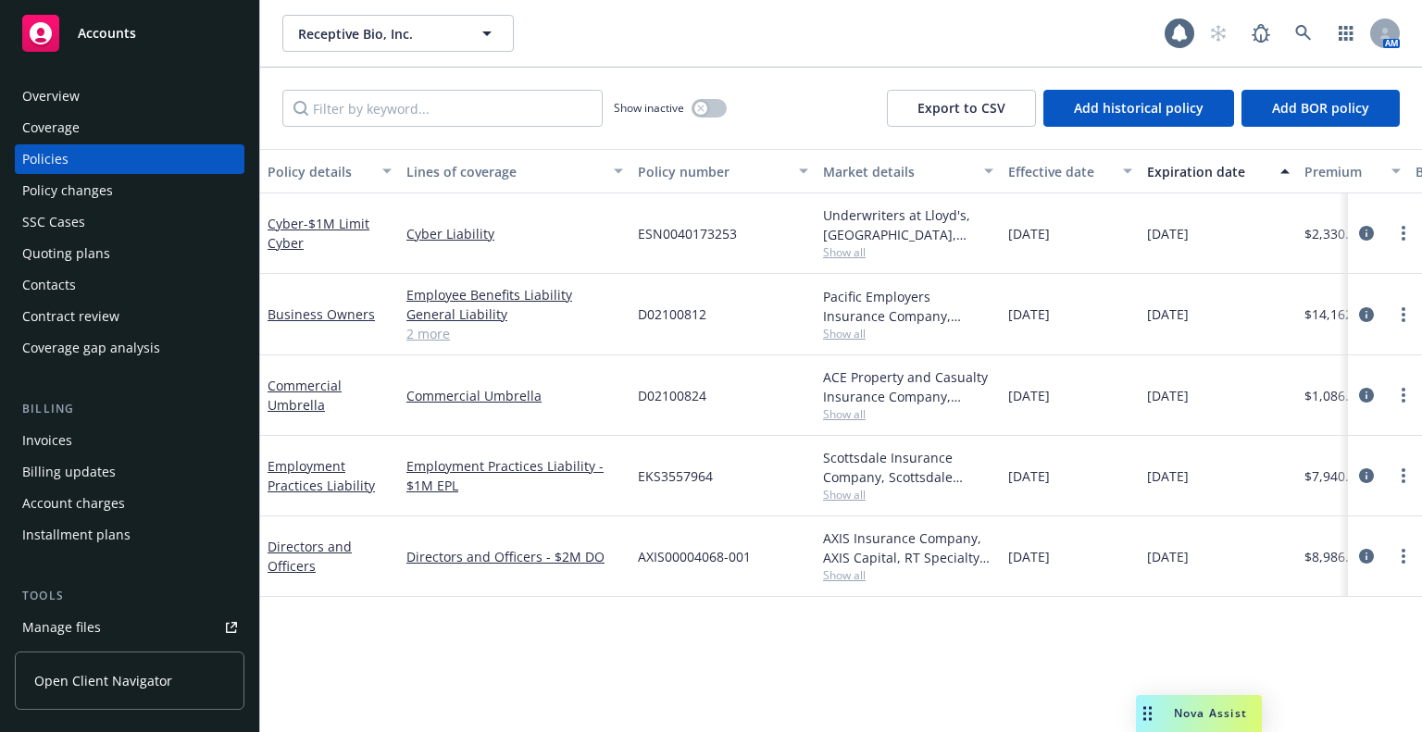
click at [1307, 394] on span "$1,086.00" at bounding box center [1334, 395] width 59 height 19
click at [112, 96] on div "Overview" at bounding box center [129, 96] width 215 height 30
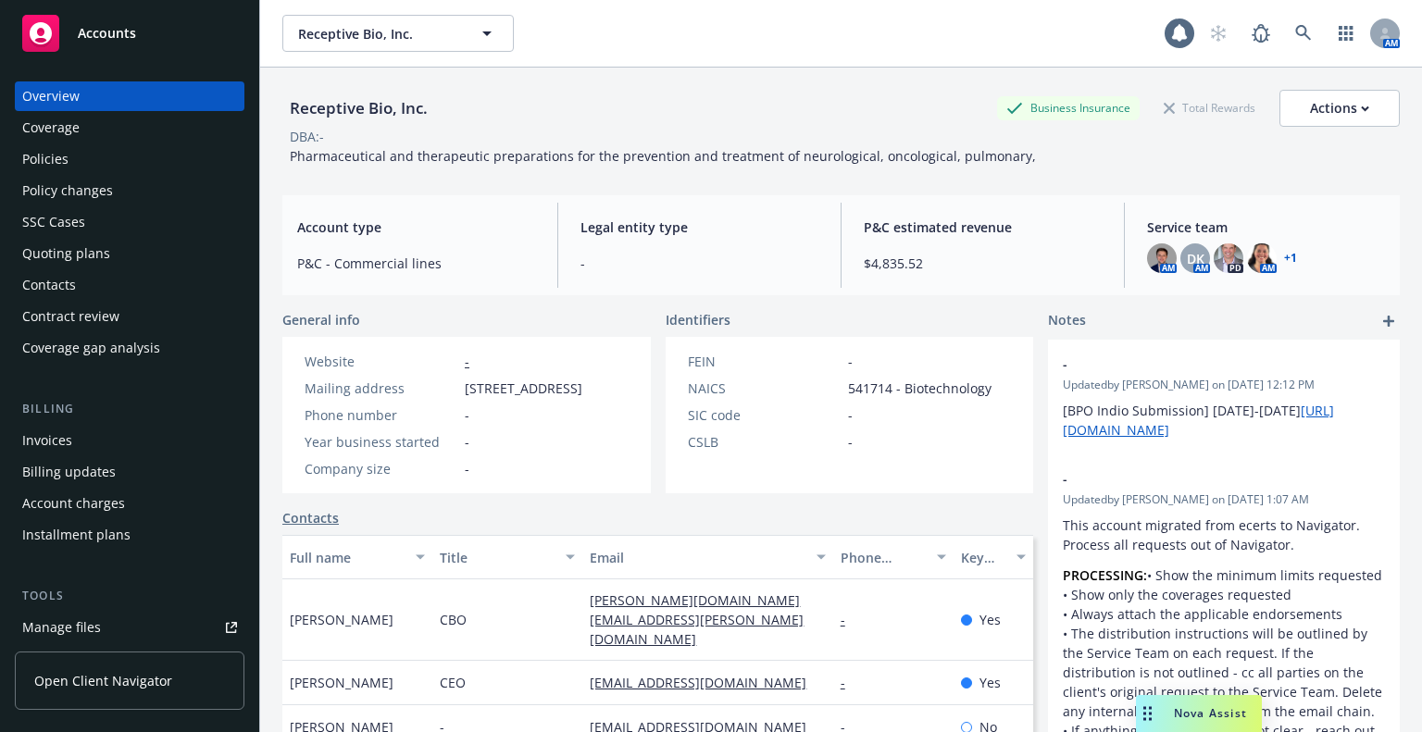
click at [145, 158] on div "Policies" at bounding box center [129, 159] width 215 height 30
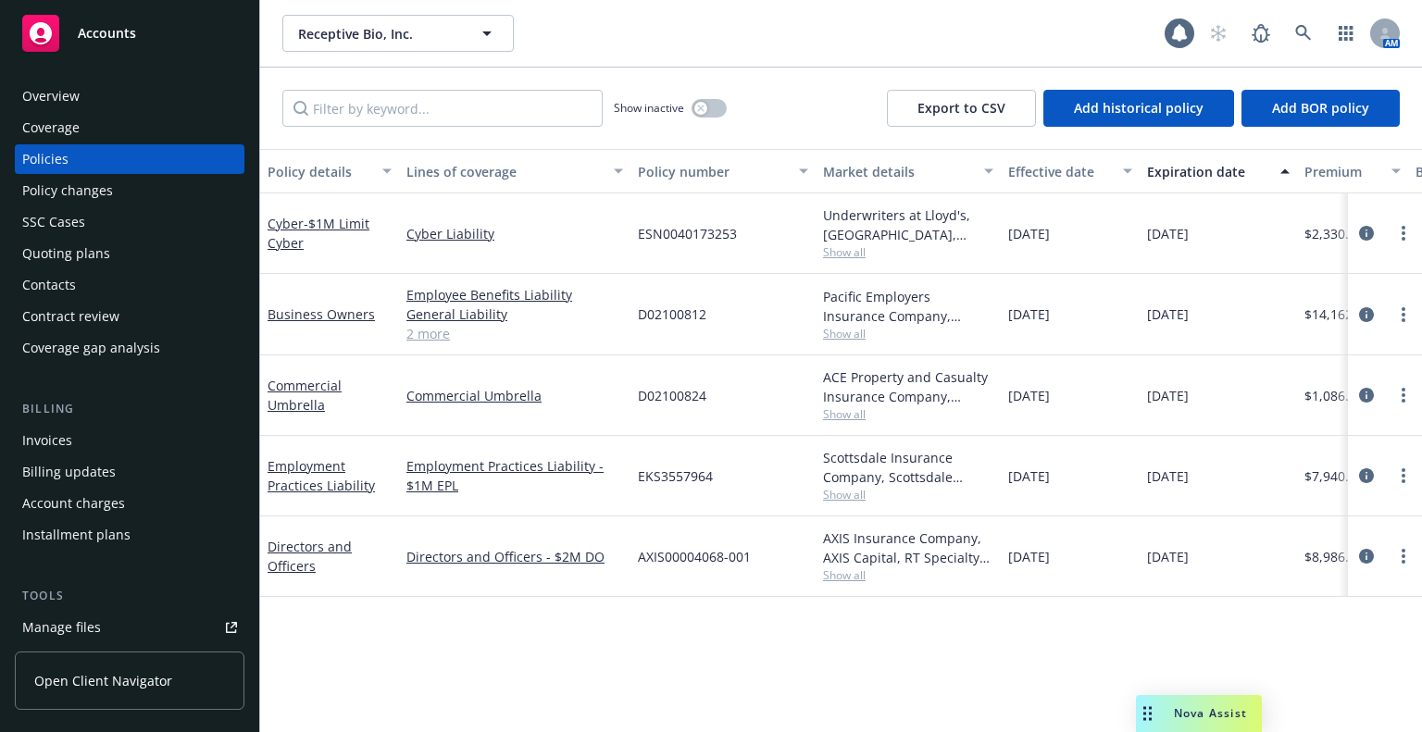
click at [160, 263] on div "Quoting plans" at bounding box center [129, 254] width 215 height 30
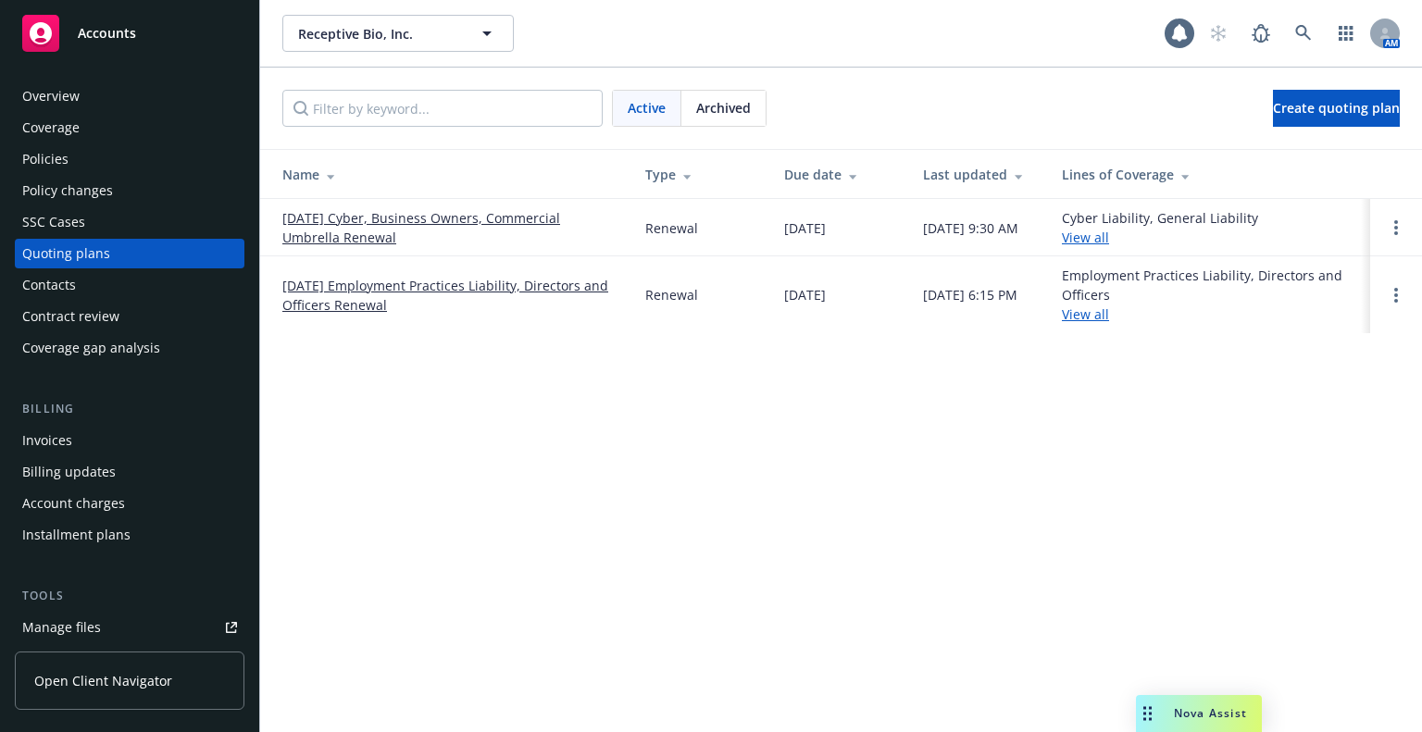
click at [746, 106] on span "Archived" at bounding box center [723, 107] width 55 height 19
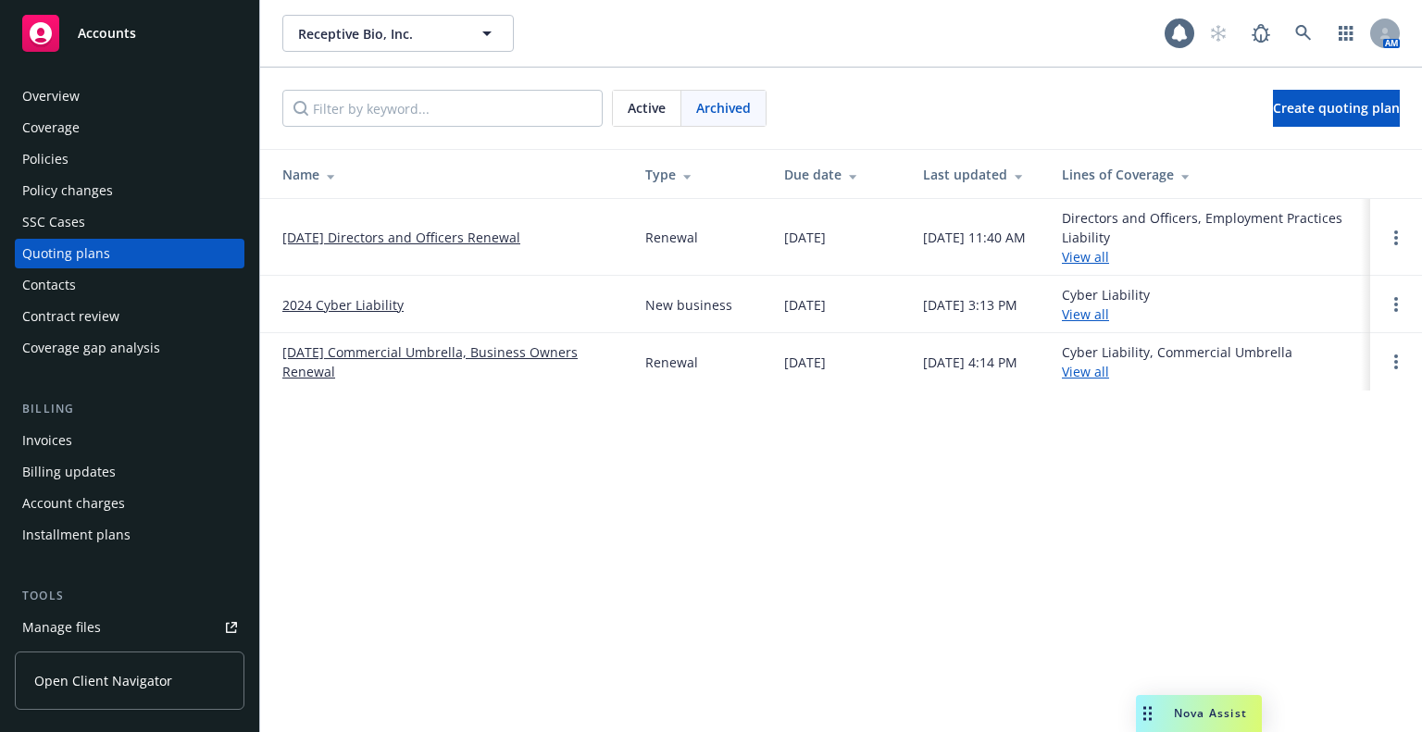
click at [331, 302] on link "2024 Cyber Liability" at bounding box center [342, 304] width 121 height 19
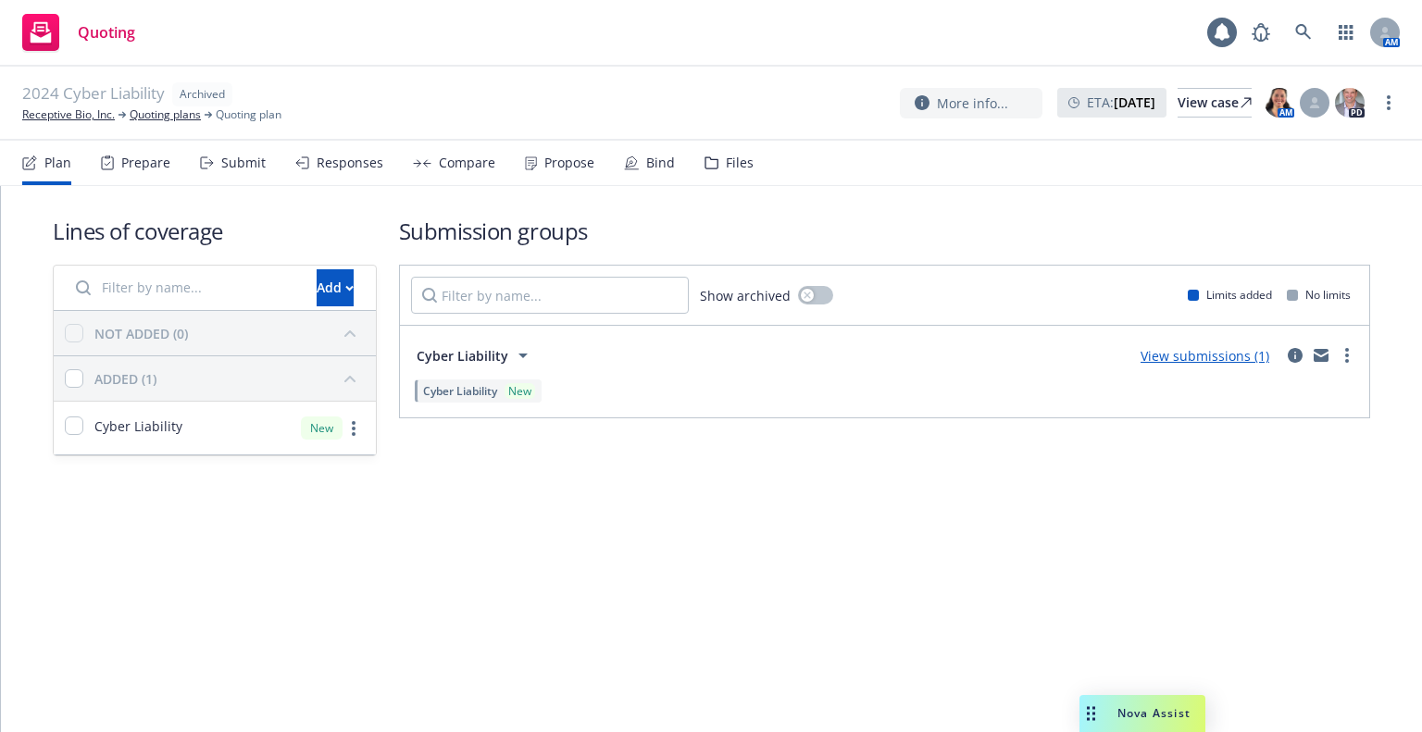
click at [727, 159] on div "Files" at bounding box center [740, 163] width 28 height 15
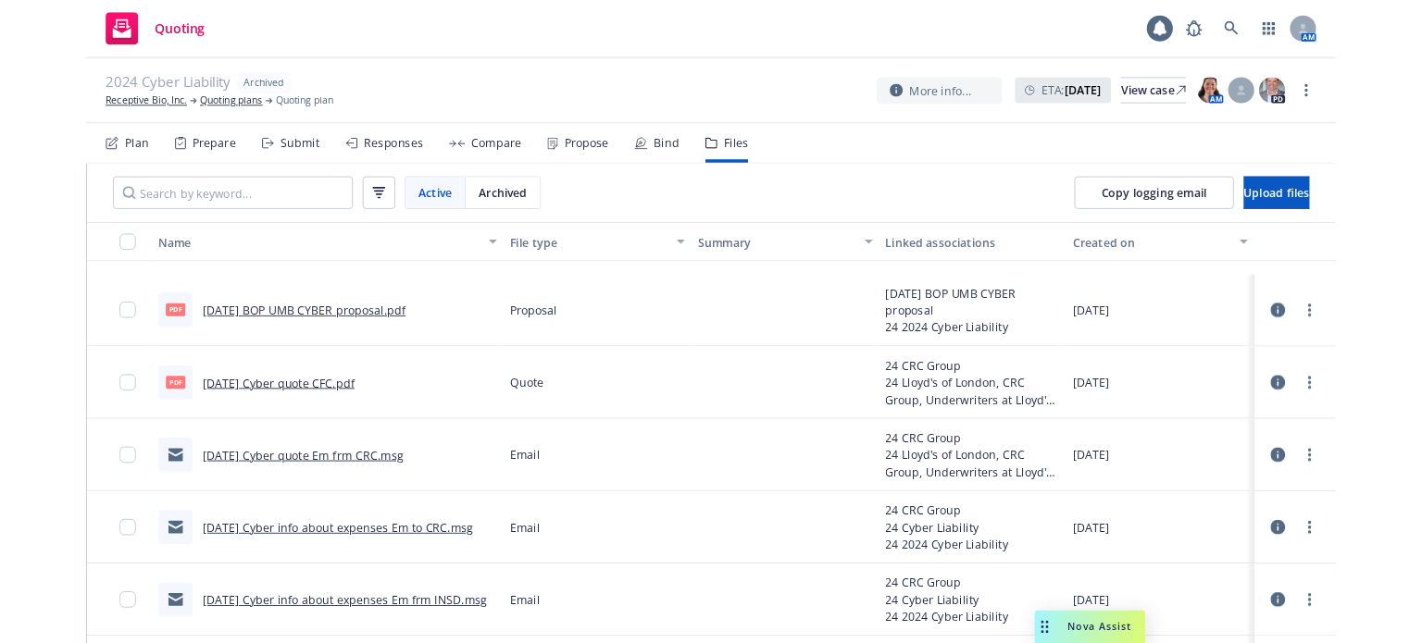
scroll to position [741, 0]
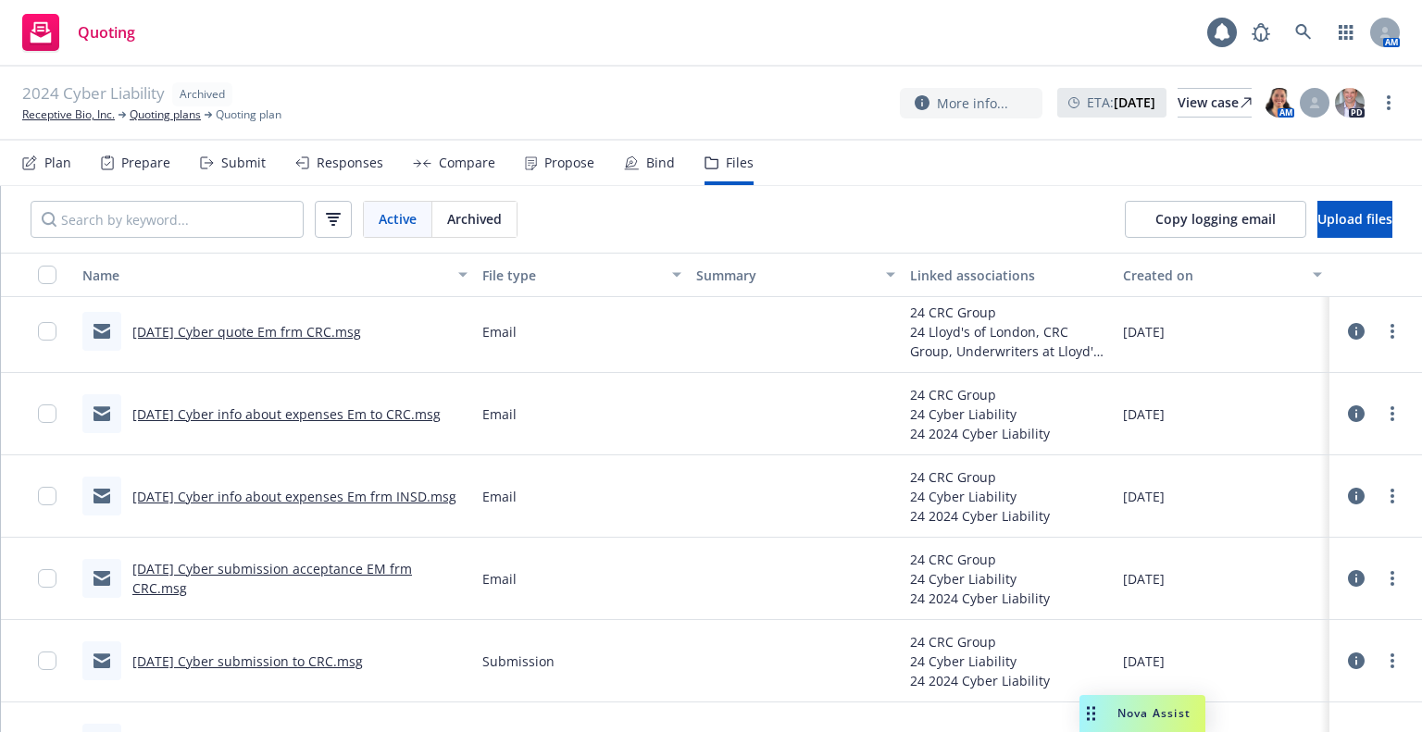
click at [267, 656] on link "11/13/2024 Cyber submission to CRC.msg" at bounding box center [247, 662] width 231 height 18
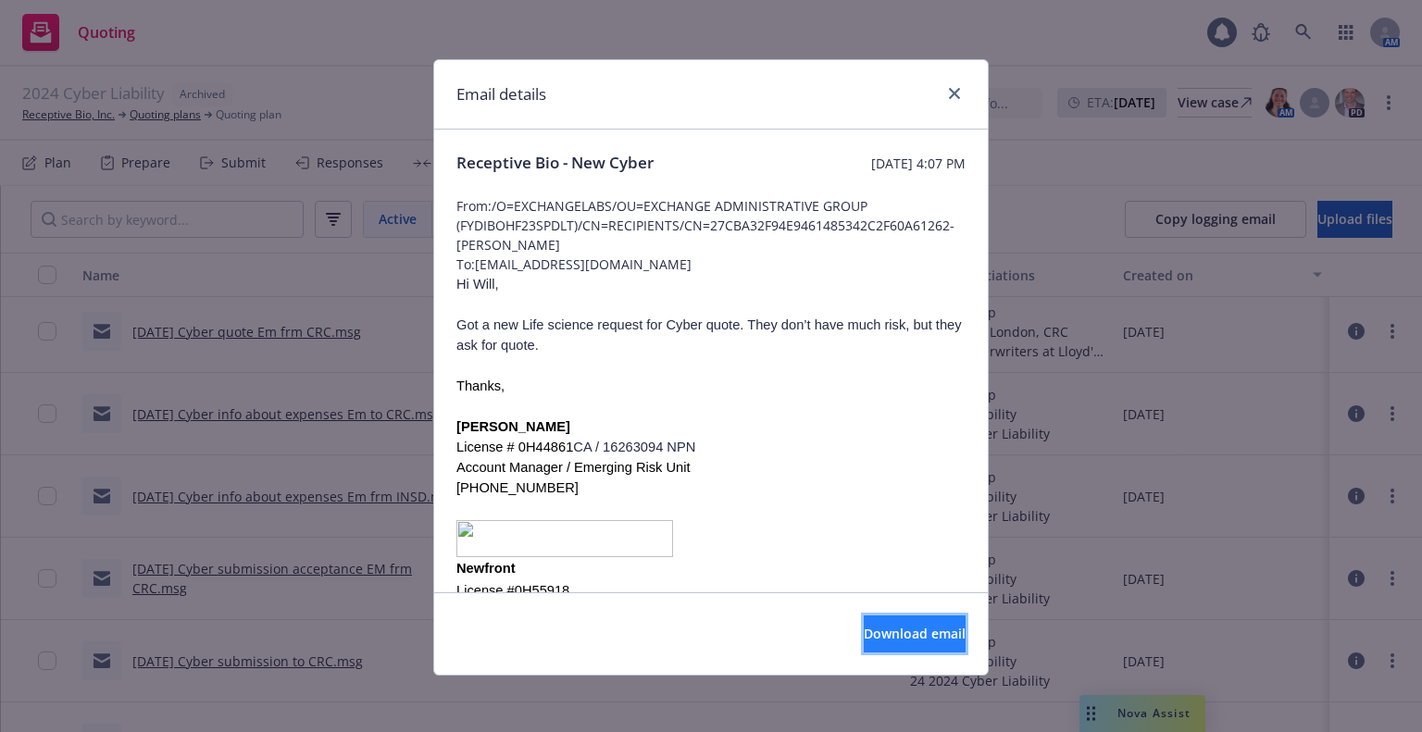
click at [864, 631] on span "Download email" at bounding box center [915, 634] width 102 height 18
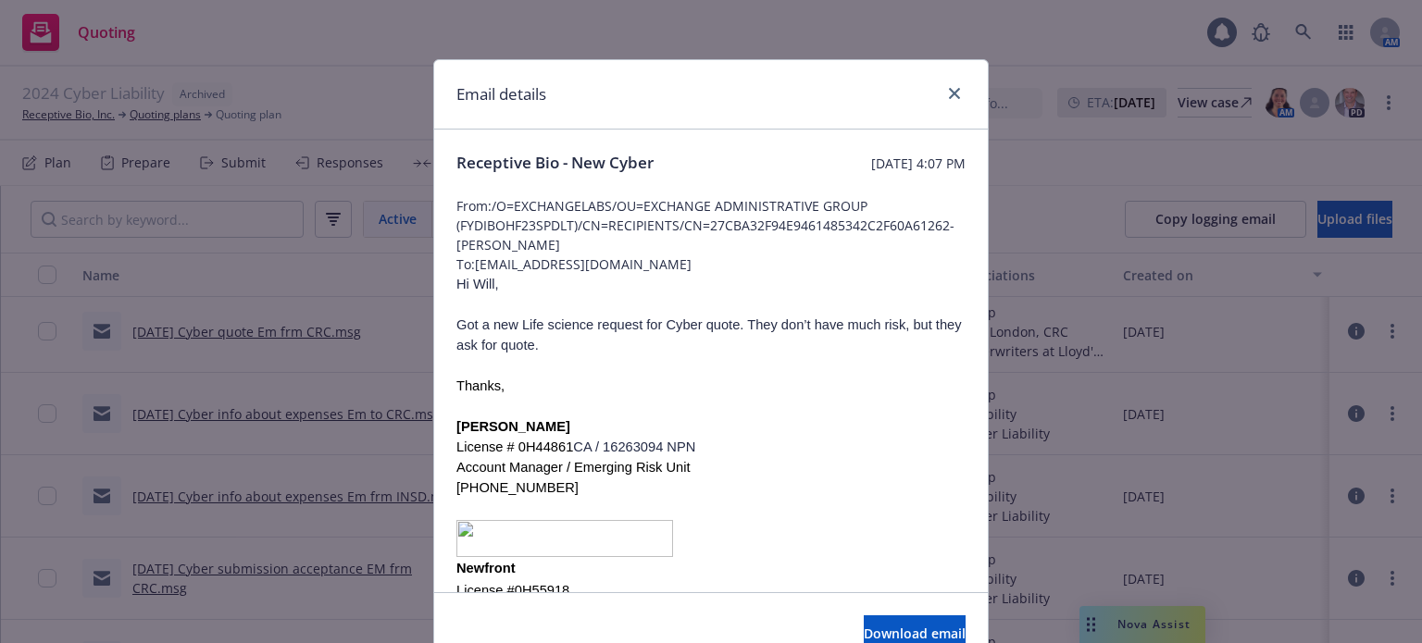
click at [505, 273] on span "To: WKrahl@CRCGroup.com" at bounding box center [710, 264] width 509 height 19
click at [950, 94] on icon "close" at bounding box center [954, 93] width 11 height 11
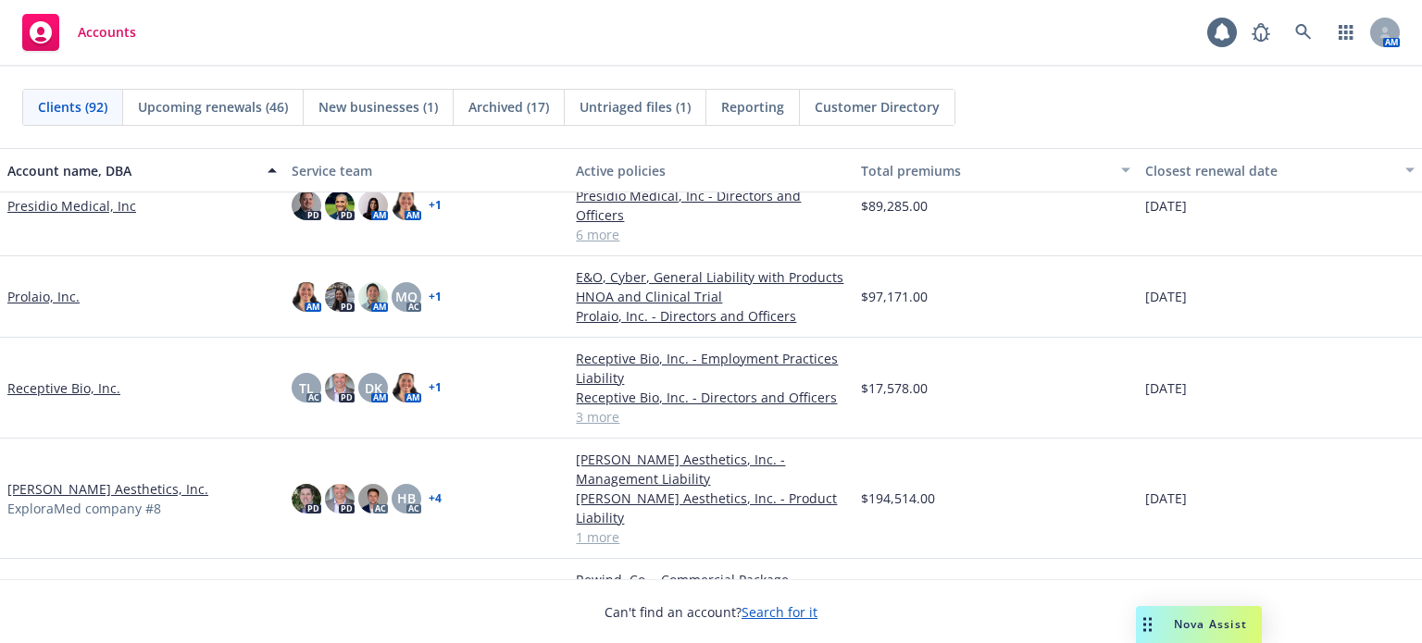
scroll to position [4814, 0]
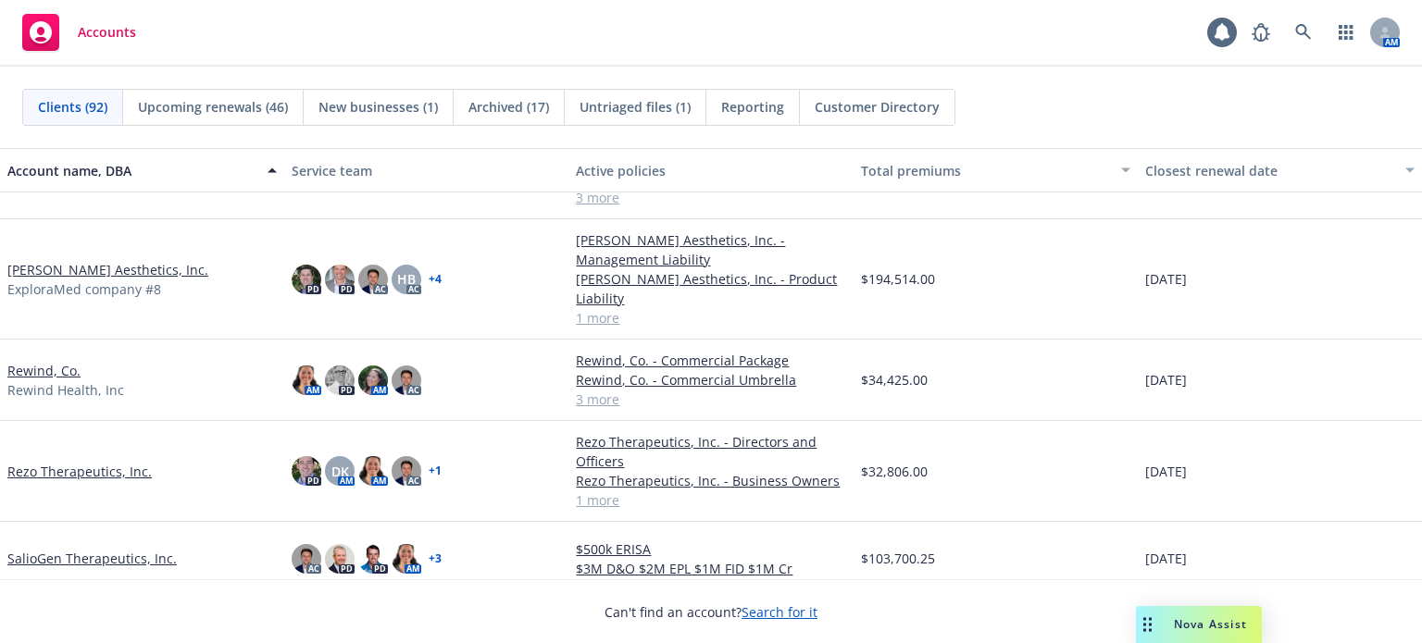
click at [53, 462] on link "Rezo Therapeutics, Inc." at bounding box center [79, 471] width 144 height 19
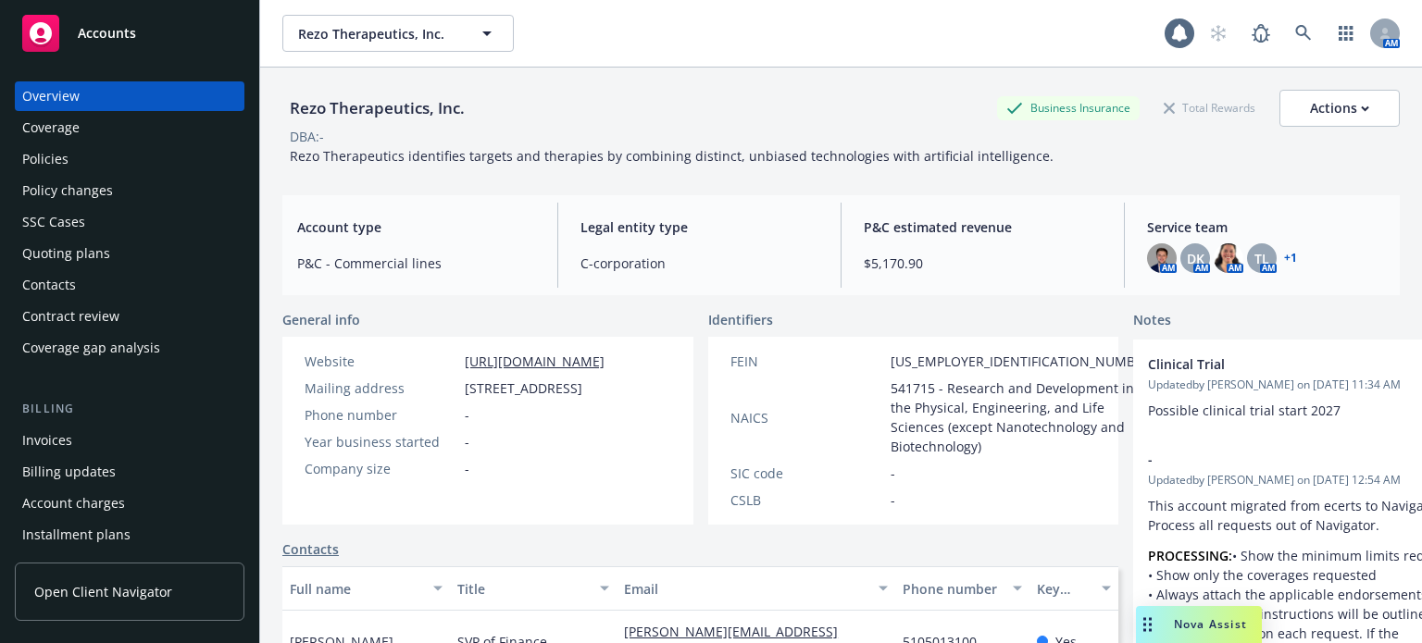
click at [93, 159] on div "Policies" at bounding box center [129, 159] width 215 height 30
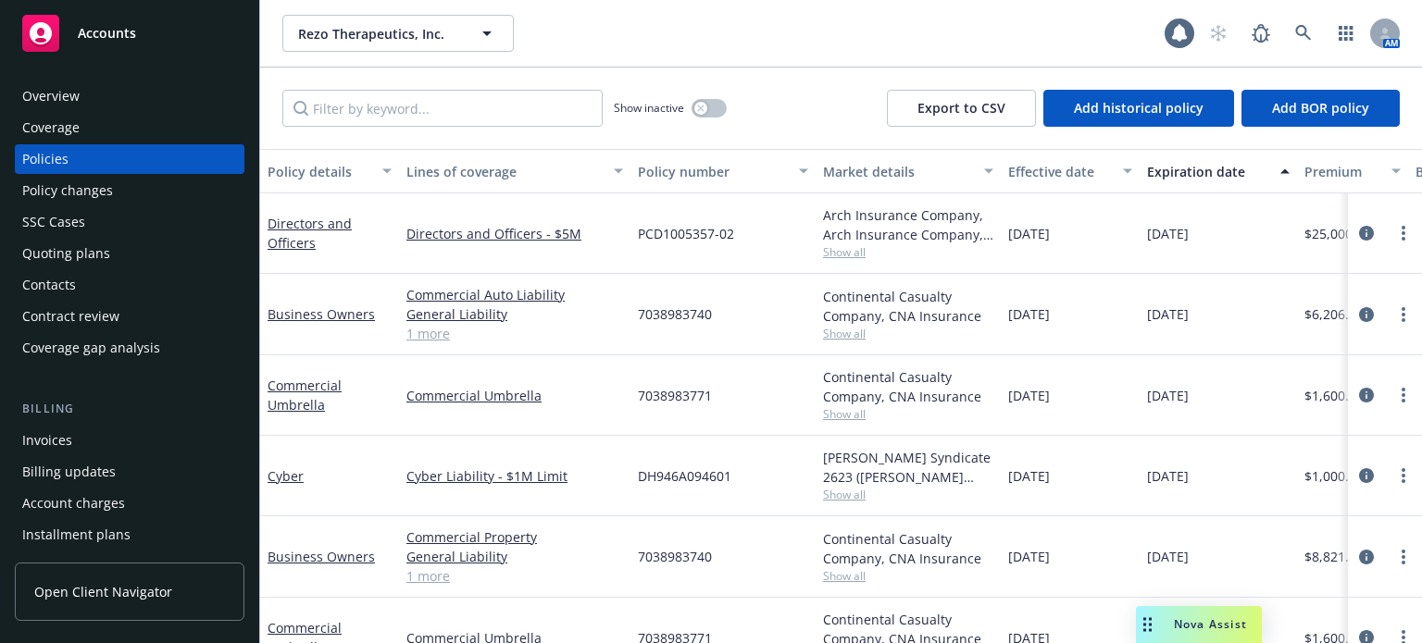
click at [119, 263] on div "Quoting plans" at bounding box center [129, 254] width 215 height 30
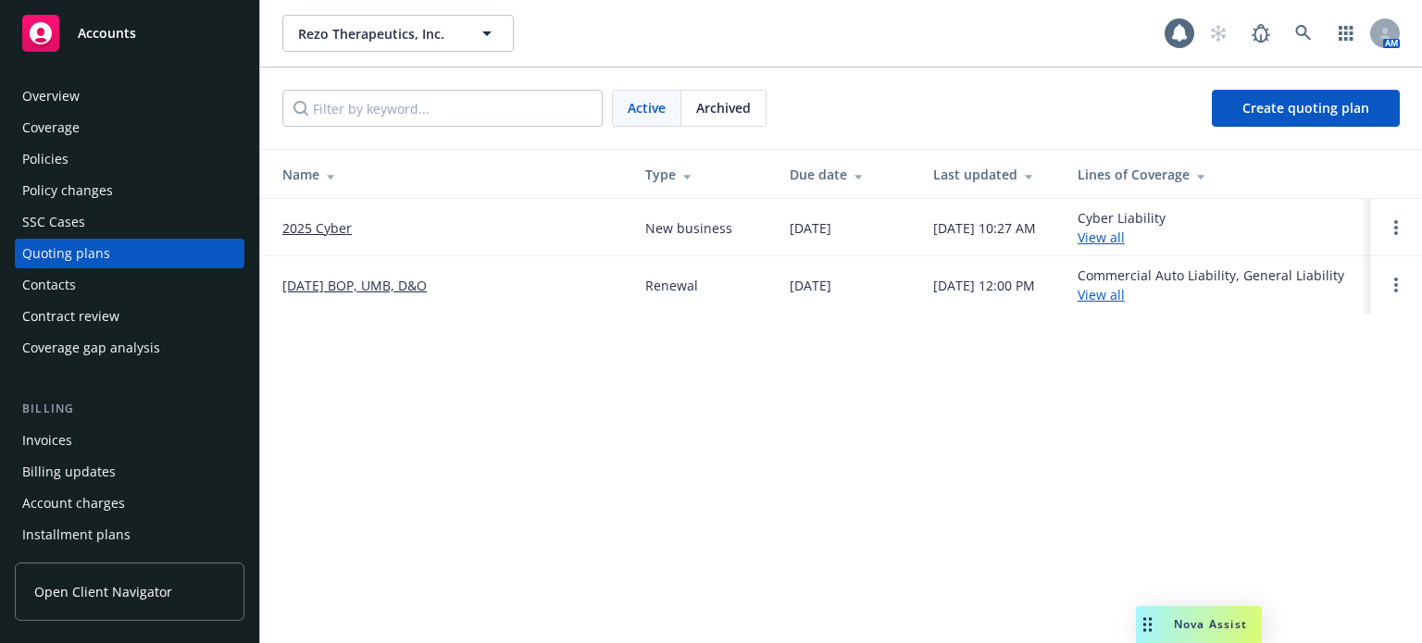
click at [351, 286] on link "[DATE] BOP, UMB, D&O" at bounding box center [354, 285] width 144 height 19
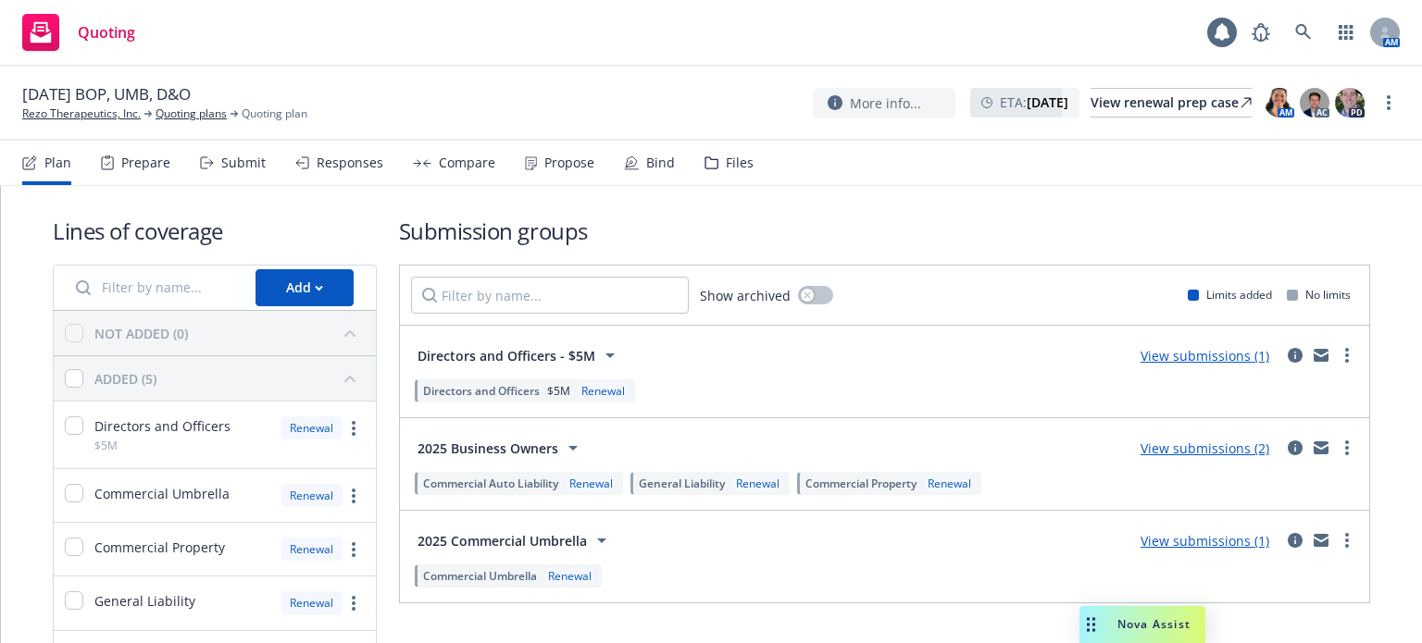
click at [649, 156] on div "Bind" at bounding box center [660, 163] width 29 height 15
